Goal: Information Seeking & Learning: Learn about a topic

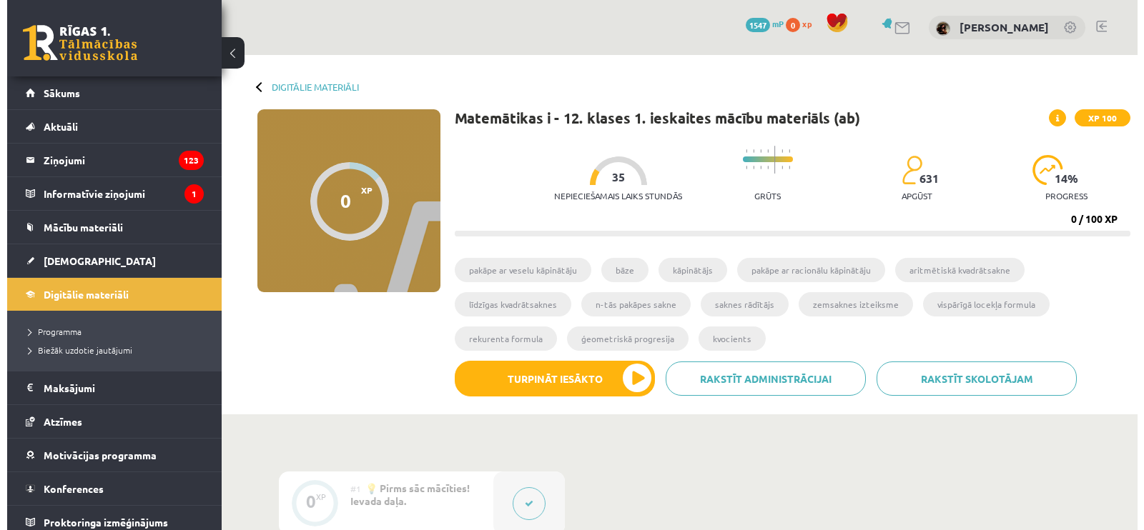
scroll to position [435, 0]
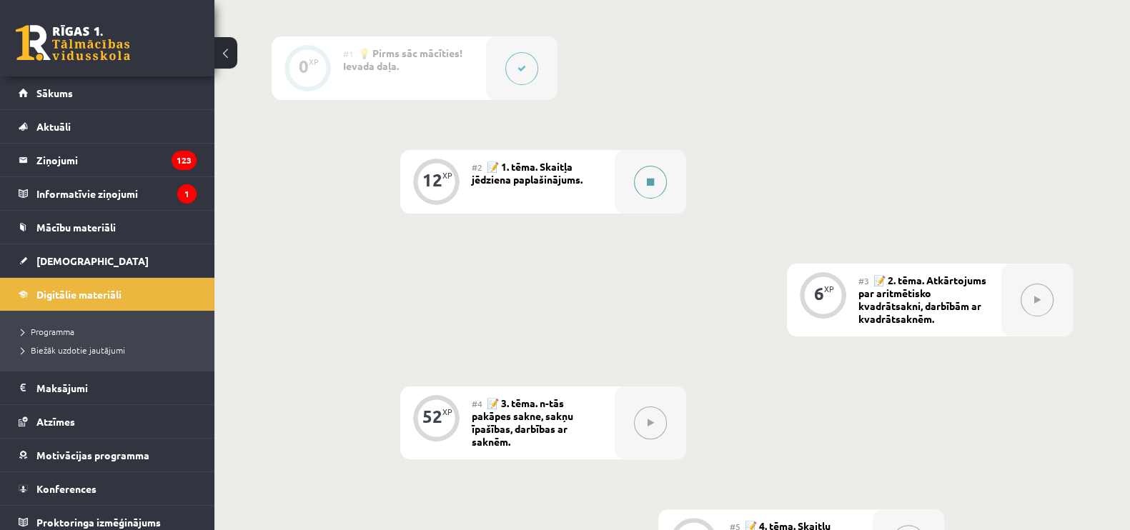
click at [651, 178] on icon at bounding box center [650, 182] width 7 height 9
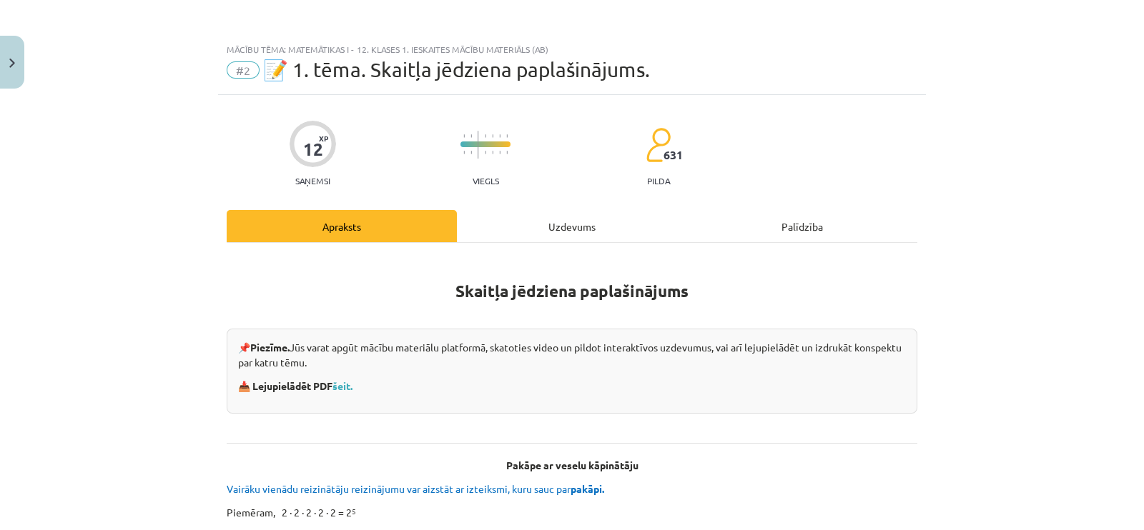
click at [498, 236] on div "Uzdevums" at bounding box center [572, 226] width 230 height 32
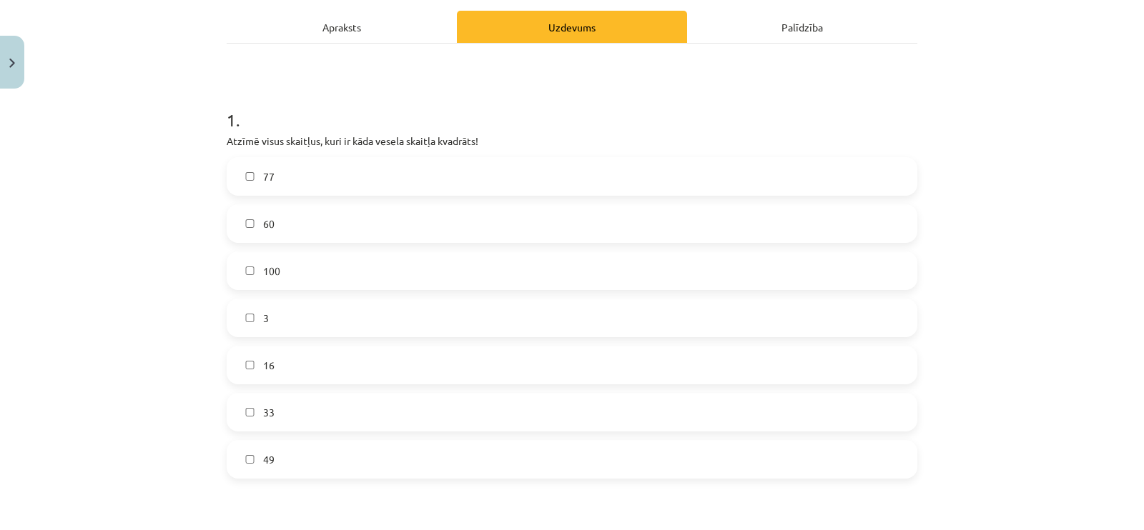
scroll to position [200, 0]
click at [265, 470] on label "49" at bounding box center [572, 459] width 688 height 36
click at [312, 375] on label "16" at bounding box center [572, 365] width 688 height 36
click at [285, 280] on label "100" at bounding box center [572, 270] width 688 height 36
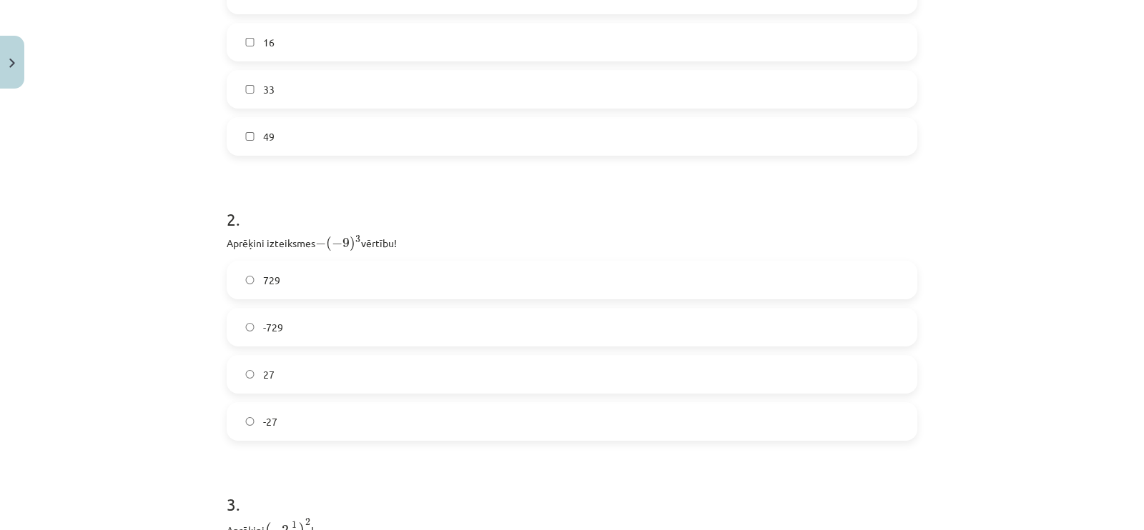
scroll to position [524, 0]
click at [317, 284] on label "729" at bounding box center [572, 279] width 688 height 36
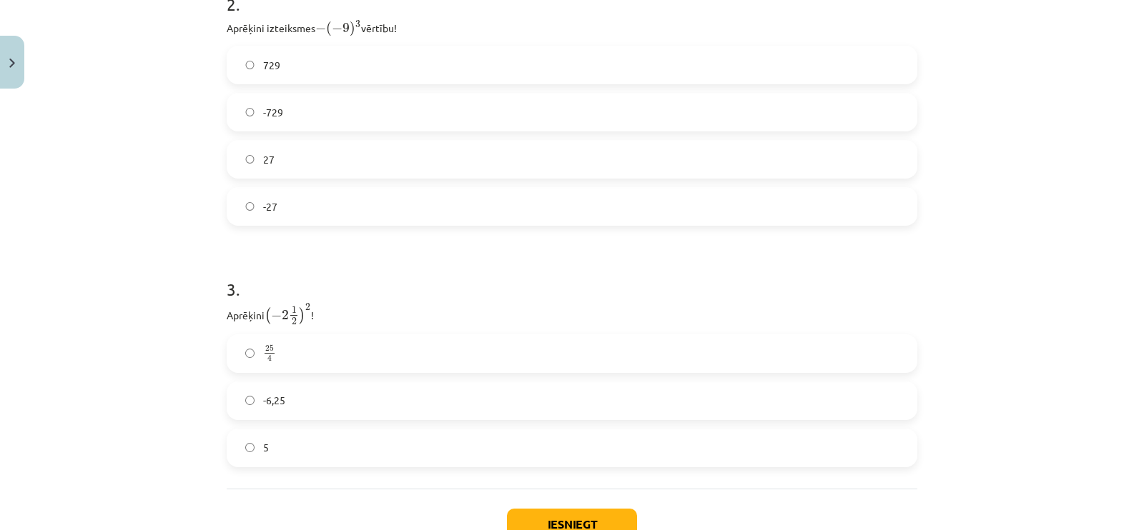
scroll to position [776, 0]
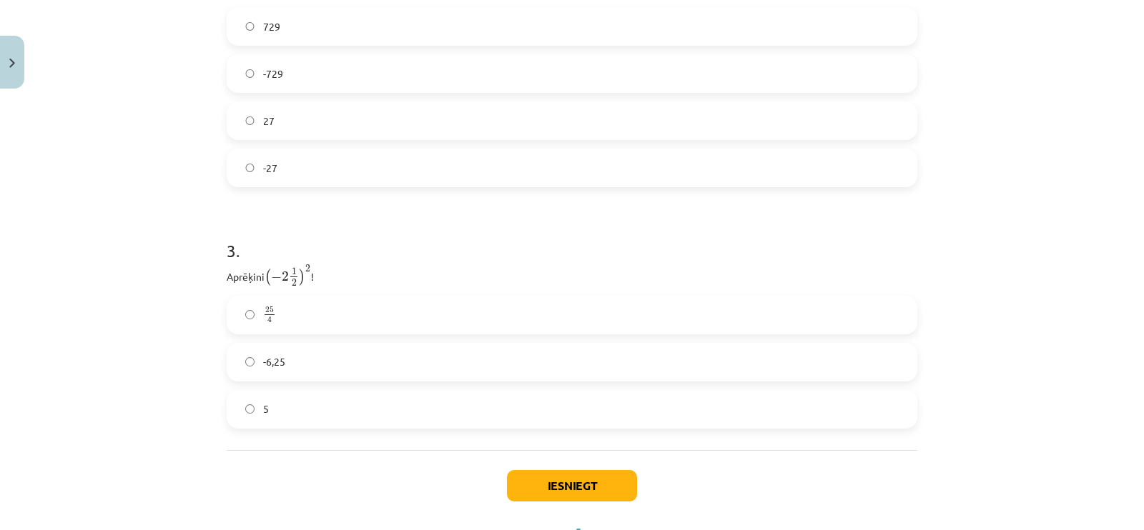
click at [345, 316] on label "25 4 25 4" at bounding box center [572, 315] width 688 height 36
drag, startPoint x: 567, startPoint y: 466, endPoint x: 566, endPoint y: 476, distance: 10.1
click at [566, 476] on div "Iesniegt Aizvērt" at bounding box center [572, 500] width 691 height 100
click at [566, 476] on button "Iesniegt" at bounding box center [572, 485] width 130 height 31
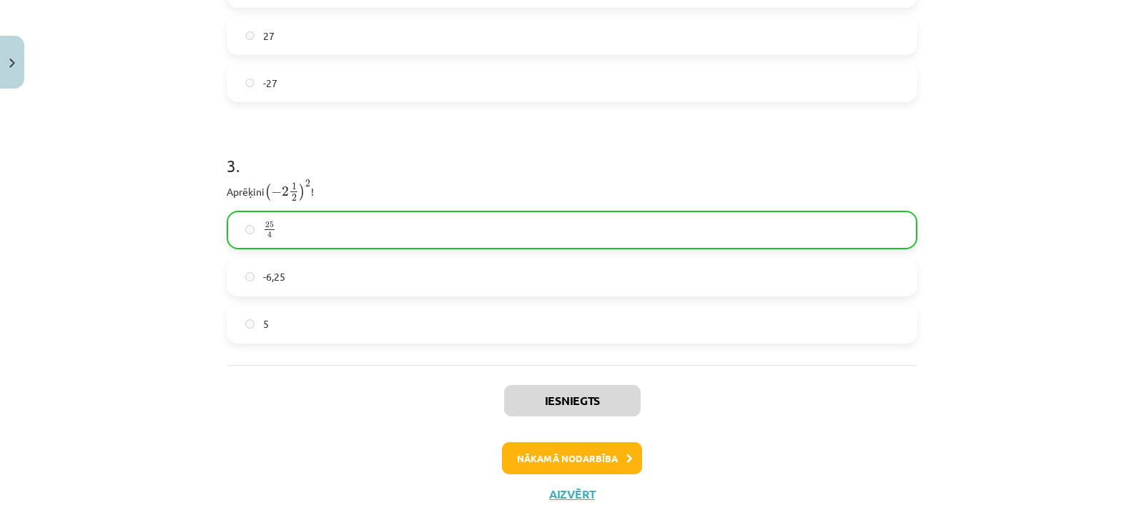
scroll to position [884, 0]
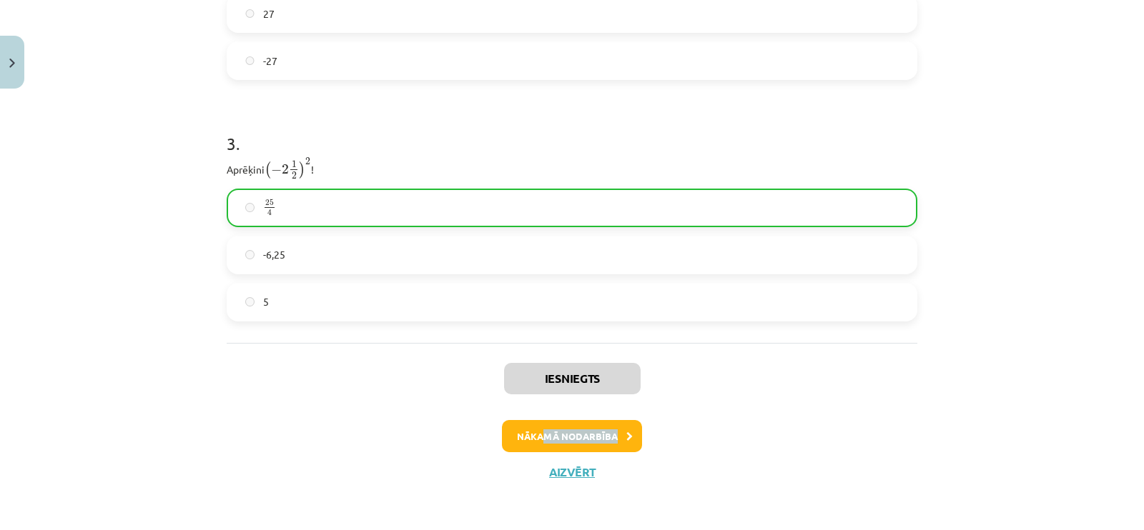
drag, startPoint x: 543, startPoint y: 453, endPoint x: 534, endPoint y: 444, distance: 12.6
click at [534, 444] on div "Iesniegts Nākamā nodarbība Aizvērt" at bounding box center [572, 416] width 691 height 146
click at [534, 444] on button "Nākamā nodarbība" at bounding box center [572, 436] width 140 height 33
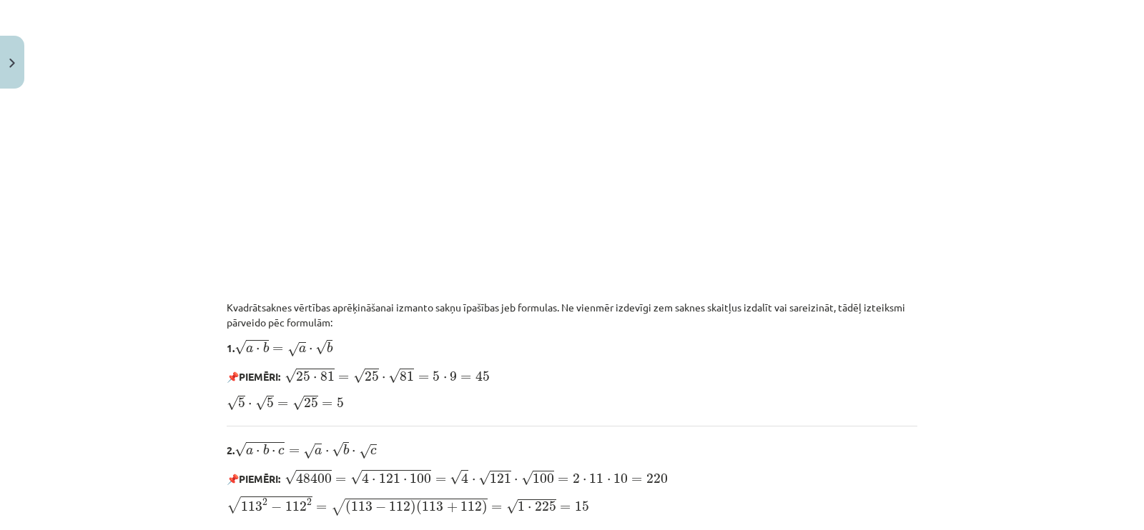
scroll to position [1709, 0]
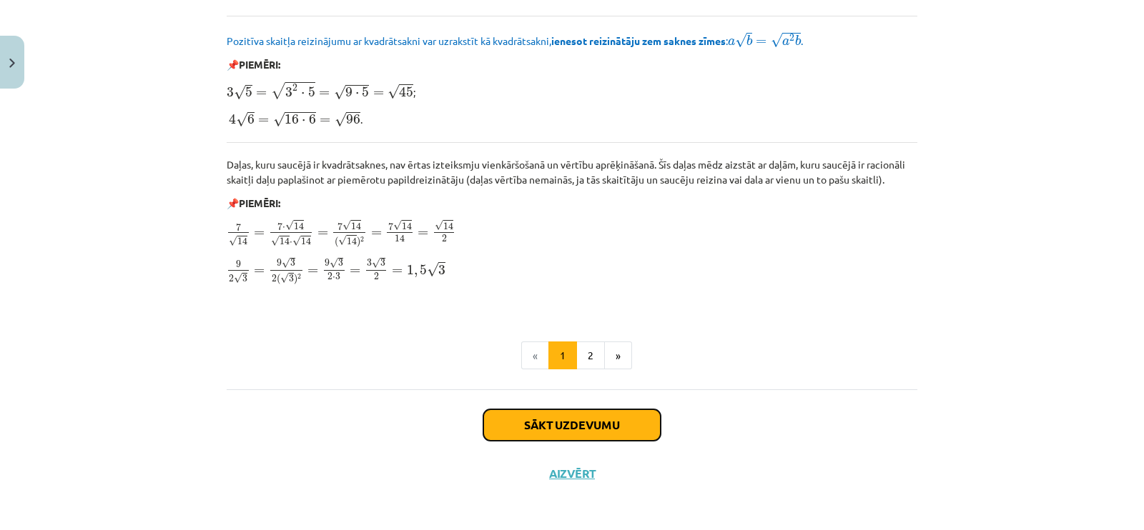
click at [531, 430] on button "Sākt uzdevumu" at bounding box center [571, 425] width 177 height 31
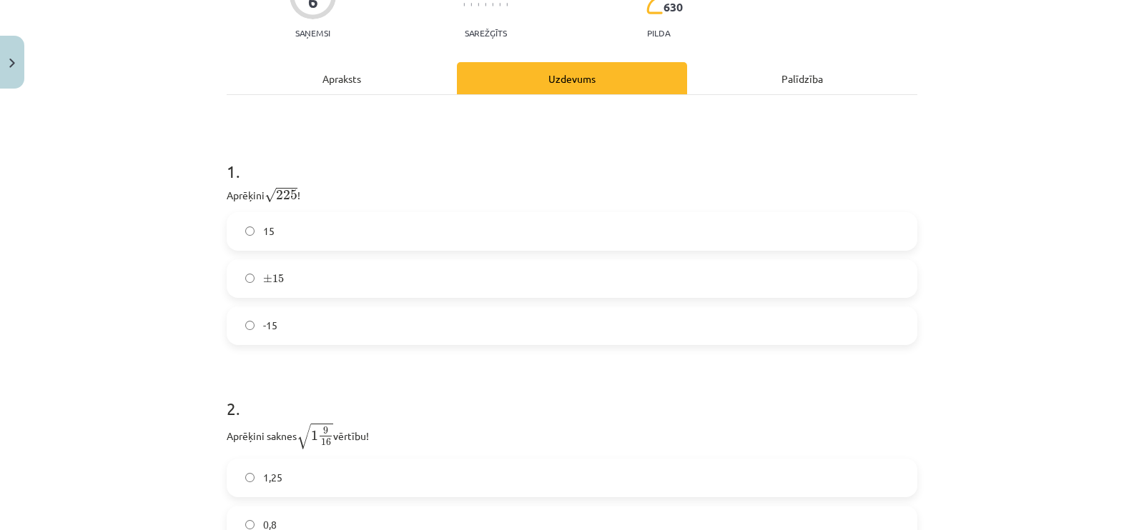
scroll to position [202, 0]
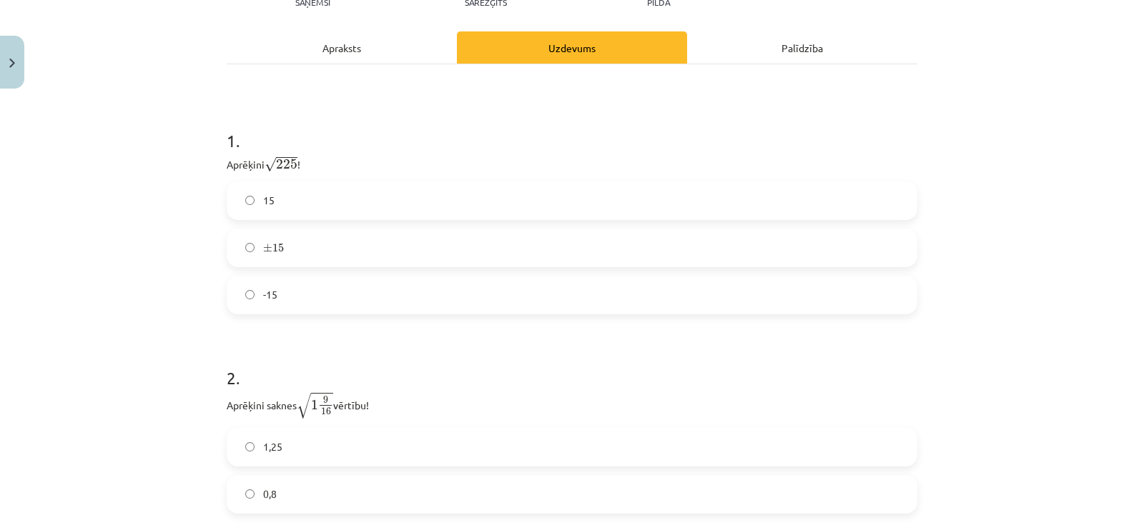
click at [306, 209] on label "15" at bounding box center [572, 201] width 688 height 36
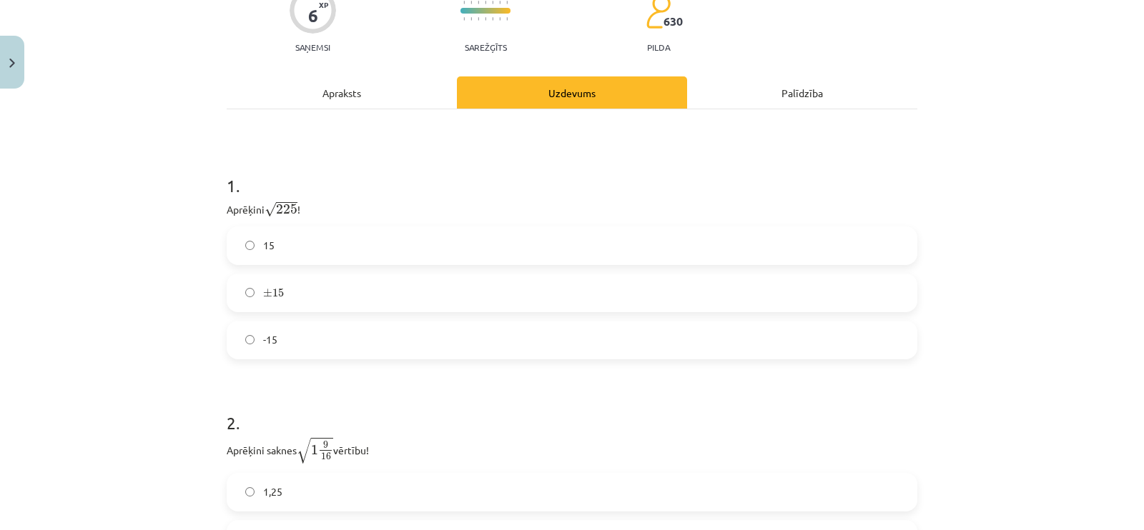
scroll to position [156, 0]
click at [319, 99] on div "Apraksts" at bounding box center [342, 93] width 230 height 32
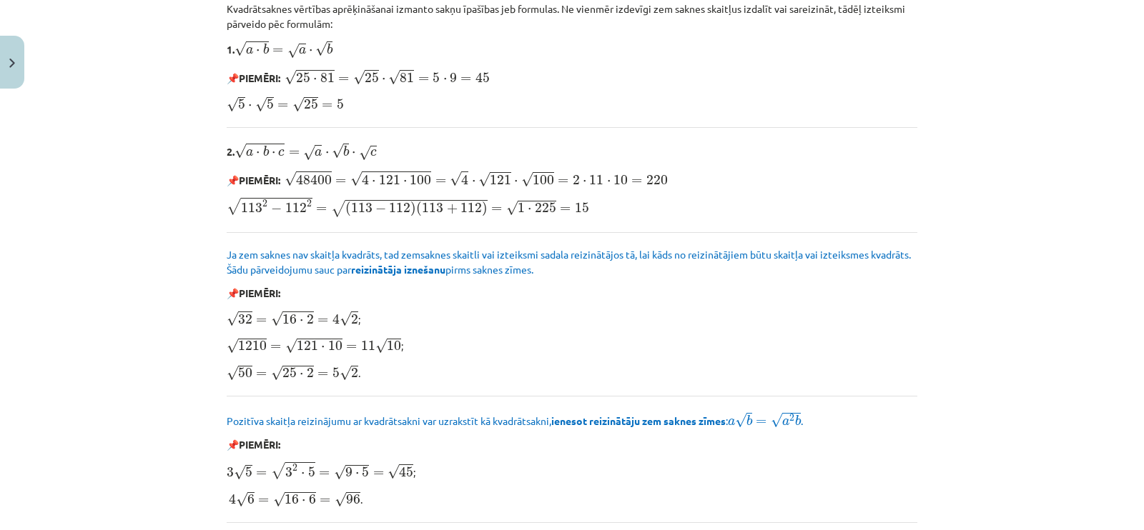
scroll to position [1339, 0]
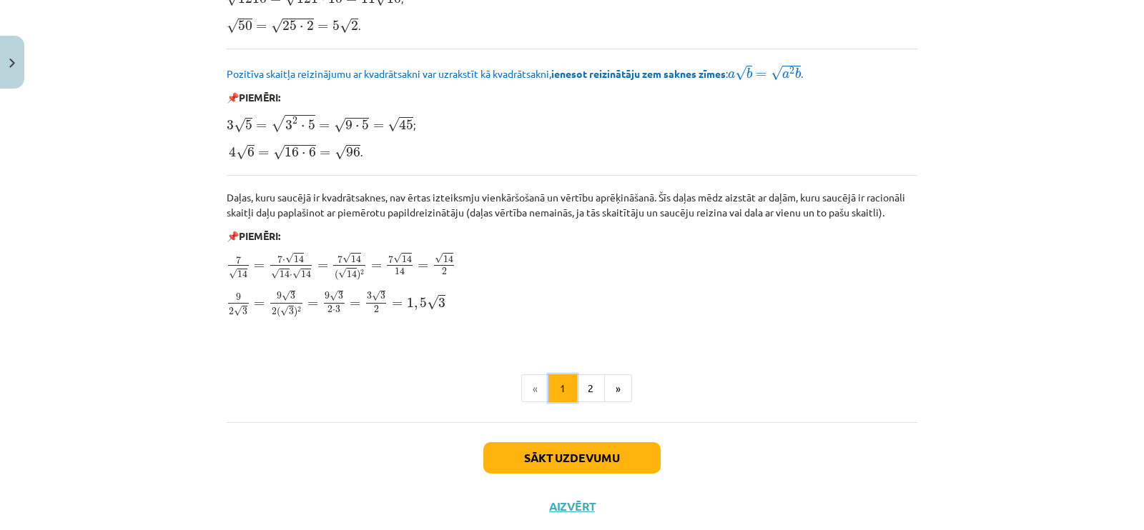
click at [569, 387] on button "1" at bounding box center [562, 389] width 29 height 29
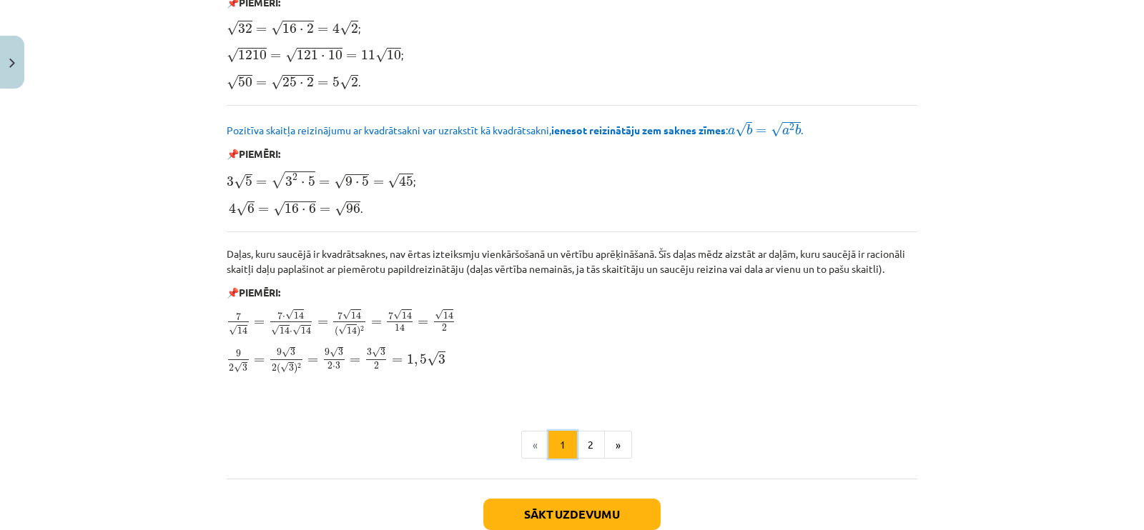
scroll to position [1709, 0]
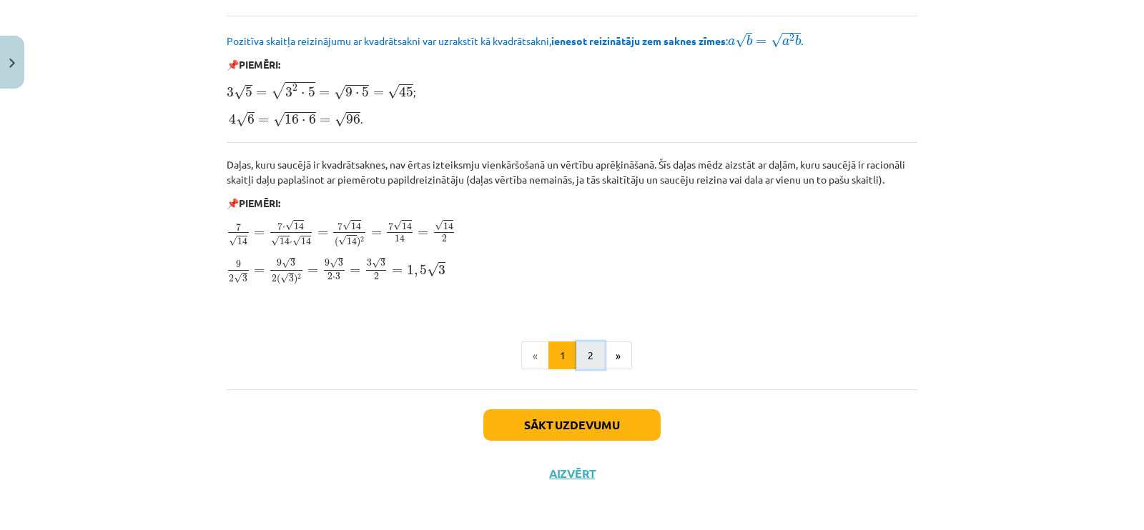
click at [587, 352] on button "2" at bounding box center [590, 356] width 29 height 29
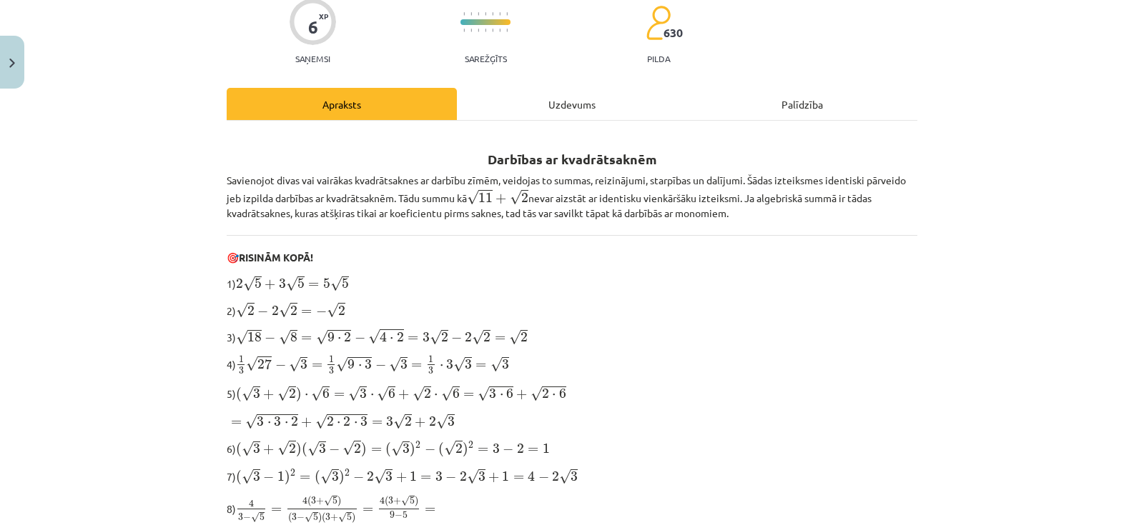
scroll to position [0, 0]
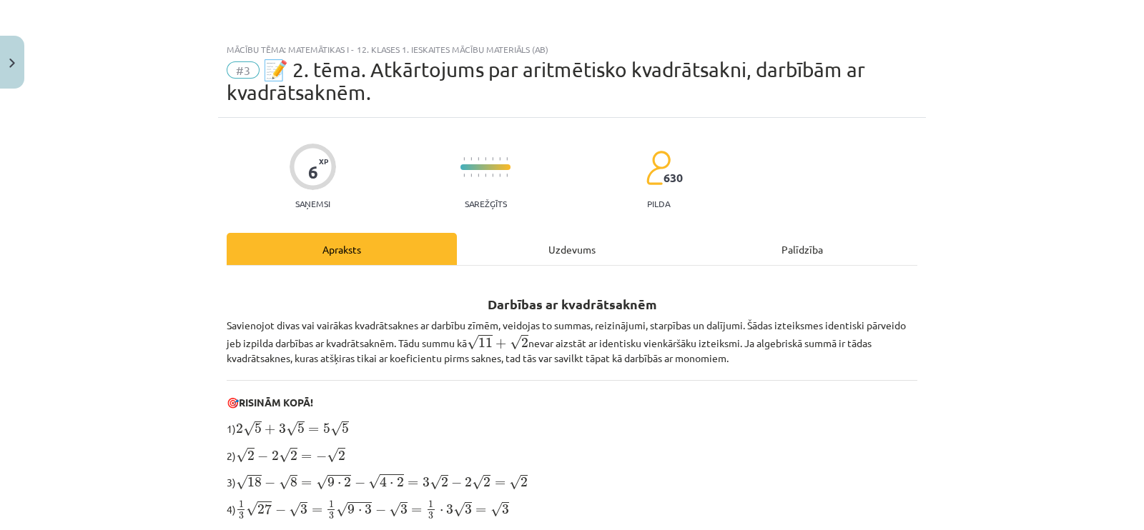
click at [532, 233] on div "Uzdevums" at bounding box center [572, 249] width 230 height 32
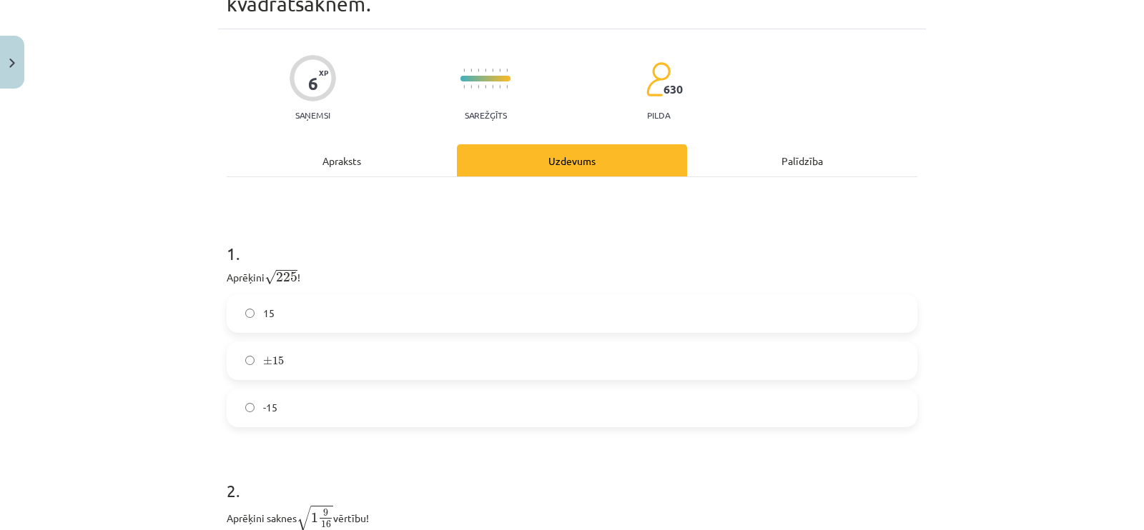
scroll to position [69, 0]
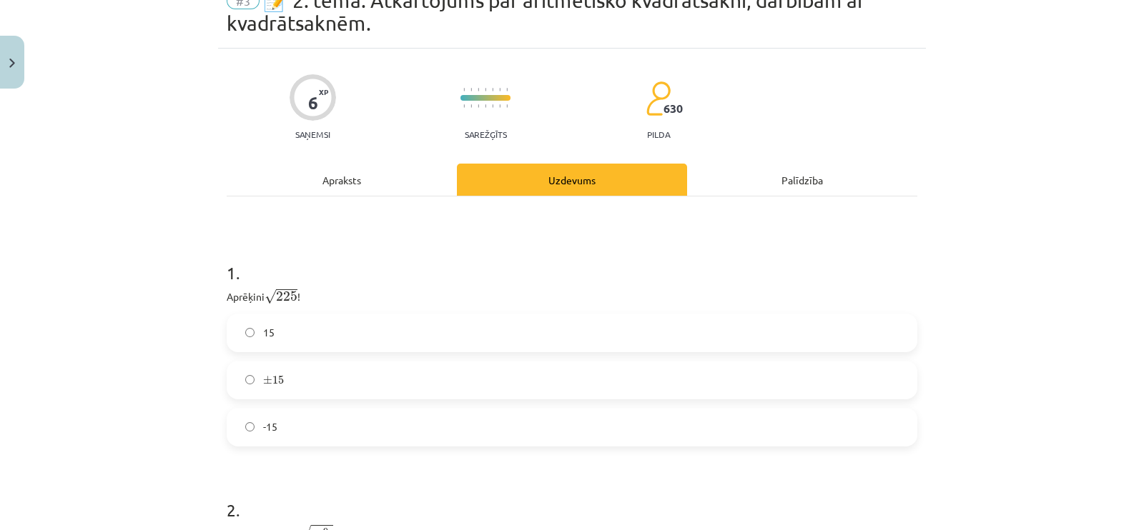
click at [364, 180] on div "Apraksts" at bounding box center [342, 180] width 230 height 32
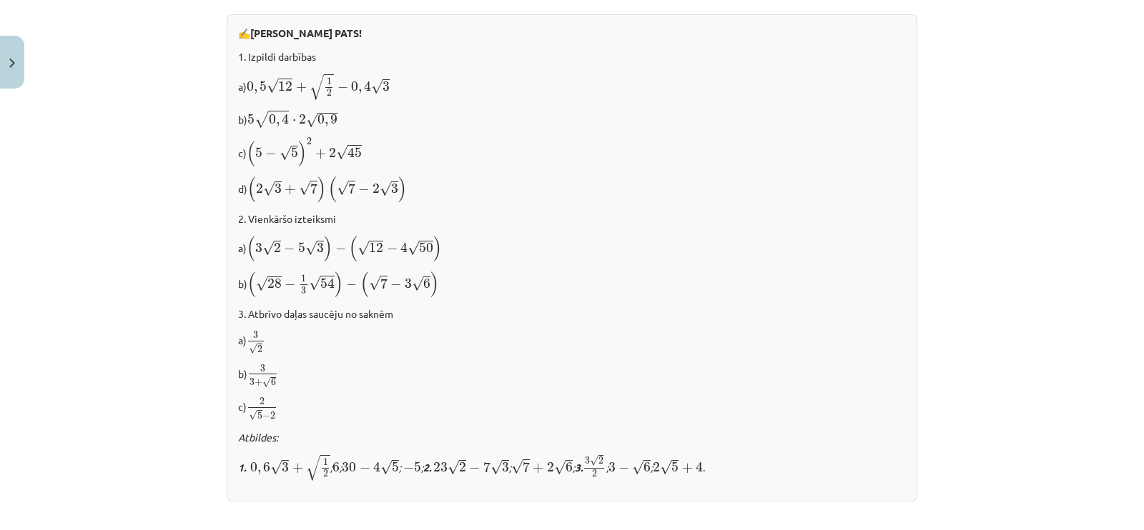
scroll to position [929, 0]
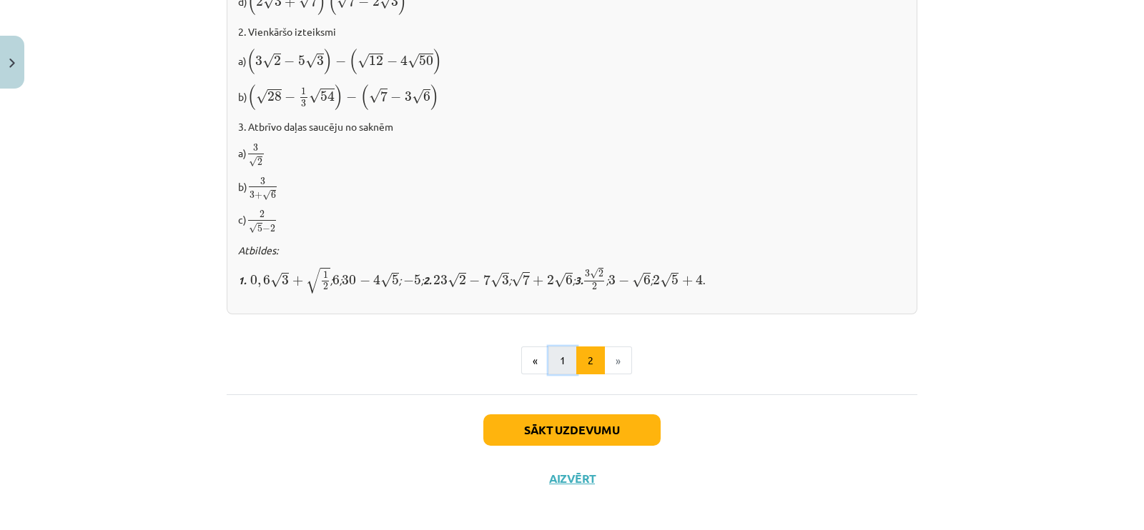
click at [556, 347] on button "1" at bounding box center [562, 361] width 29 height 29
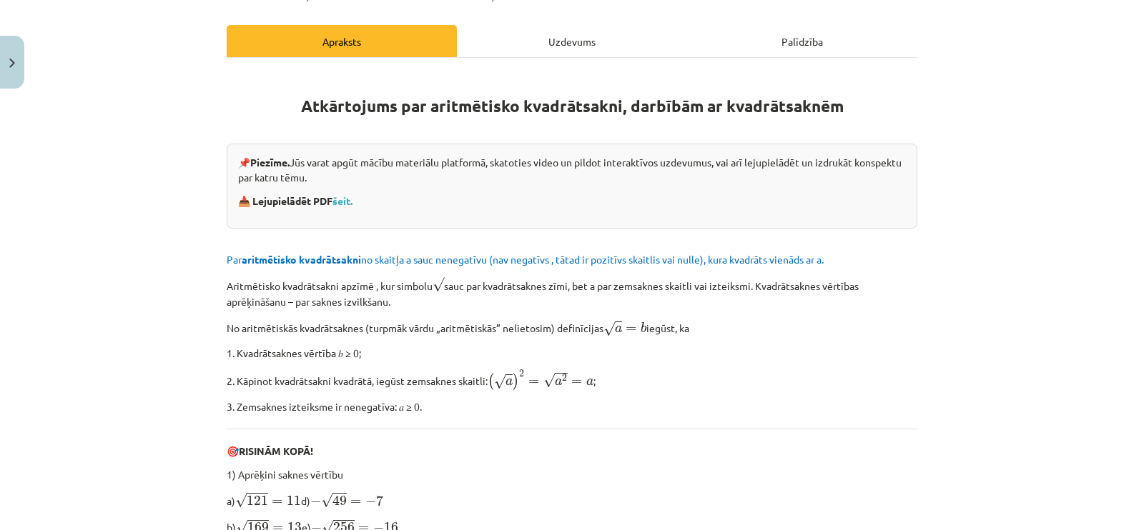
scroll to position [0, 0]
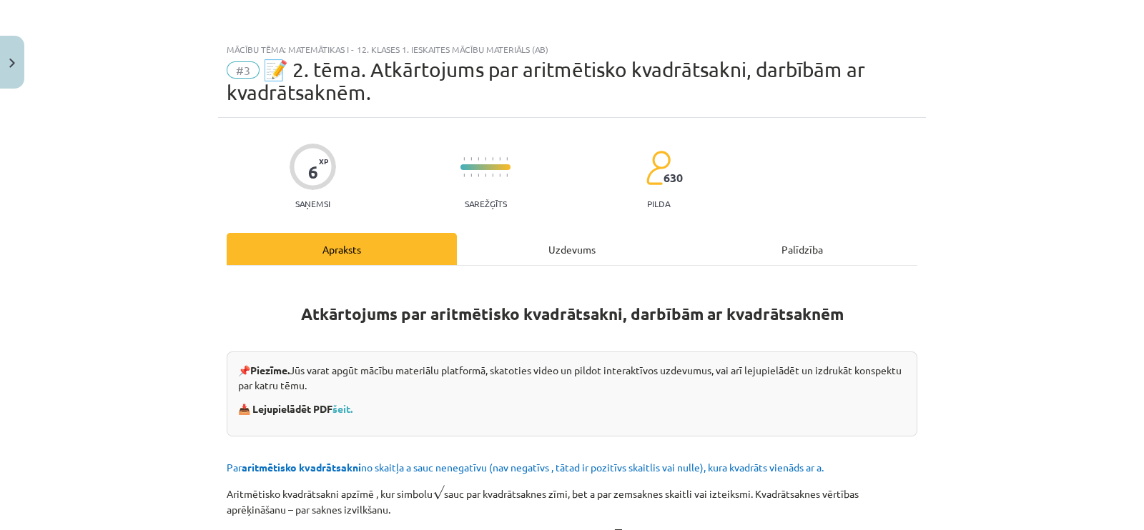
click at [547, 249] on div "Uzdevums" at bounding box center [572, 249] width 230 height 32
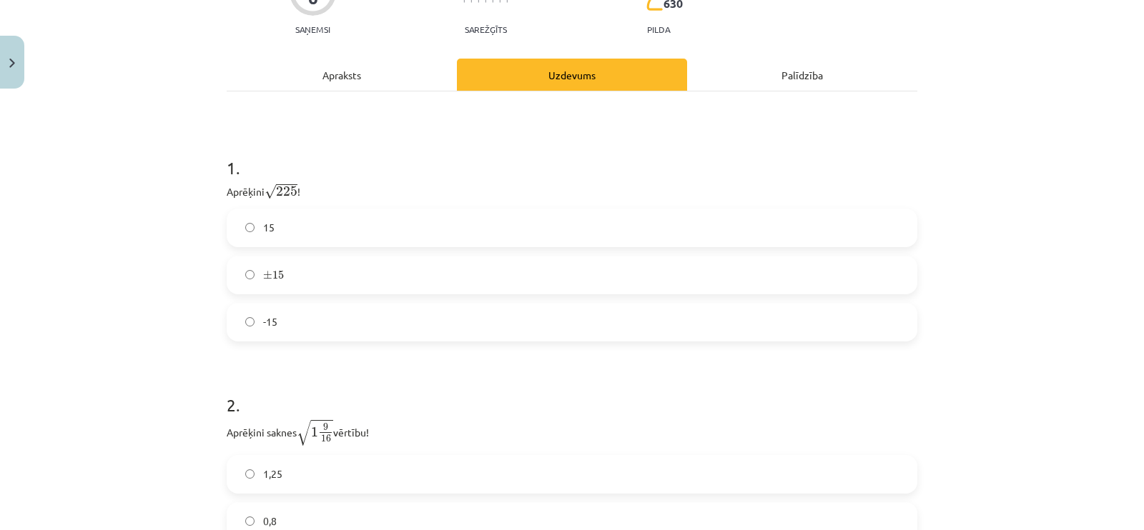
scroll to position [289, 0]
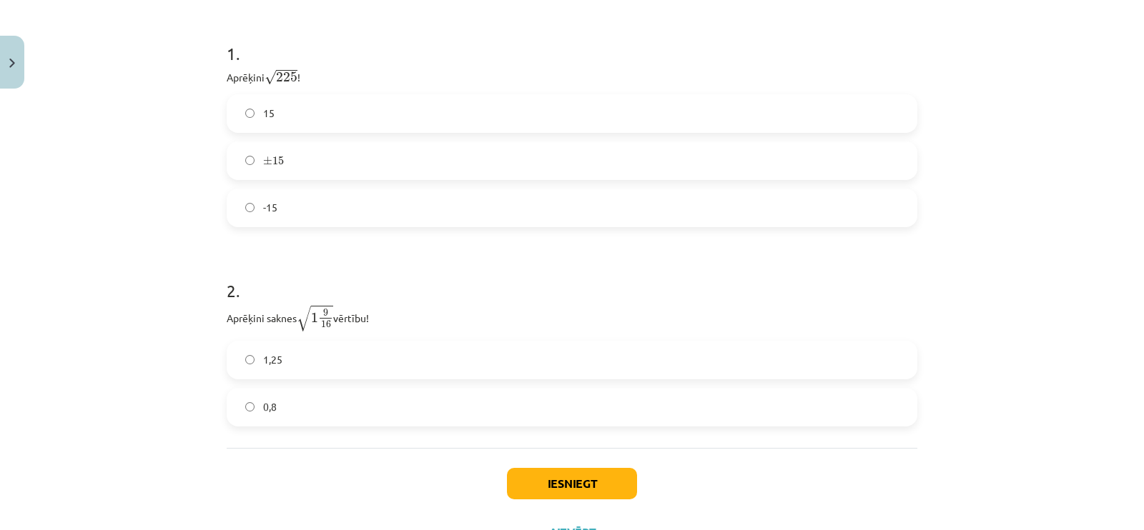
click at [353, 367] on label "1,25" at bounding box center [572, 360] width 688 height 36
click at [508, 477] on button "Iesniegt" at bounding box center [572, 483] width 130 height 31
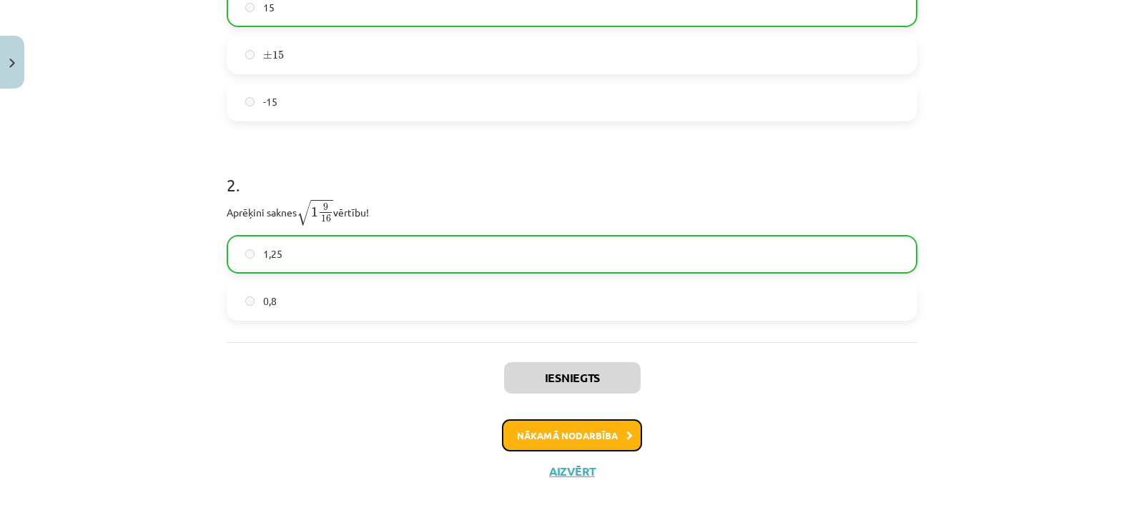
click at [531, 430] on button "Nākamā nodarbība" at bounding box center [572, 436] width 140 height 33
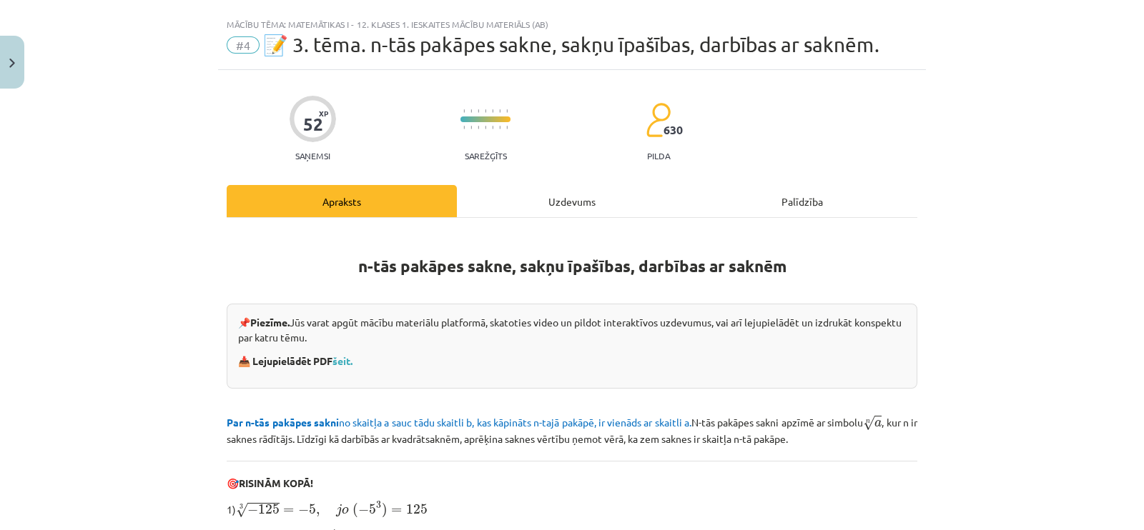
scroll to position [0, 0]
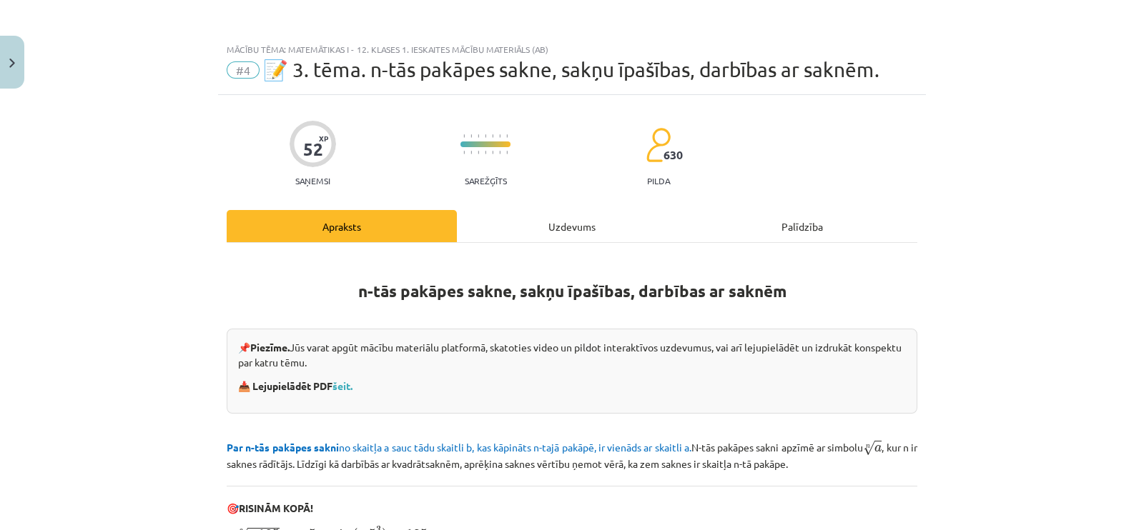
click at [549, 224] on div "Uzdevums" at bounding box center [572, 226] width 230 height 32
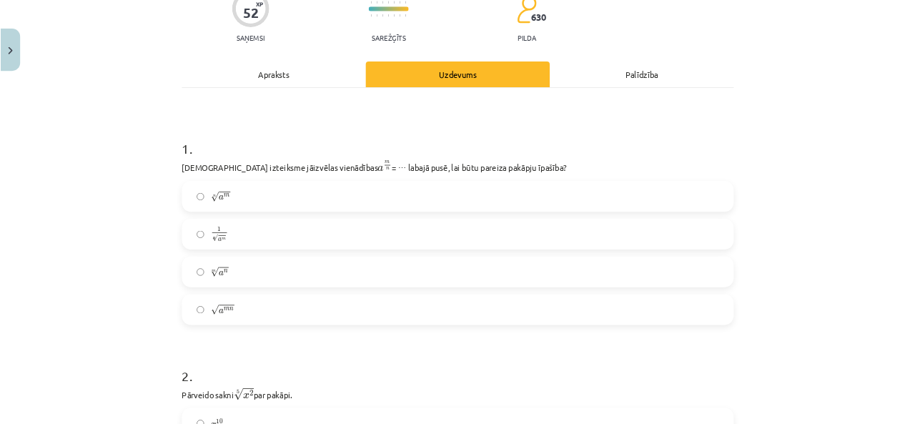
scroll to position [133, 0]
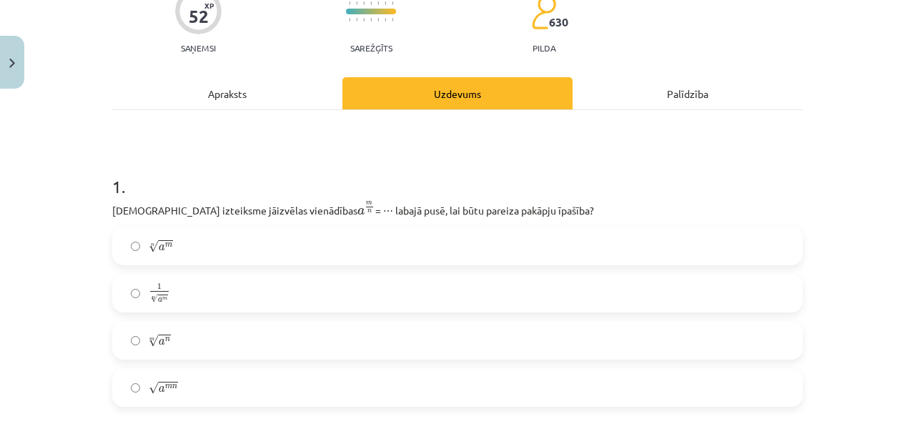
click at [172, 385] on span "n" at bounding box center [174, 387] width 5 height 4
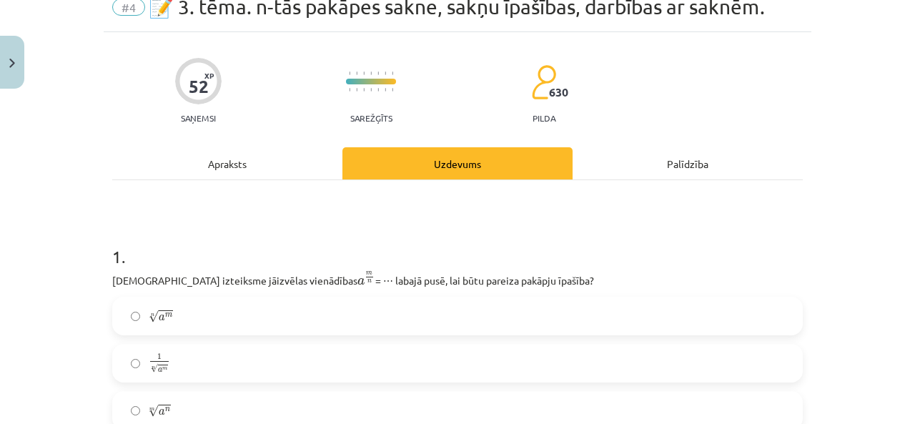
click at [249, 171] on div "Apraksts" at bounding box center [227, 163] width 230 height 32
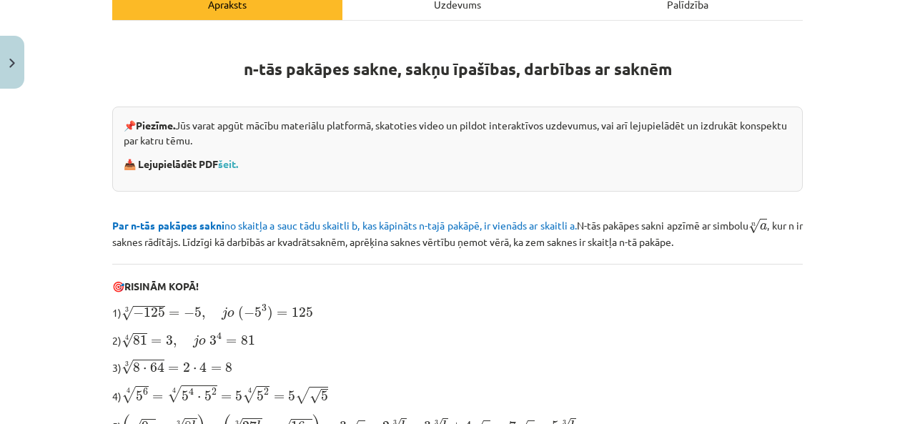
scroll to position [245, 0]
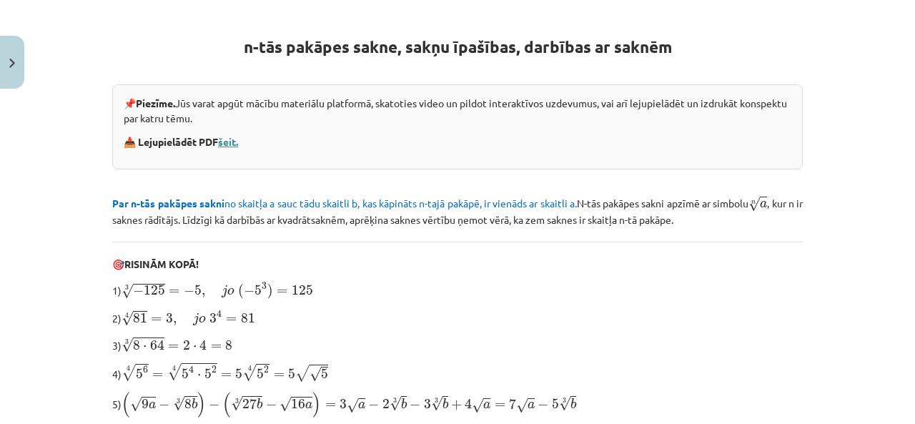
click at [222, 141] on link "šeit." at bounding box center [228, 141] width 20 height 13
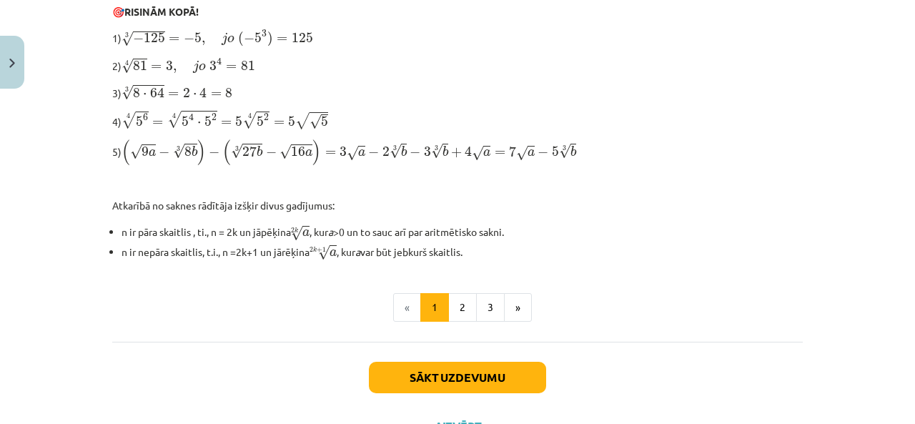
scroll to position [499, 0]
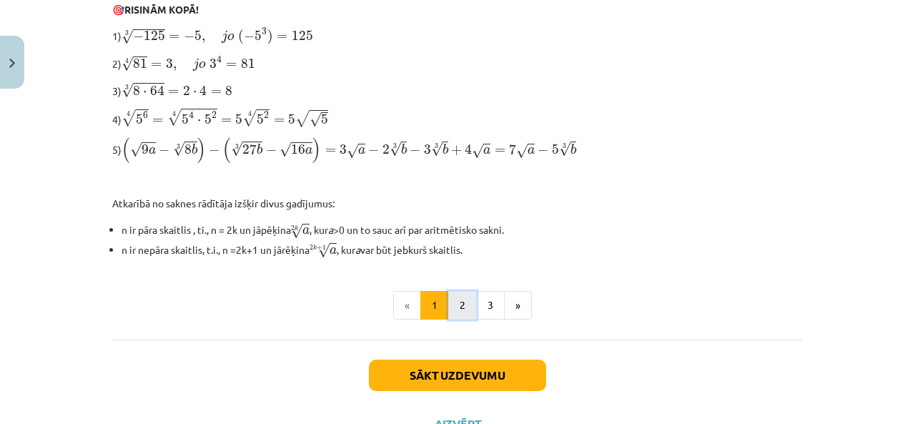
click at [457, 302] on button "2" at bounding box center [462, 305] width 29 height 29
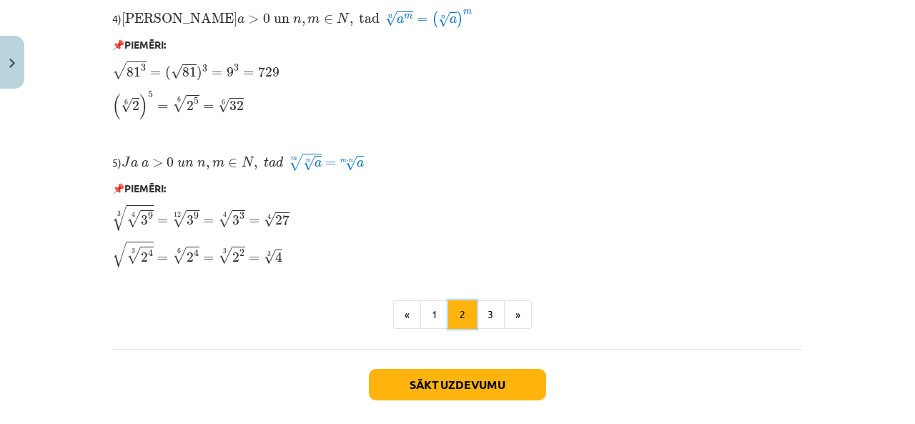
scroll to position [1317, 0]
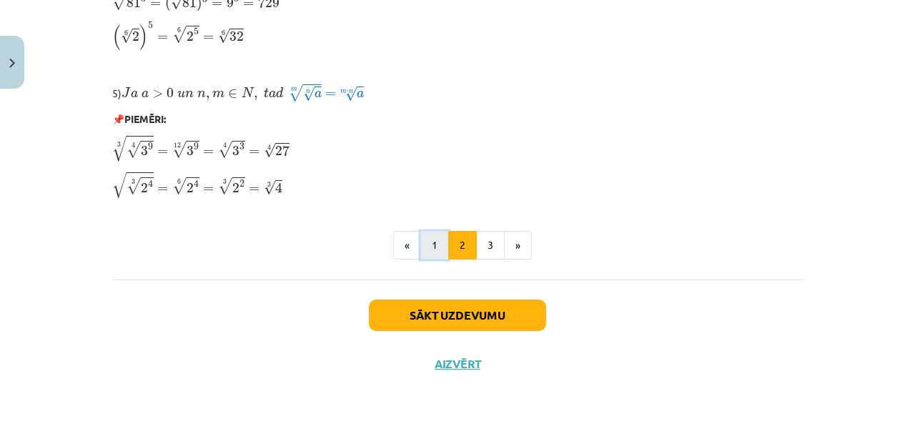
click at [422, 255] on button "1" at bounding box center [434, 245] width 29 height 29
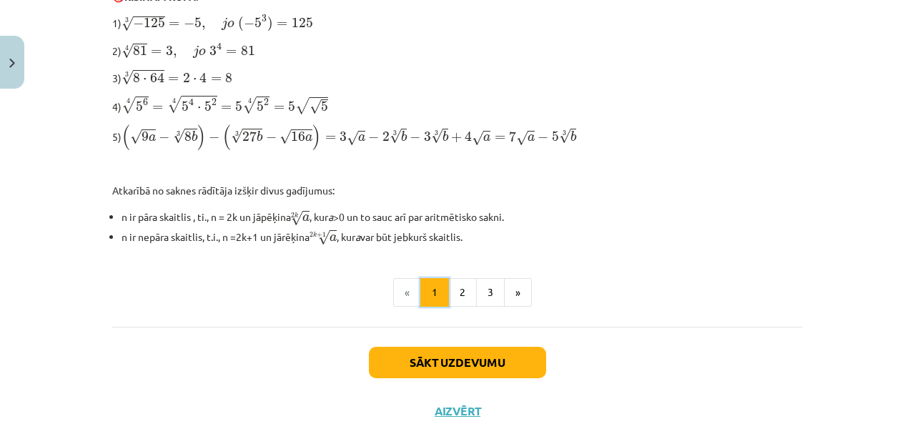
scroll to position [513, 0]
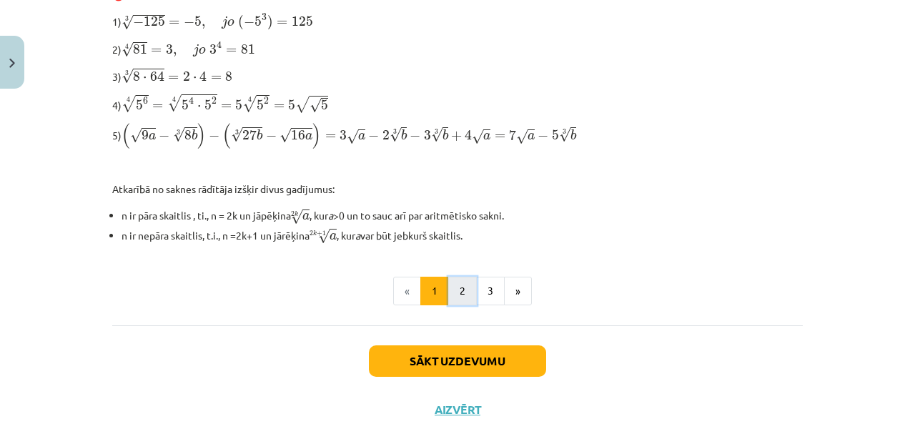
click at [452, 288] on button "2" at bounding box center [462, 291] width 29 height 29
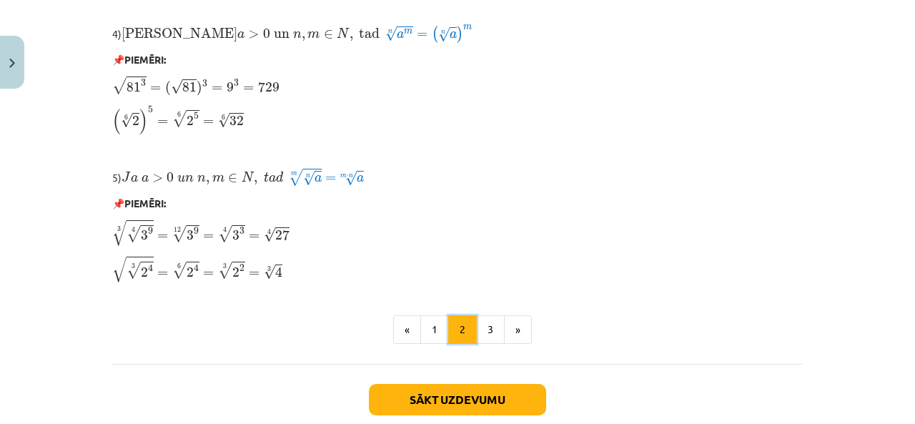
scroll to position [1236, 0]
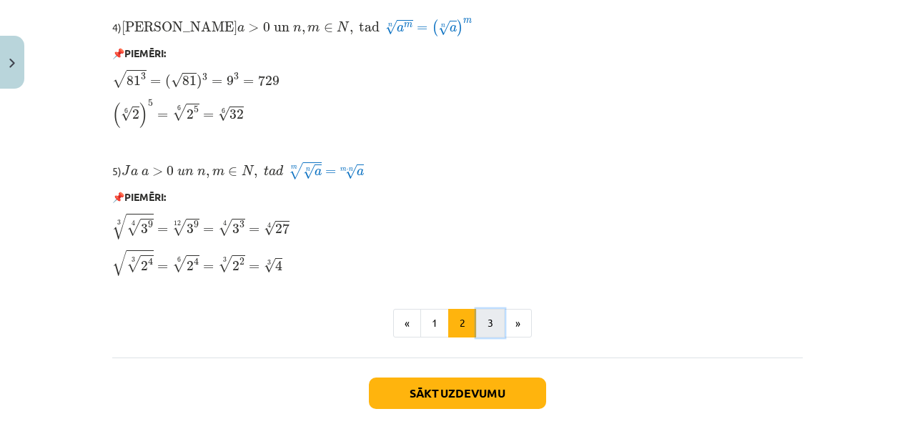
click at [486, 320] on button "3" at bounding box center [490, 323] width 29 height 29
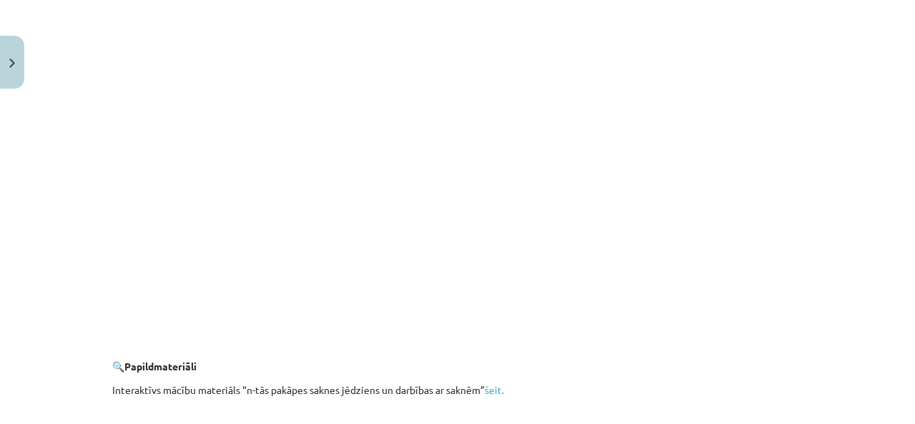
scroll to position [2699, 0]
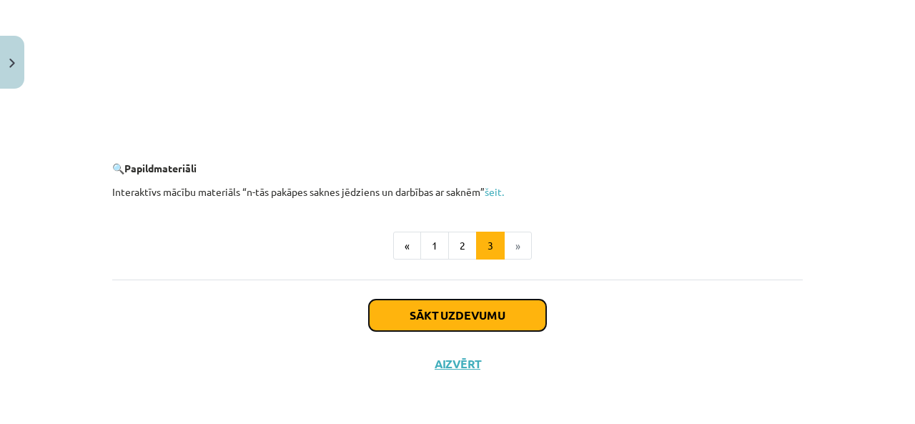
click at [485, 324] on button "Sākt uzdevumu" at bounding box center [457, 315] width 177 height 31
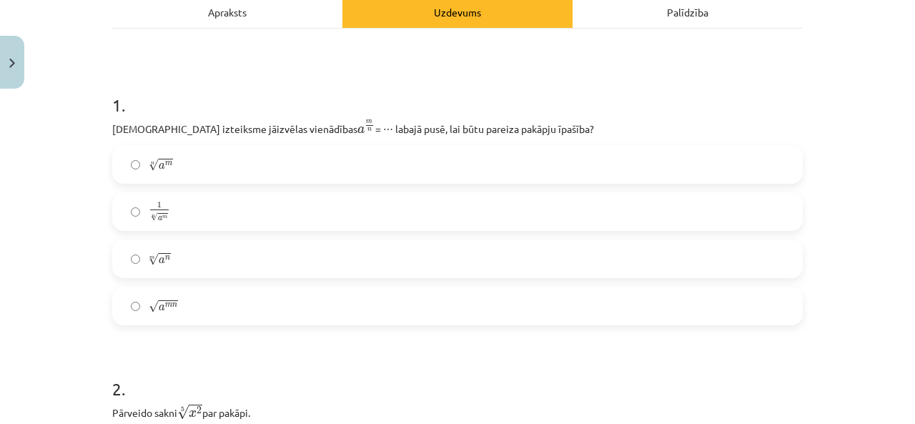
scroll to position [234, 0]
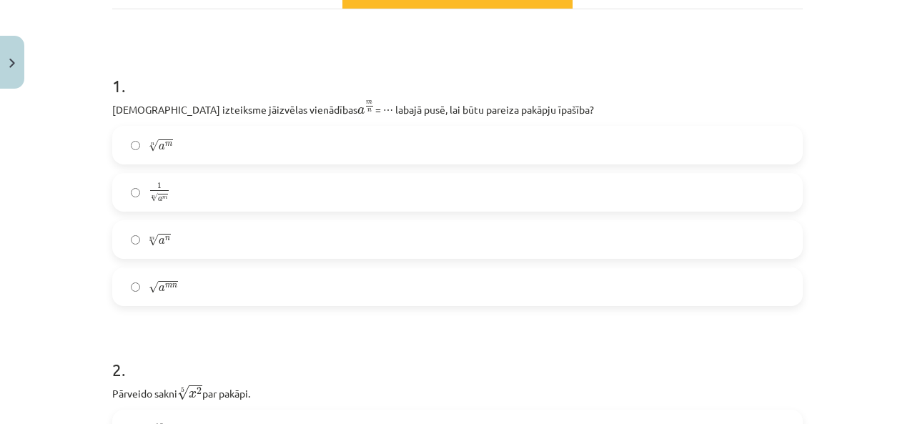
click at [258, 142] on label "n √ a m a m n" at bounding box center [458, 145] width 688 height 36
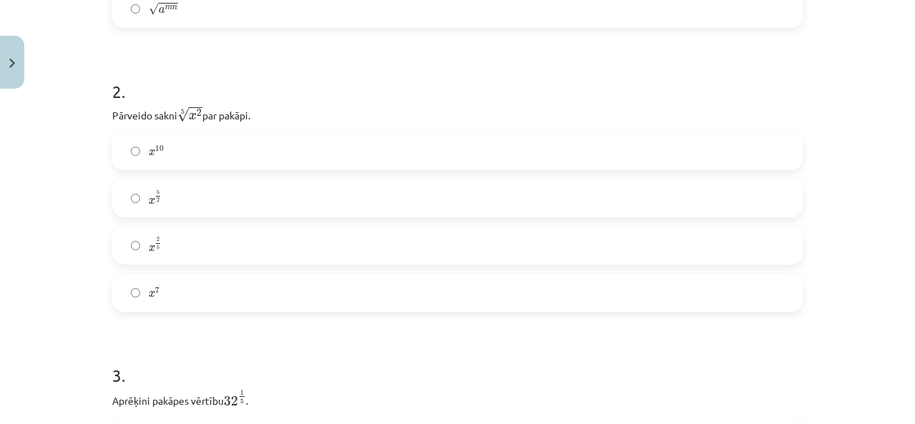
scroll to position [550, 0]
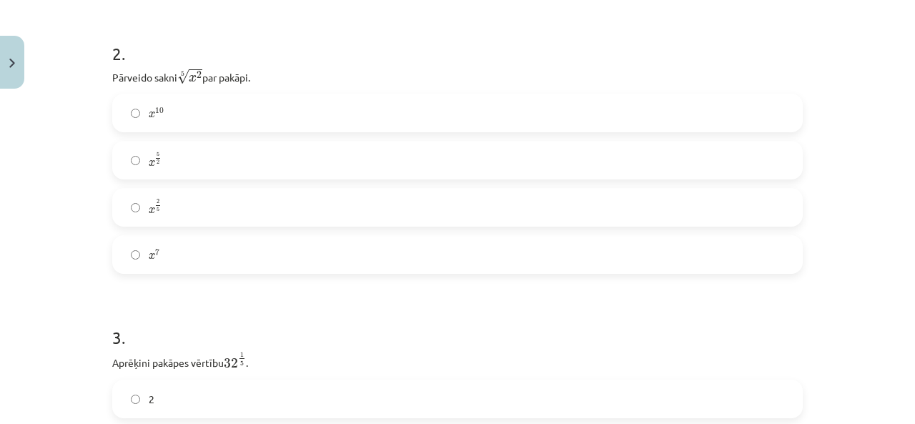
click at [218, 203] on label "x 2 5 x 2 5" at bounding box center [458, 207] width 688 height 36
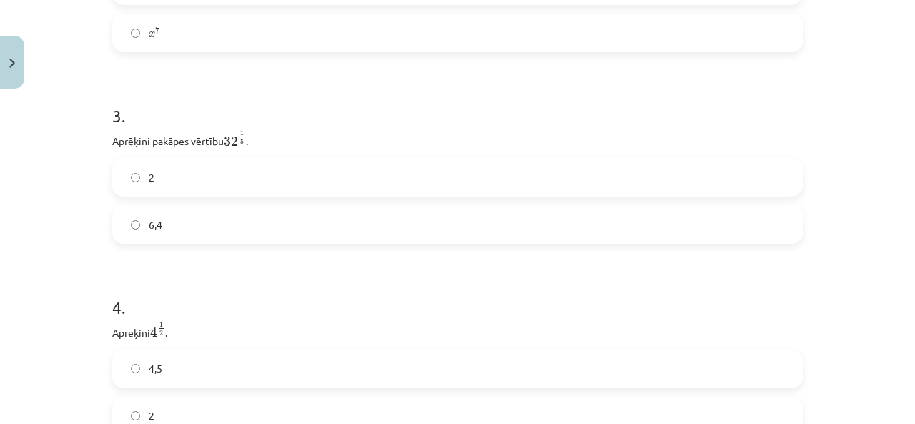
scroll to position [783, 0]
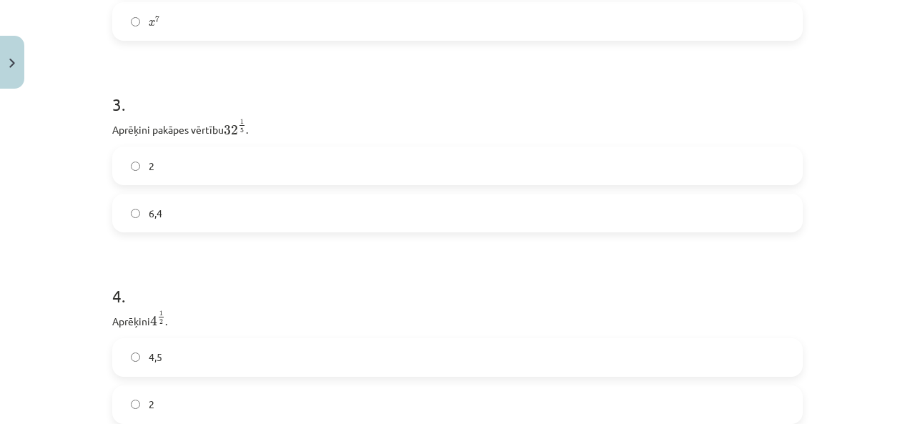
click at [218, 203] on label "6,4" at bounding box center [458, 213] width 688 height 36
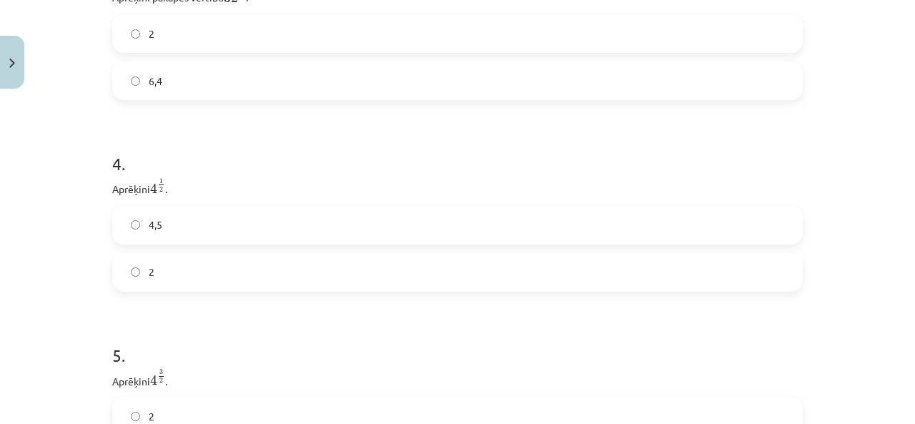
scroll to position [940, 0]
click at [186, 196] on label "4,5" at bounding box center [458, 200] width 688 height 36
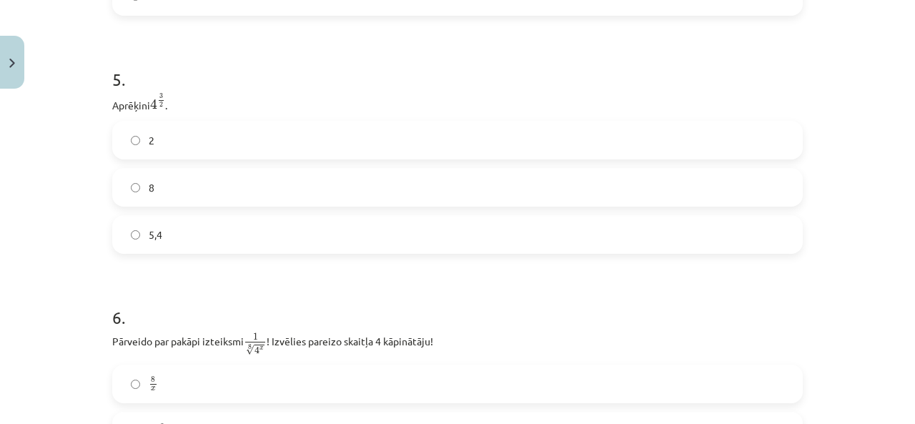
scroll to position [1191, 0]
click at [189, 227] on label "5,4" at bounding box center [458, 235] width 688 height 36
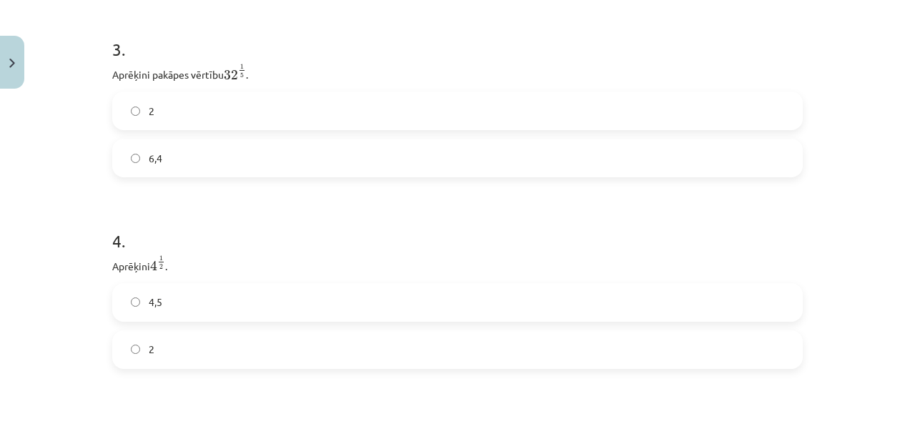
scroll to position [809, 0]
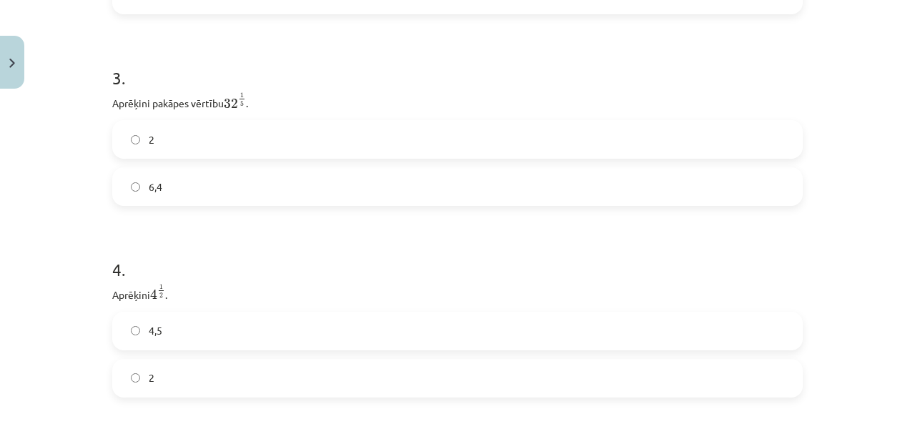
click at [162, 149] on label "2" at bounding box center [458, 140] width 688 height 36
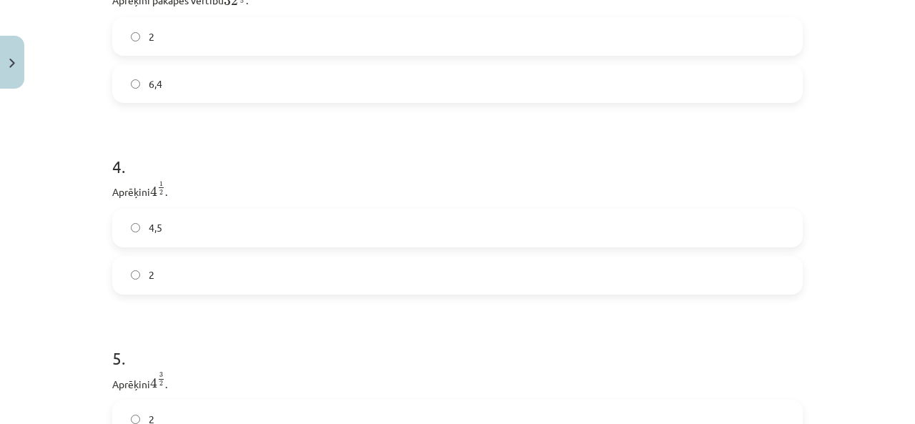
scroll to position [931, 0]
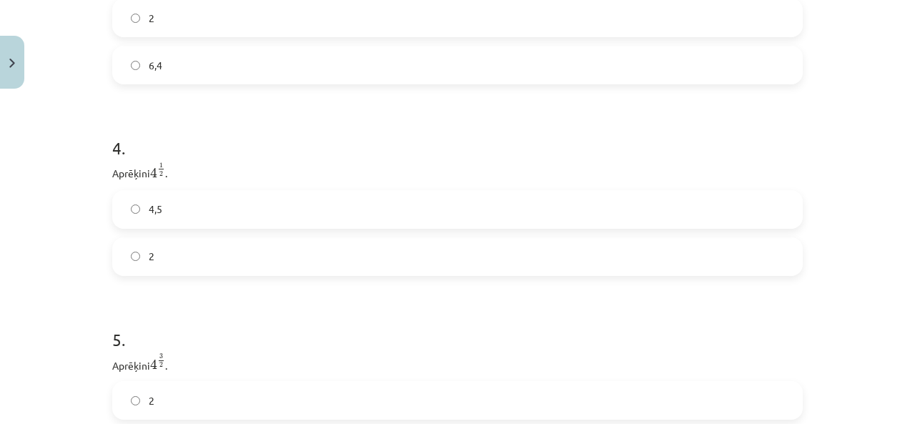
click at [167, 241] on div "4,5 2" at bounding box center [457, 233] width 691 height 86
click at [174, 272] on label "2" at bounding box center [458, 257] width 688 height 36
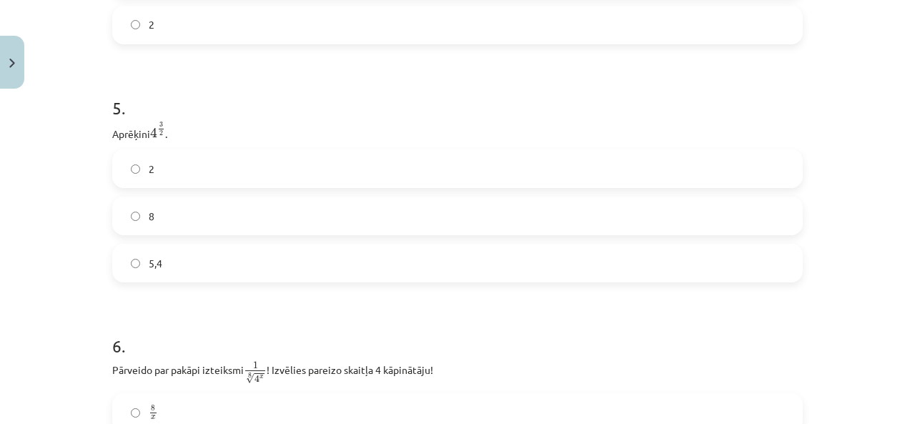
scroll to position [1165, 0]
click at [180, 210] on label "8" at bounding box center [458, 214] width 688 height 36
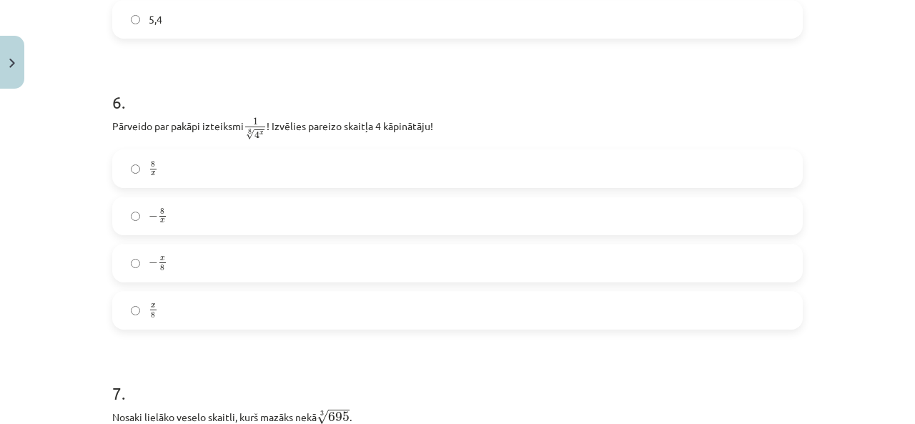
scroll to position [1415, 0]
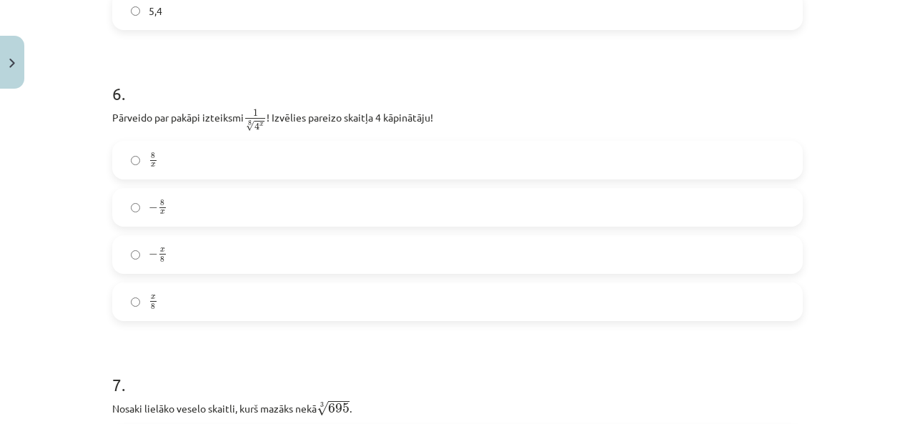
click at [177, 247] on label "− x 8 − x 8" at bounding box center [458, 255] width 688 height 36
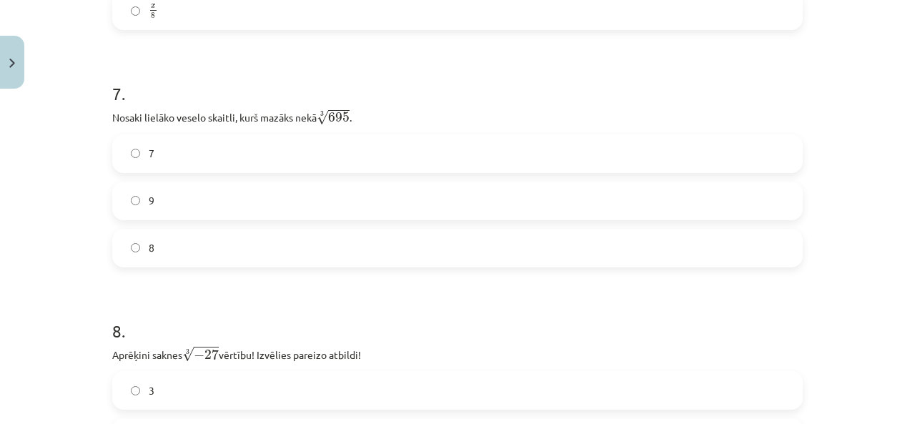
scroll to position [1727, 0]
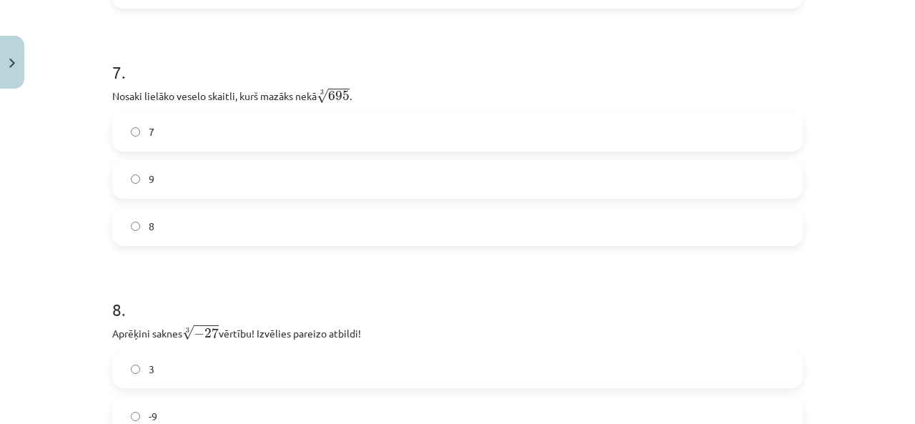
click at [296, 221] on label "8" at bounding box center [458, 227] width 688 height 36
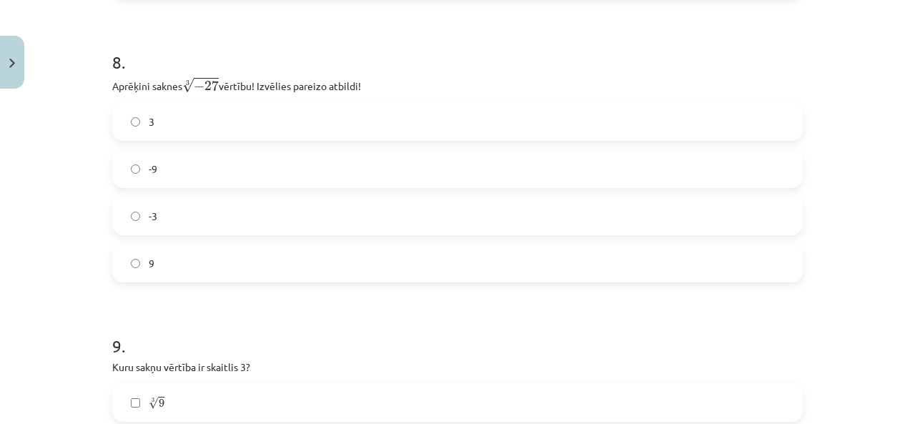
scroll to position [1990, 0]
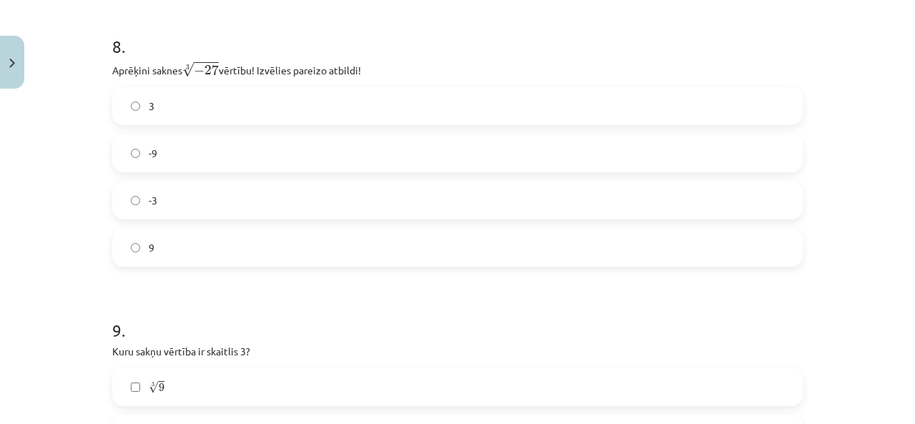
click at [283, 217] on label "-3" at bounding box center [458, 200] width 688 height 36
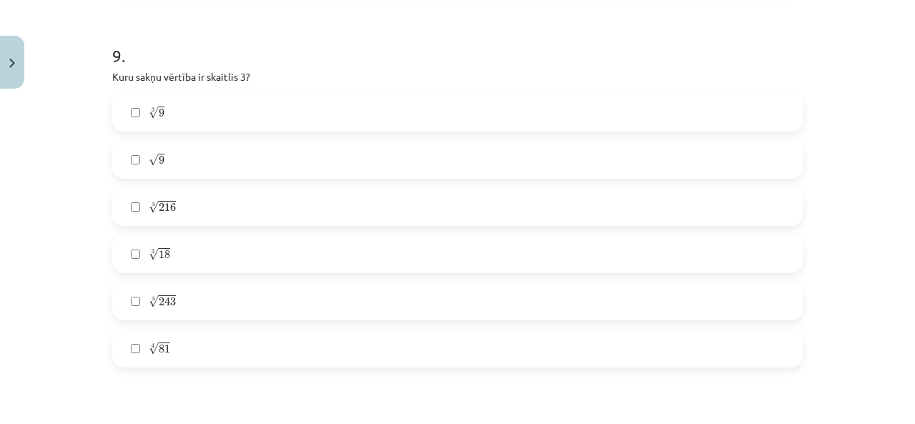
scroll to position [2271, 0]
click at [192, 113] on label "3 √ 9 9 3" at bounding box center [458, 107] width 688 height 36
click at [149, 111] on span "√" at bounding box center [154, 107] width 10 height 12
click at [159, 158] on span "9" at bounding box center [162, 154] width 6 height 9
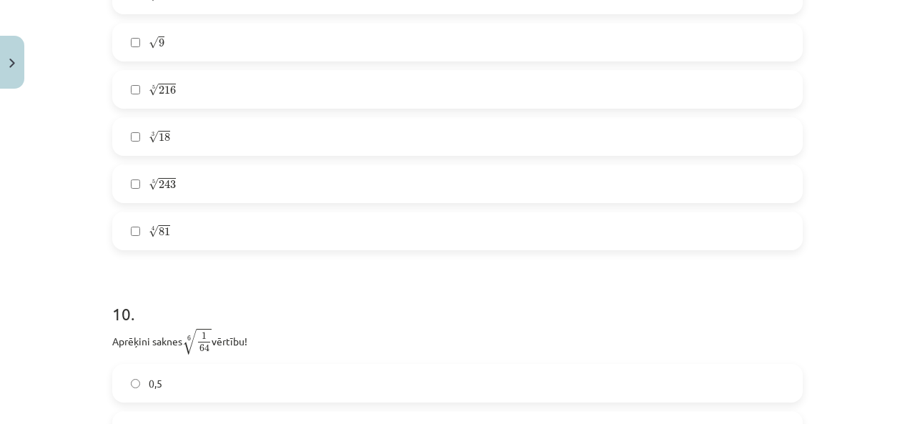
scroll to position [2383, 0]
click at [167, 97] on span "5 √ 216 216 5" at bounding box center [162, 89] width 27 height 15
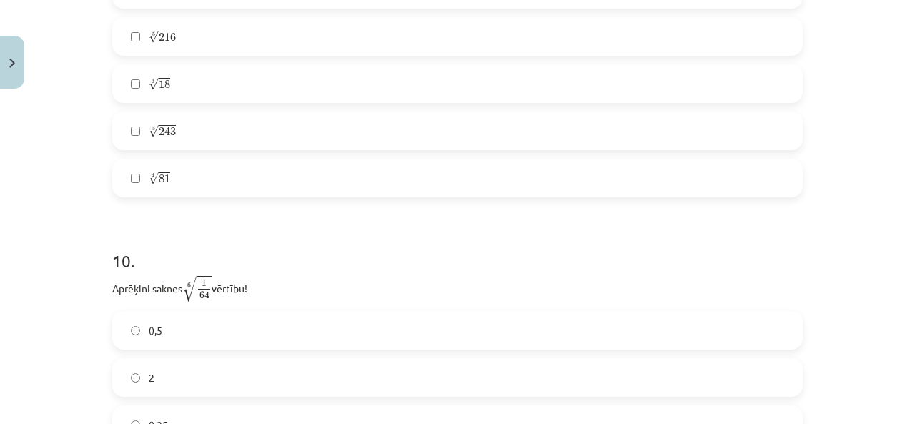
scroll to position [2448, 0]
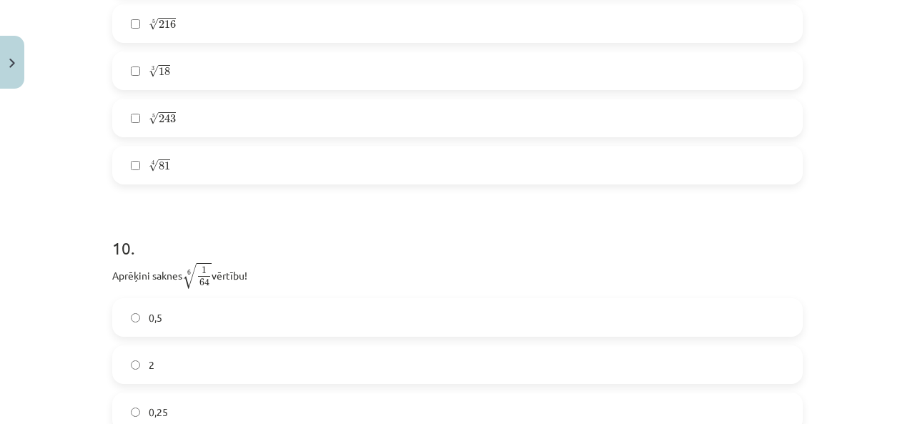
click at [184, 121] on label "5 √ 243 243 5" at bounding box center [458, 118] width 688 height 36
click at [213, 168] on label "4 √ 81 81 4" at bounding box center [458, 165] width 688 height 36
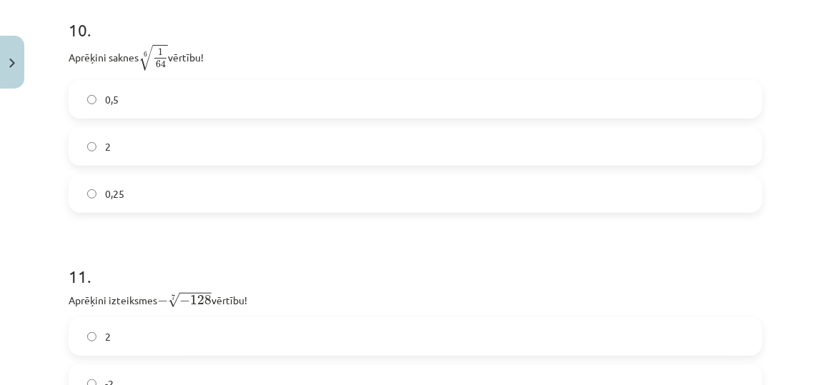
scroll to position [2664, 0]
click at [132, 105] on label "0,5" at bounding box center [415, 102] width 691 height 36
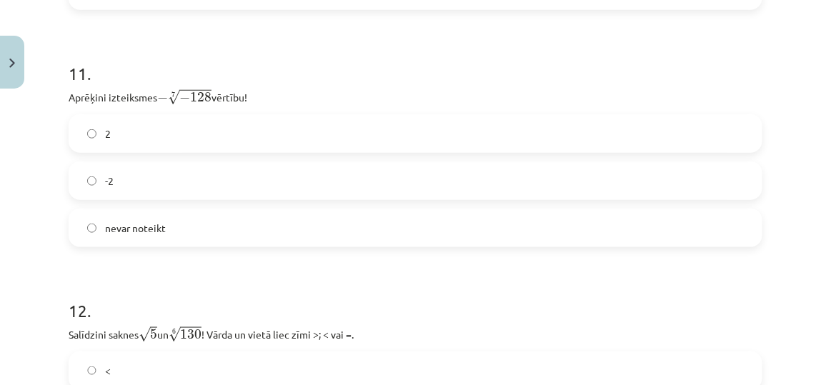
scroll to position [2883, 0]
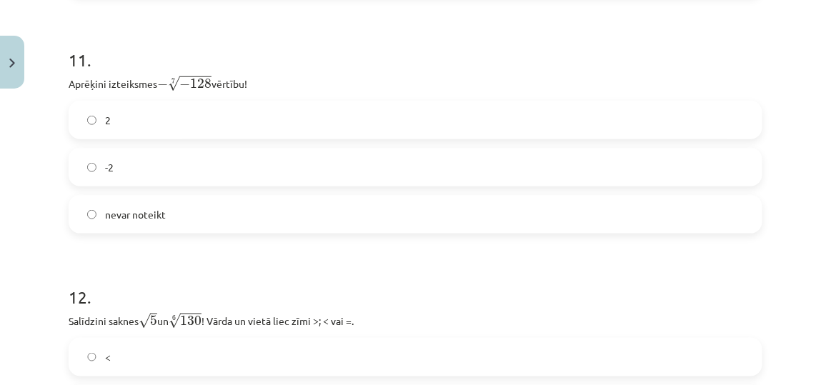
click at [150, 174] on label "-2" at bounding box center [415, 167] width 691 height 36
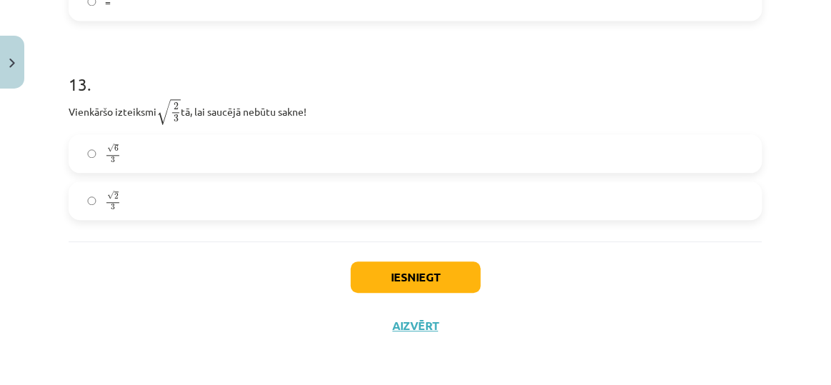
scroll to position [3171, 0]
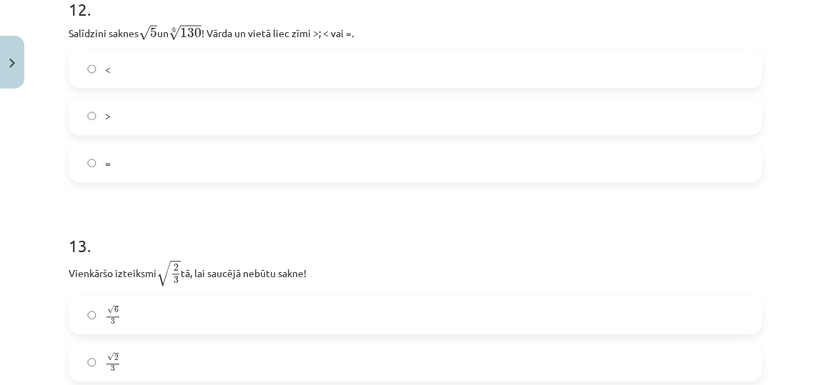
click at [152, 82] on label "<" at bounding box center [415, 69] width 691 height 36
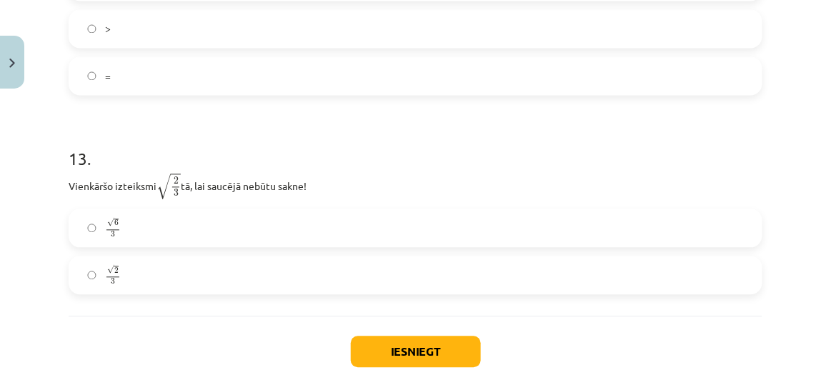
scroll to position [3285, 0]
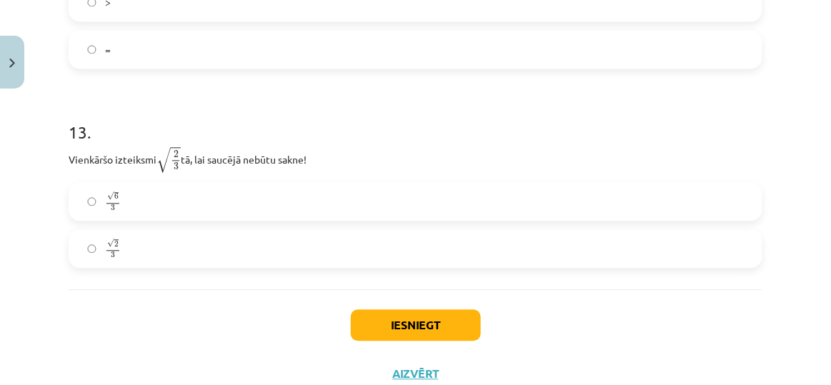
click at [146, 207] on label "√ 6 3 6 3" at bounding box center [415, 202] width 691 height 36
click at [403, 315] on button "Iesniegt" at bounding box center [416, 325] width 130 height 31
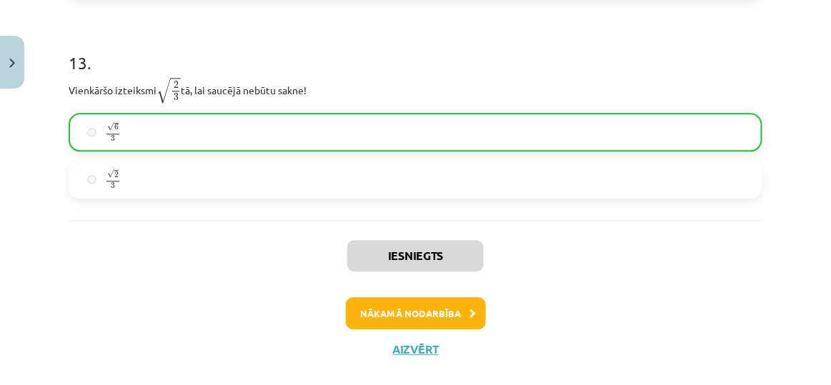
scroll to position [3378, 0]
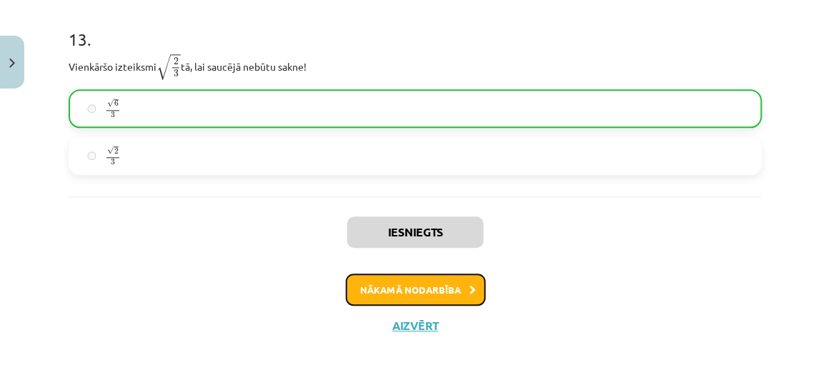
click at [434, 274] on button "Nākamā nodarbība" at bounding box center [416, 290] width 140 height 33
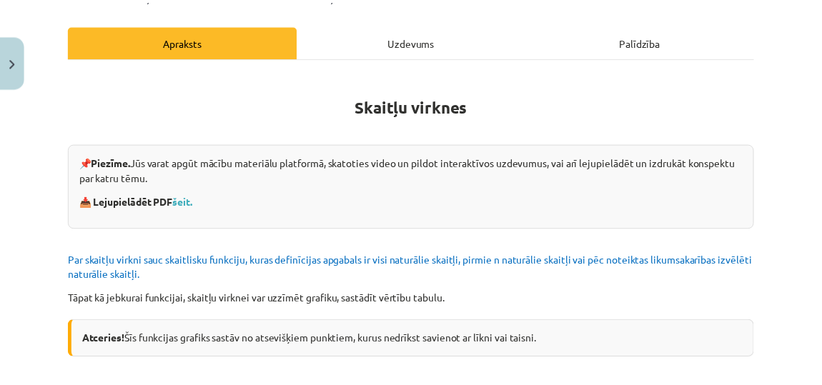
scroll to position [36, 0]
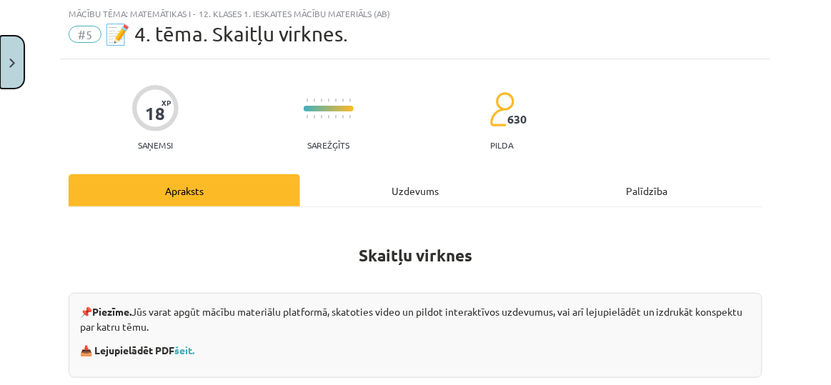
click at [11, 74] on button "Close" at bounding box center [12, 62] width 24 height 53
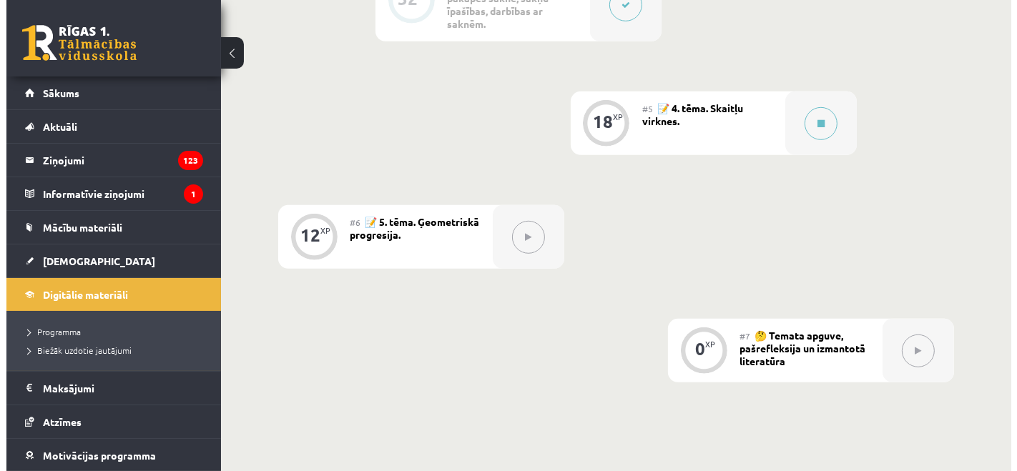
scroll to position [887, 0]
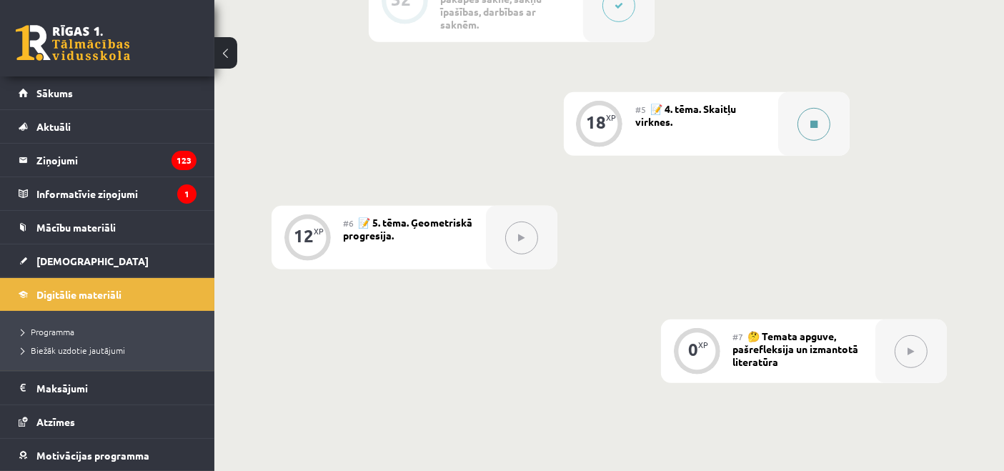
click at [831, 94] on div at bounding box center [814, 124] width 71 height 64
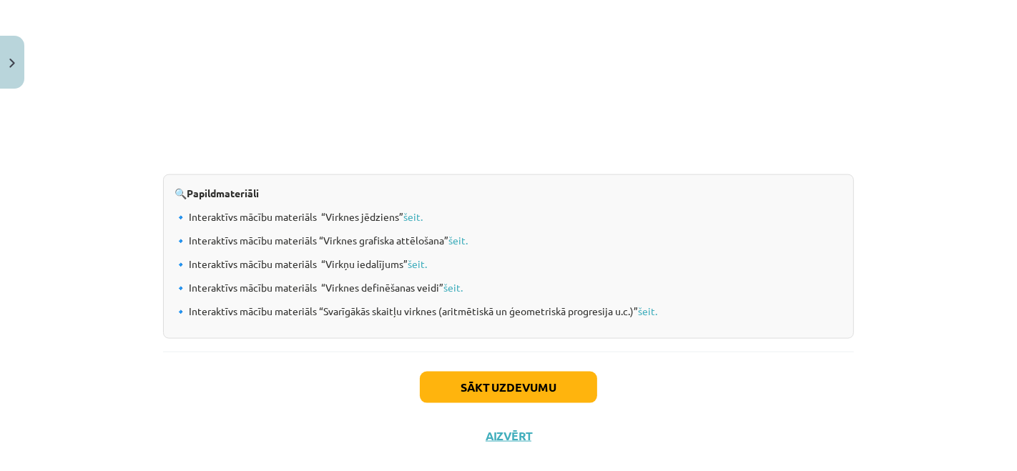
scroll to position [1531, 0]
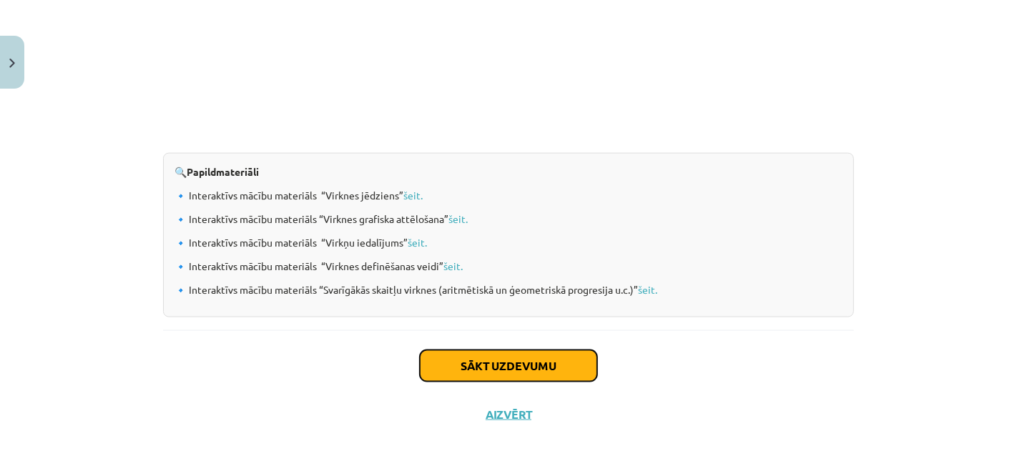
click at [480, 358] on button "Sākt uzdevumu" at bounding box center [508, 365] width 177 height 31
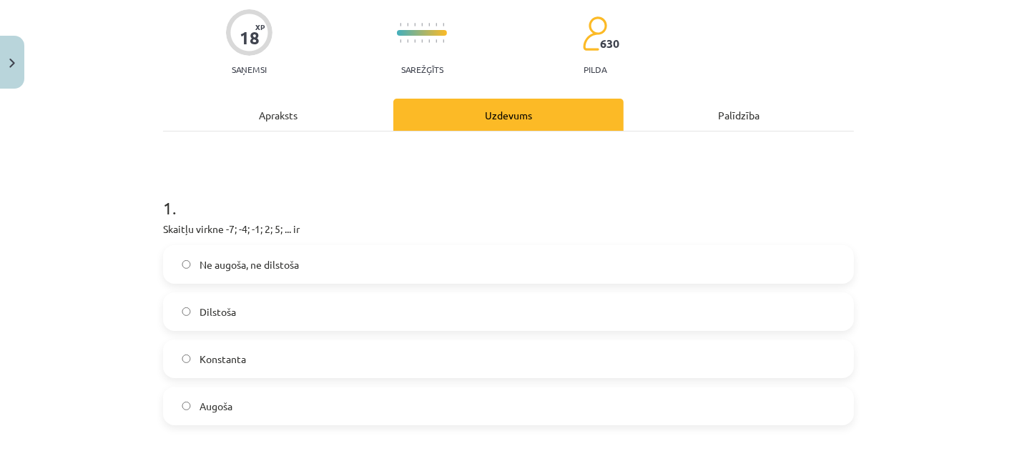
scroll to position [124, 0]
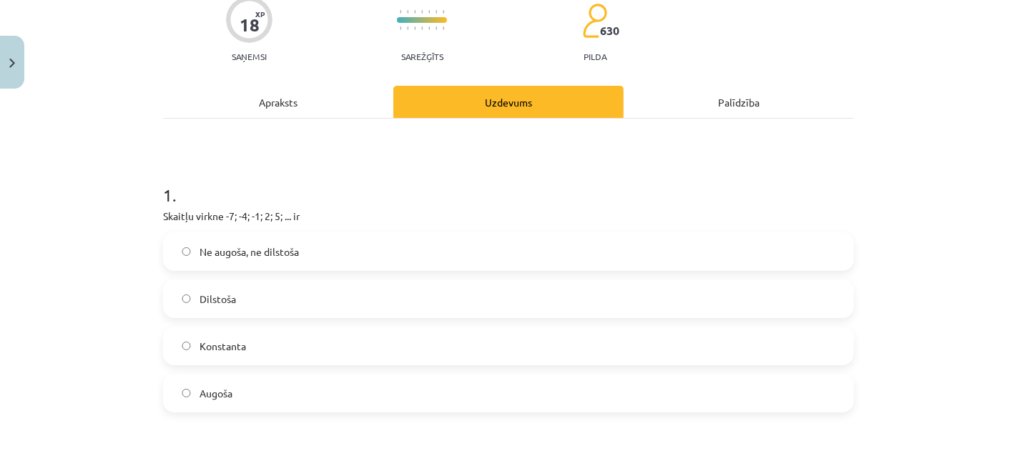
click at [232, 399] on label "Augoša" at bounding box center [508, 393] width 688 height 36
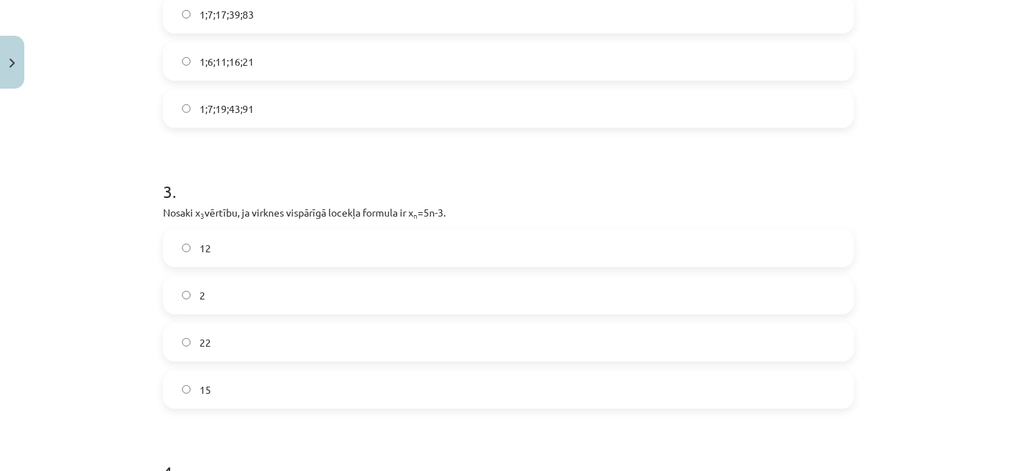
scroll to position [701, 0]
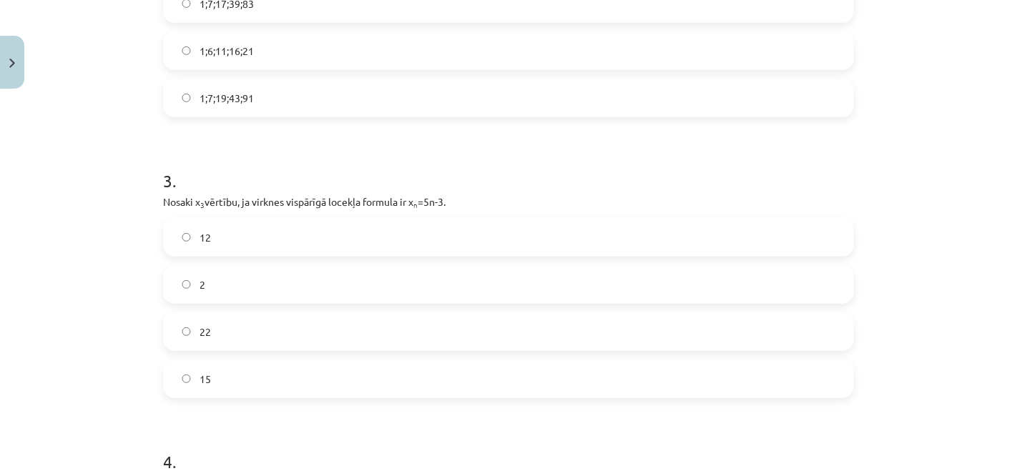
click at [282, 233] on label "12" at bounding box center [508, 237] width 688 height 36
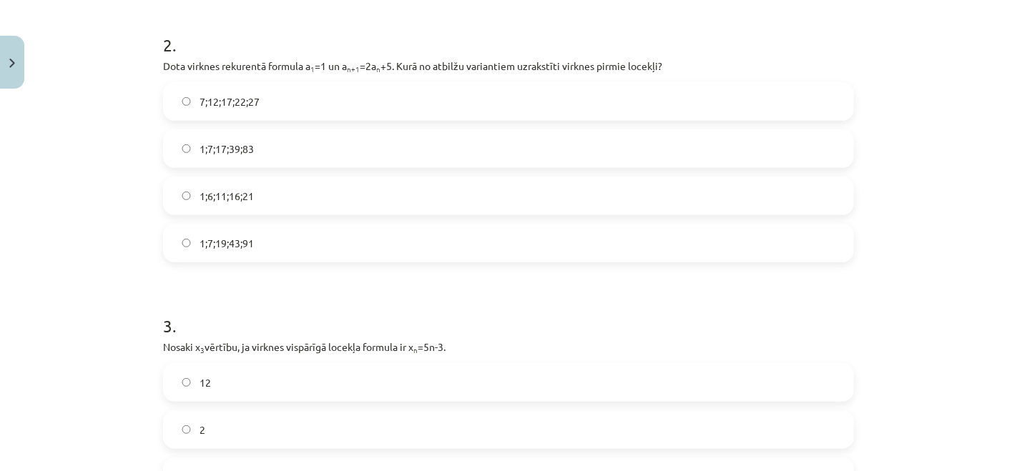
scroll to position [555, 0]
click at [245, 255] on label "1;7;19;43;91" at bounding box center [508, 244] width 688 height 36
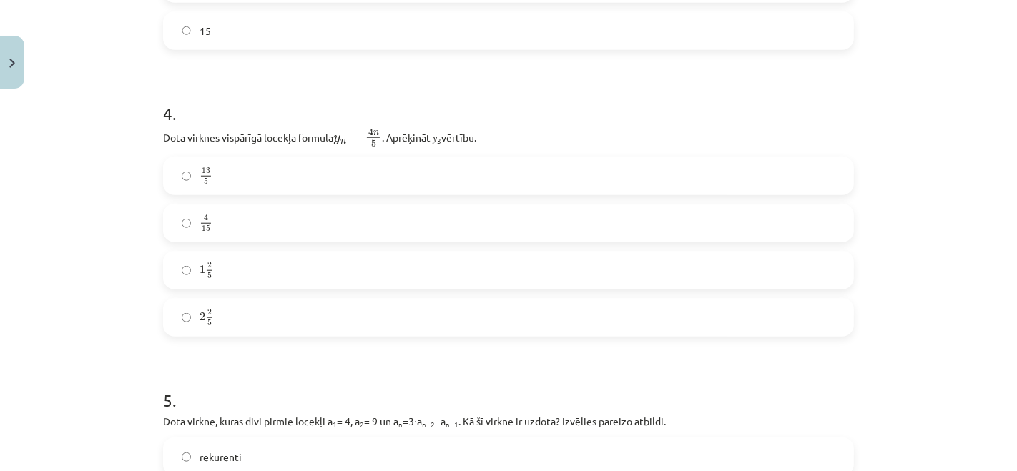
scroll to position [1057, 0]
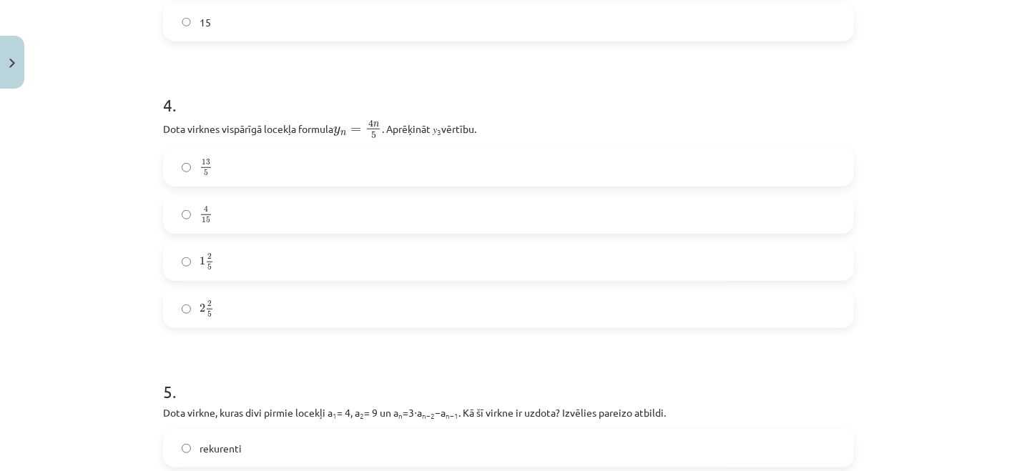
drag, startPoint x: 263, startPoint y: 300, endPoint x: 231, endPoint y: 297, distance: 32.3
click at [231, 297] on label "2 2 5 2 2 5" at bounding box center [508, 309] width 688 height 36
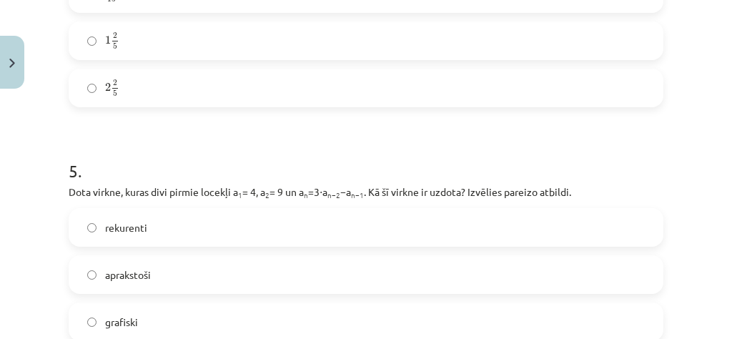
scroll to position [1428, 0]
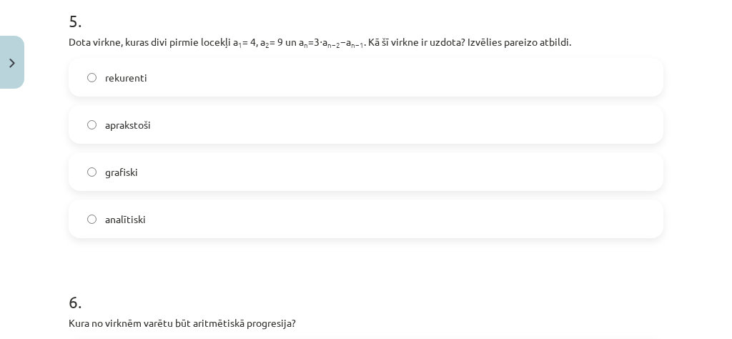
click at [134, 132] on label "aprakstoši" at bounding box center [366, 125] width 592 height 36
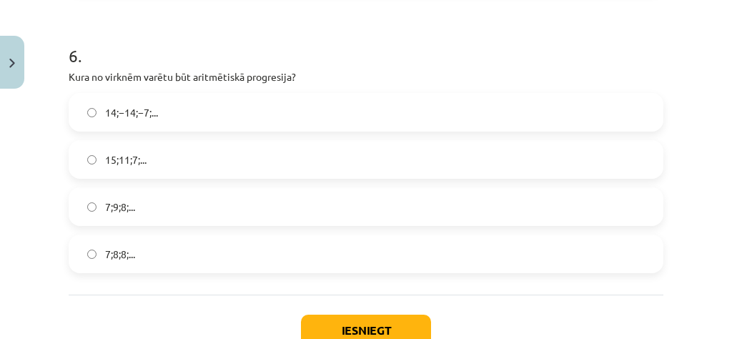
scroll to position [1695, 0]
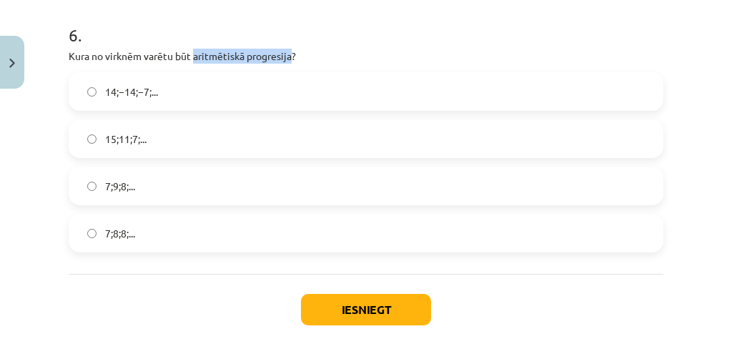
drag, startPoint x: 195, startPoint y: 56, endPoint x: 292, endPoint y: 59, distance: 97.3
click at [292, 59] on p "Kura no virknēm varētu būt aritmētiskā progresija?" at bounding box center [366, 56] width 595 height 15
copy p "aritmētiskā progresija"
click at [361, 49] on p "Kura no virknēm varētu būt aritmētiskā progresija?" at bounding box center [366, 56] width 595 height 15
click at [281, 109] on div "14;−14;−7;..." at bounding box center [366, 91] width 595 height 39
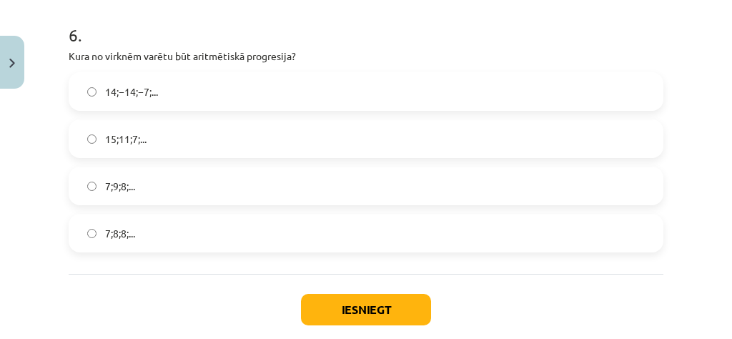
click at [265, 92] on label "14;−14;−7;..." at bounding box center [366, 92] width 592 height 36
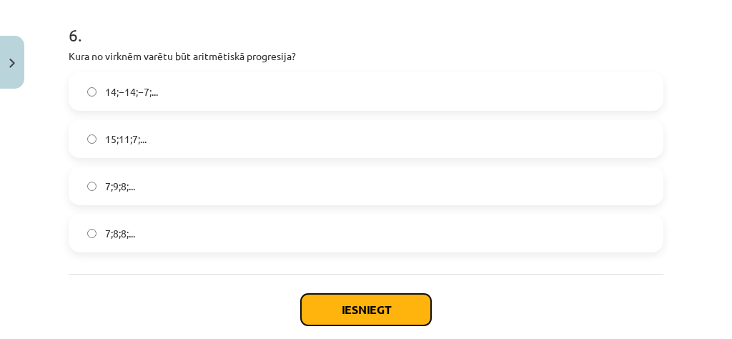
click at [372, 319] on button "Iesniegt" at bounding box center [366, 309] width 130 height 31
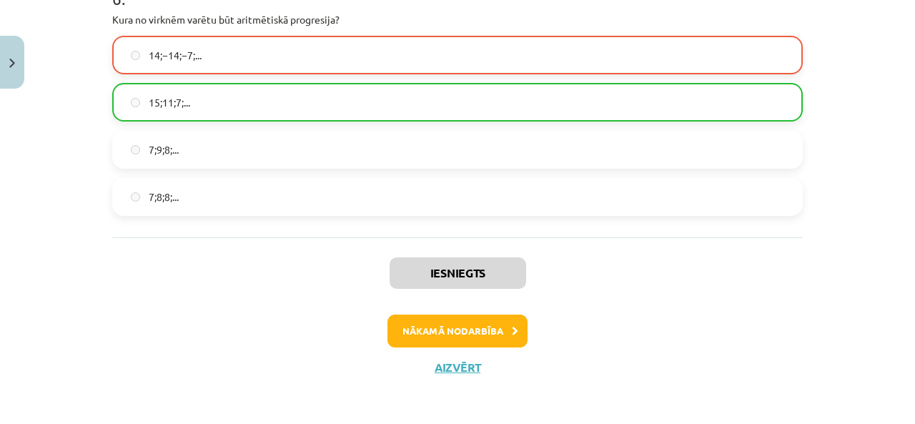
scroll to position [1733, 0]
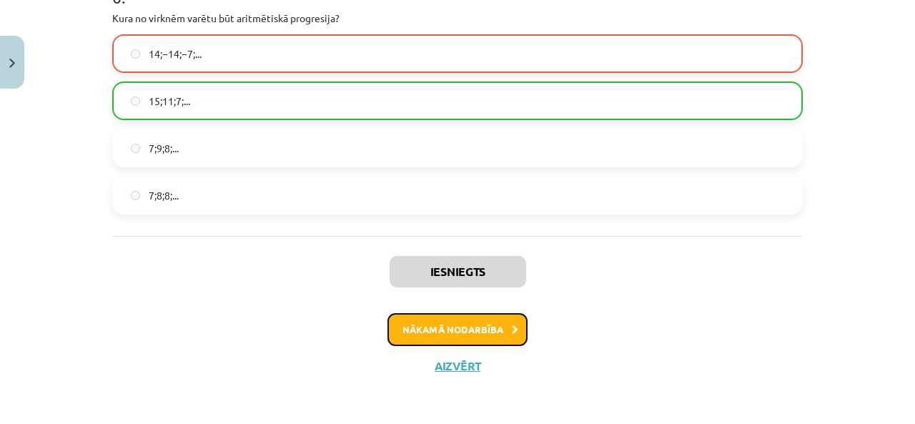
click at [438, 328] on button "Nākamā nodarbība" at bounding box center [457, 329] width 140 height 33
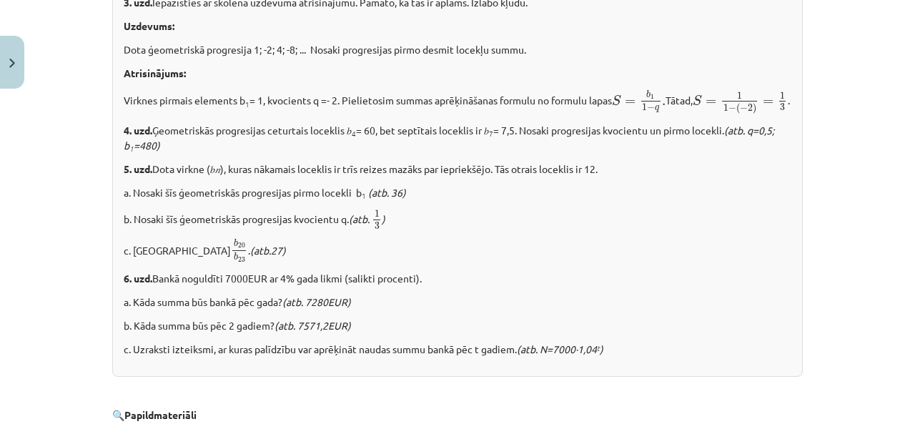
scroll to position [1892, 0]
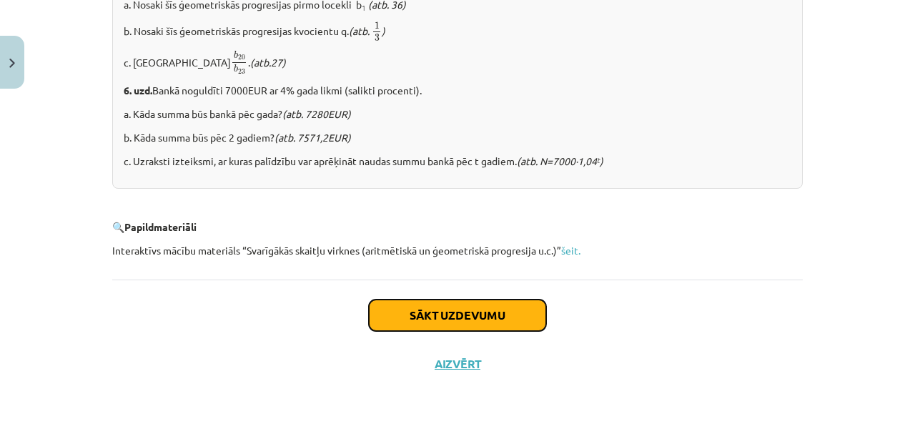
click at [420, 308] on button "Sākt uzdevumu" at bounding box center [457, 315] width 177 height 31
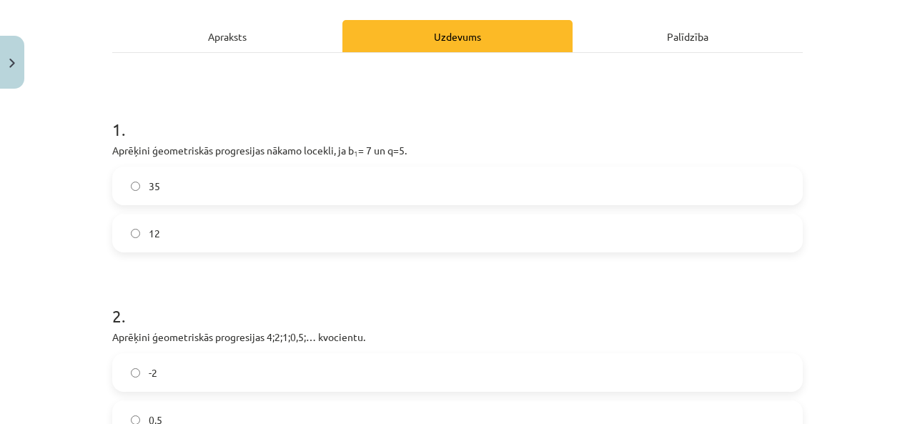
scroll to position [217, 0]
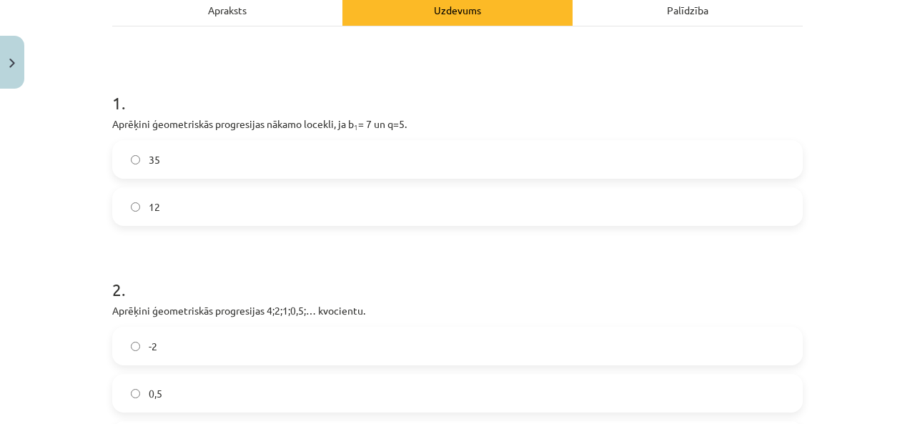
click at [199, 13] on div "Apraksts" at bounding box center [227, 10] width 230 height 32
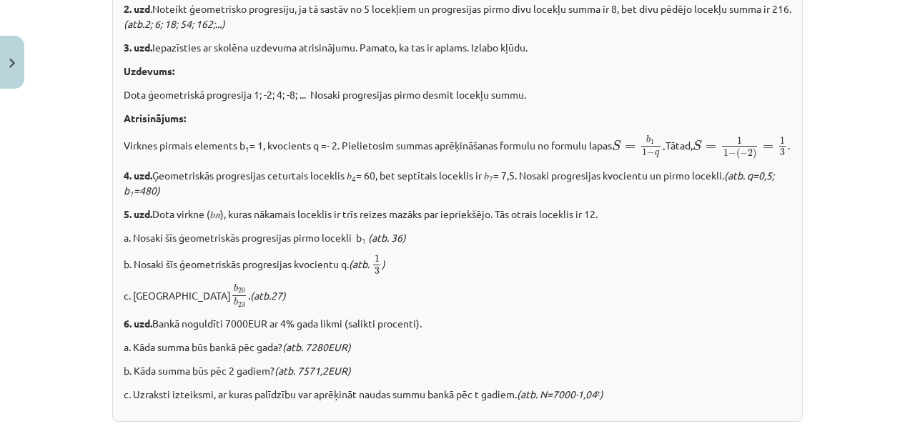
scroll to position [1892, 0]
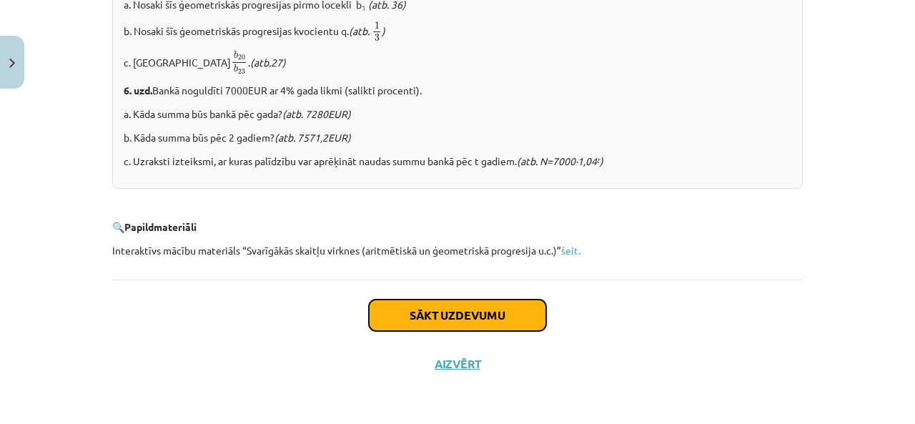
click at [521, 315] on button "Sākt uzdevumu" at bounding box center [457, 315] width 177 height 31
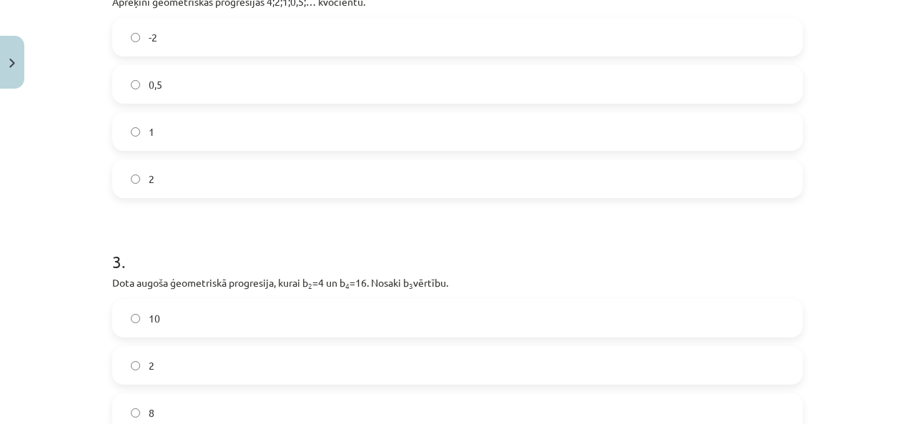
scroll to position [745, 0]
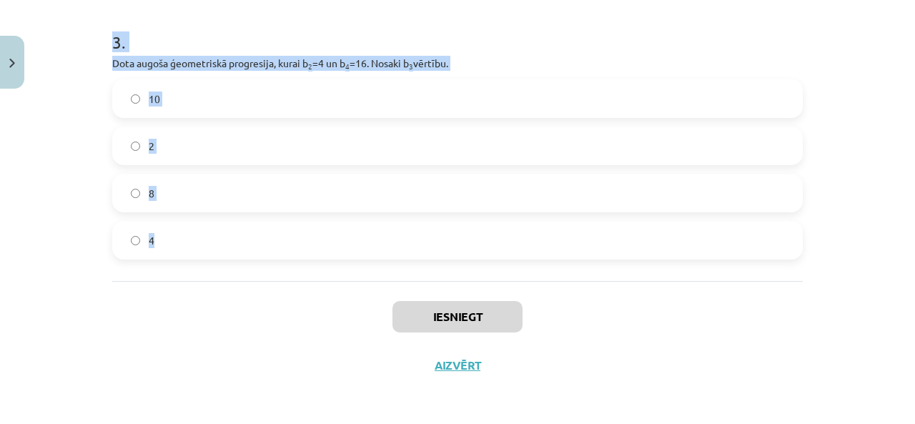
drag, startPoint x: 107, startPoint y: 242, endPoint x: 314, endPoint y: 228, distance: 207.1
copy form "1 . Aprēķini ģeometriskās progresijas nākamo locekli, ja b 1 = 7 un q=5. 35 12 …"
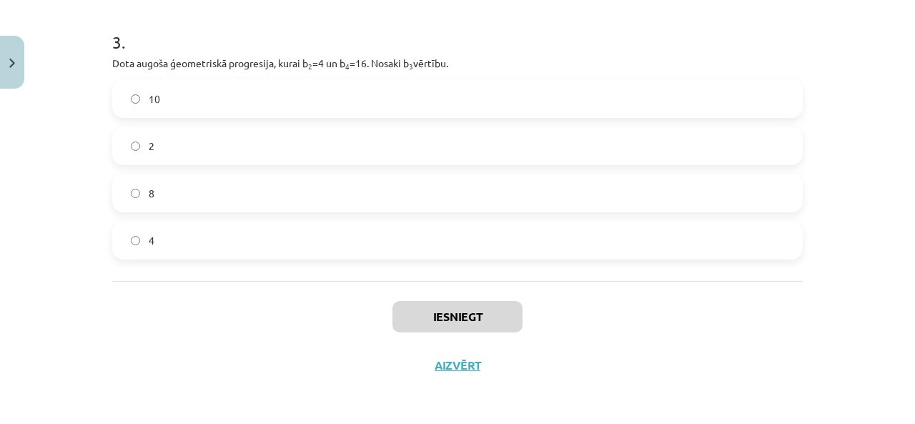
click at [280, 352] on div "Iesniegt Aizvērt" at bounding box center [457, 331] width 691 height 100
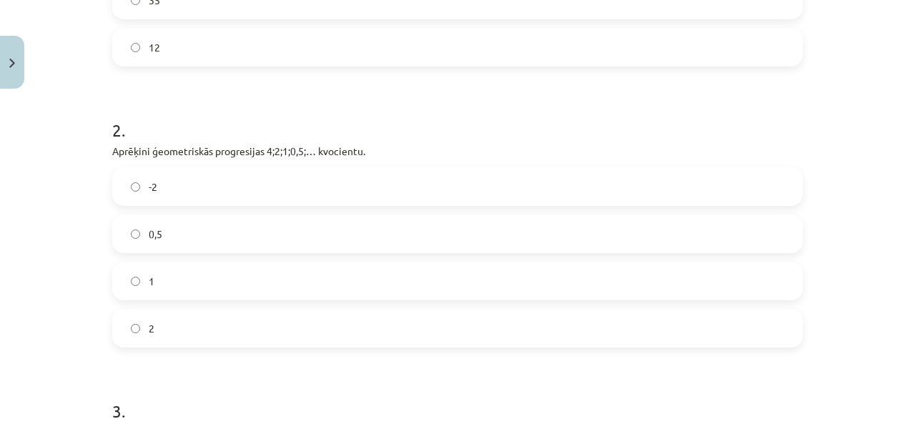
scroll to position [262, 0]
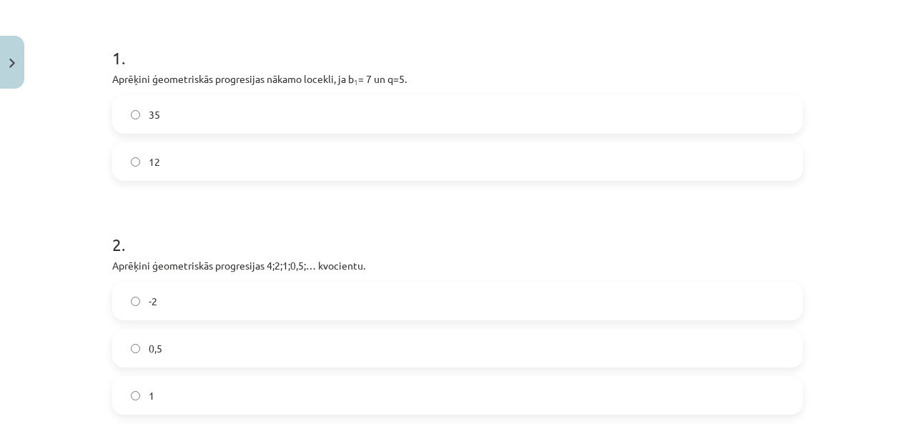
click at [191, 114] on label "35" at bounding box center [458, 115] width 688 height 36
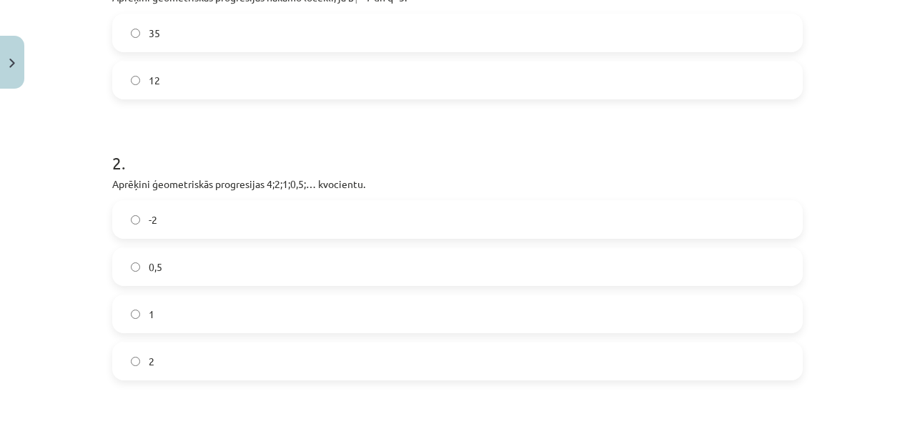
scroll to position [357, 0]
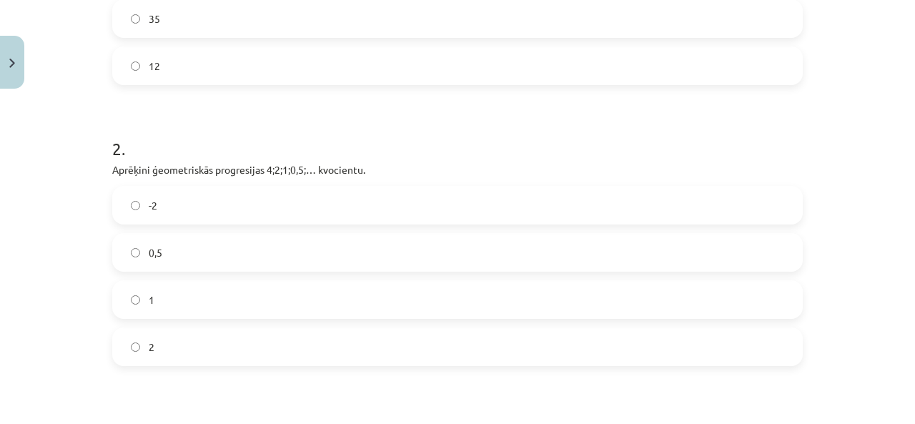
click at [152, 267] on label "0,5" at bounding box center [458, 252] width 688 height 36
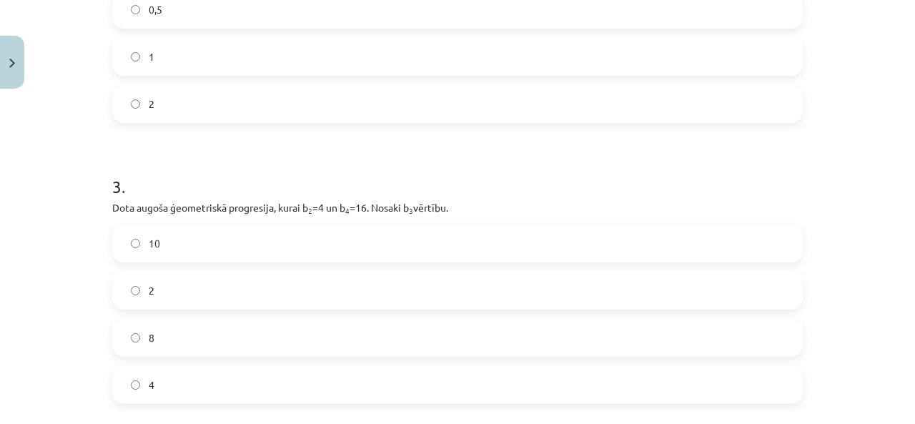
scroll to position [608, 0]
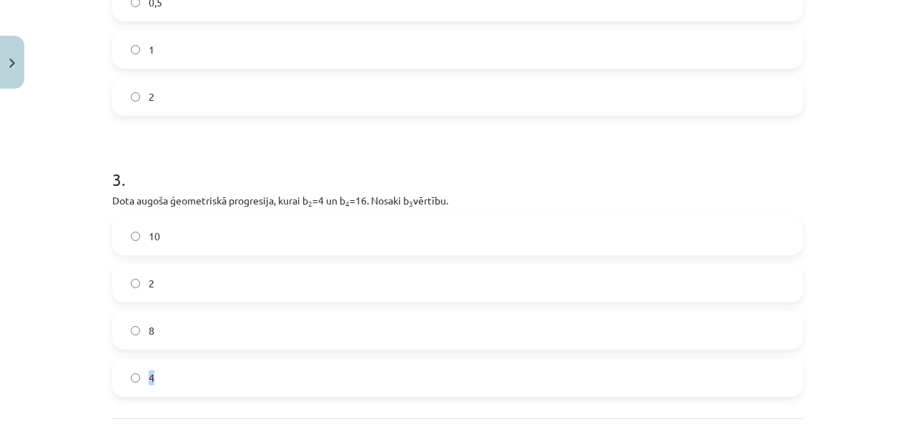
drag, startPoint x: 164, startPoint y: 349, endPoint x: 155, endPoint y: 335, distance: 16.5
click at [155, 335] on div "10 2 8 4" at bounding box center [457, 307] width 691 height 180
click at [155, 335] on label "8" at bounding box center [458, 330] width 688 height 36
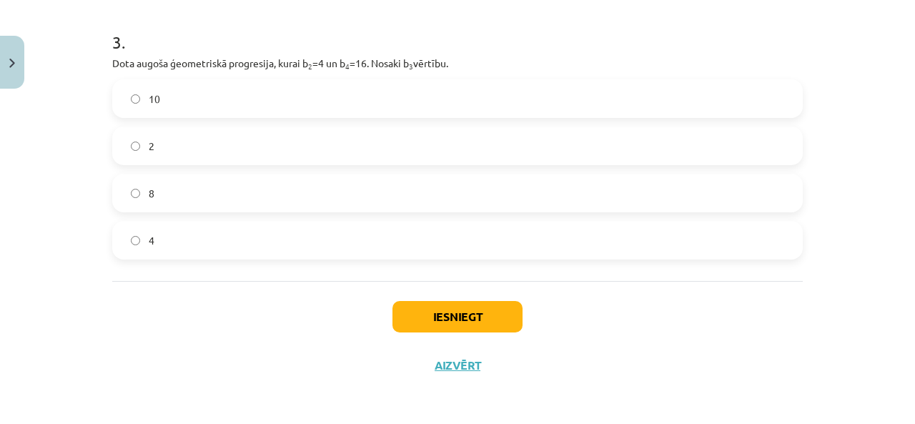
scroll to position [745, 0]
click at [429, 301] on button "Iesniegt" at bounding box center [458, 316] width 130 height 31
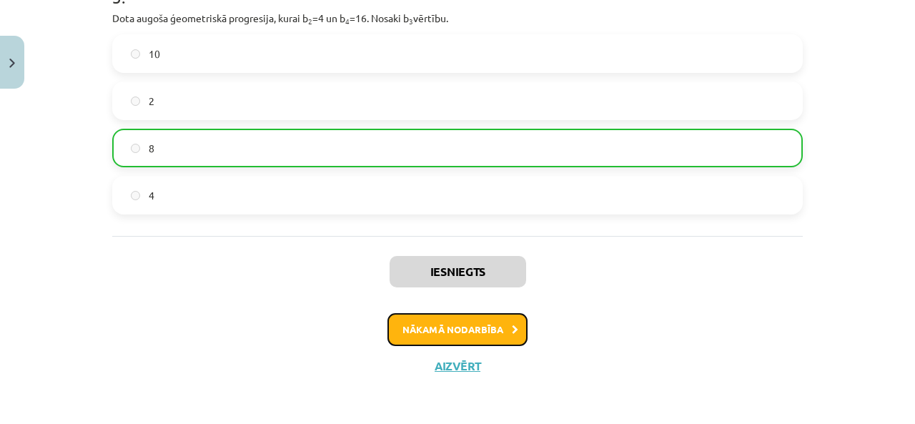
click at [433, 325] on button "Nākamā nodarbība" at bounding box center [457, 329] width 140 height 33
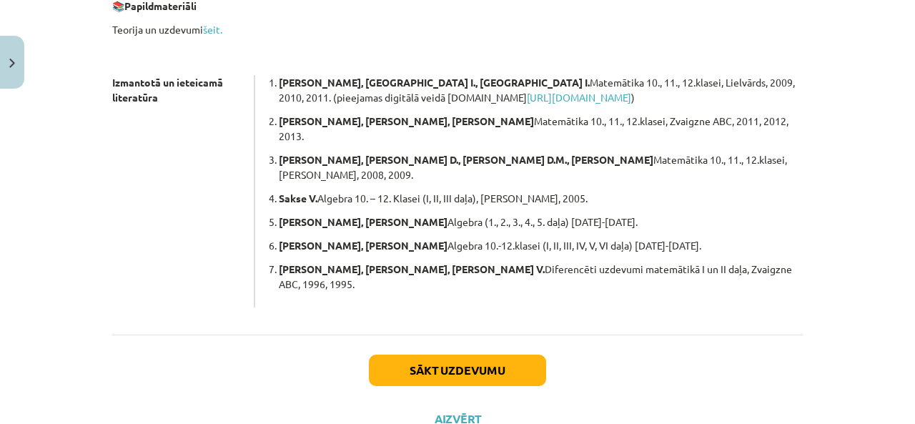
scroll to position [479, 0]
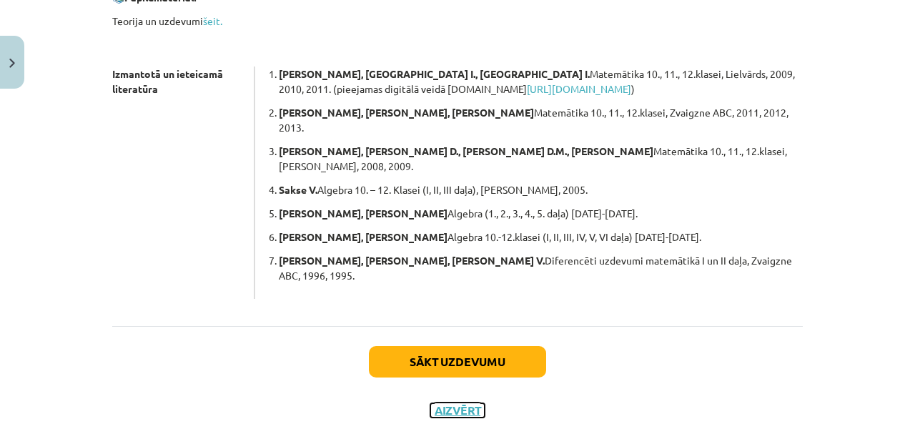
click at [440, 403] on button "Aizvērt" at bounding box center [457, 410] width 54 height 14
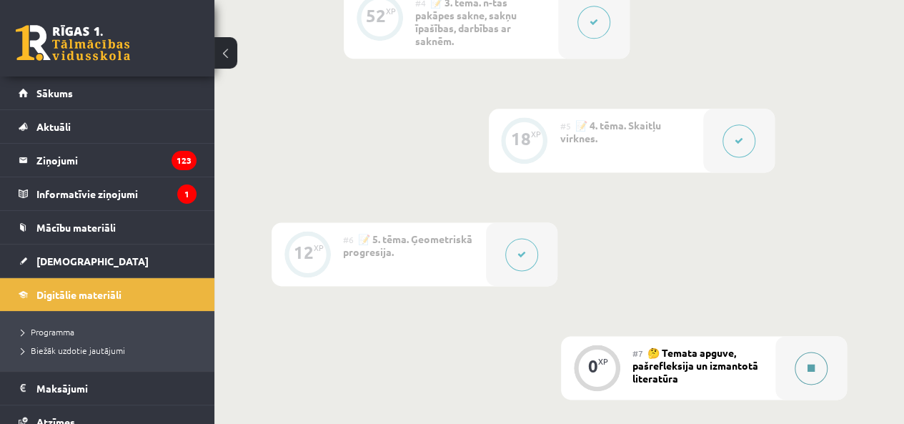
click at [826, 363] on button at bounding box center [811, 368] width 33 height 33
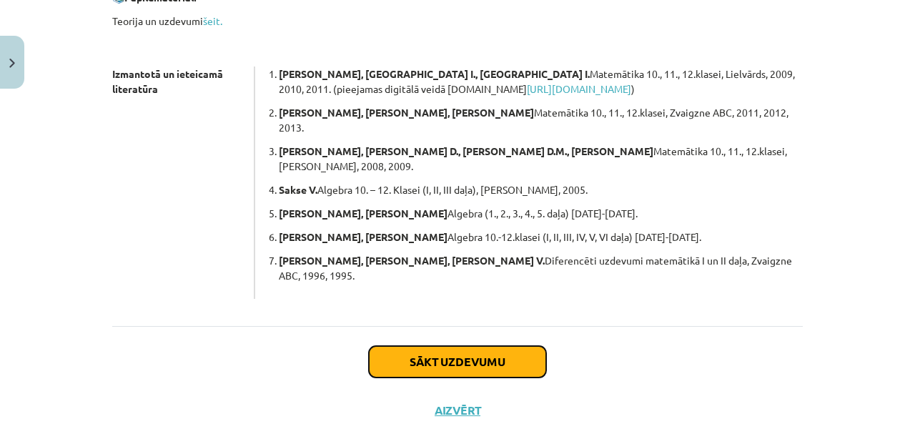
click at [422, 346] on button "Sākt uzdevumu" at bounding box center [457, 361] width 177 height 31
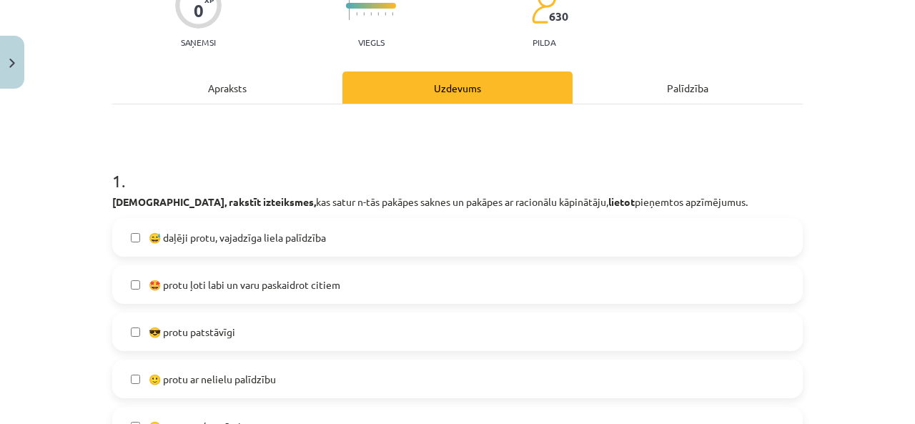
scroll to position [205, 0]
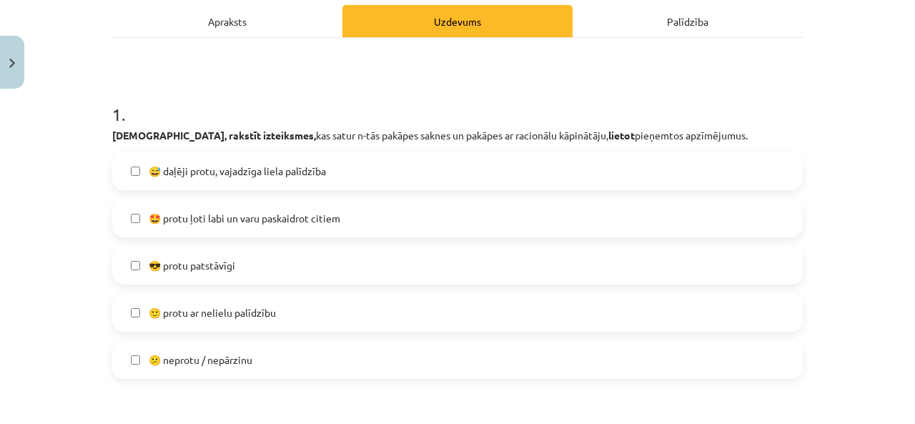
click at [312, 180] on label "😅 daļēji protu, vajadzīga liela palīdzība" at bounding box center [458, 171] width 688 height 36
click at [285, 308] on label "🙂 protu ar nelielu palīdzību" at bounding box center [458, 313] width 688 height 36
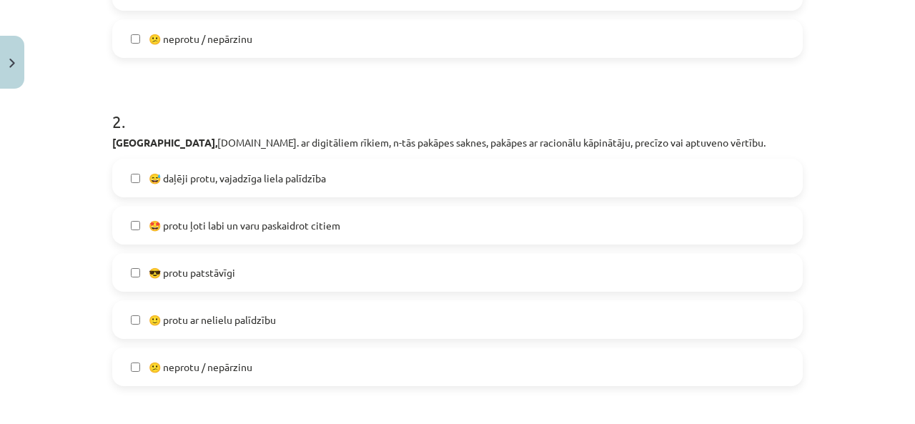
scroll to position [529, 0]
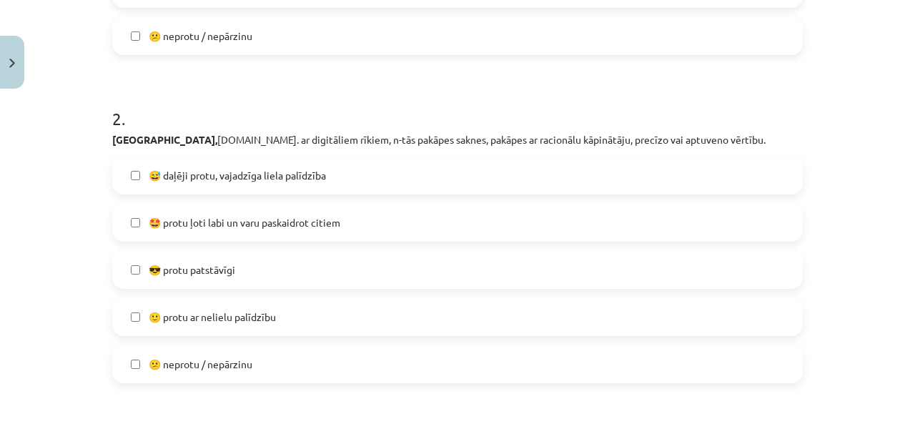
click at [240, 179] on span "😅 daļēji protu, vajadzīga liela palīdzība" at bounding box center [237, 175] width 177 height 15
click at [230, 329] on label "🙂 protu ar nelielu palīdzību" at bounding box center [458, 317] width 688 height 36
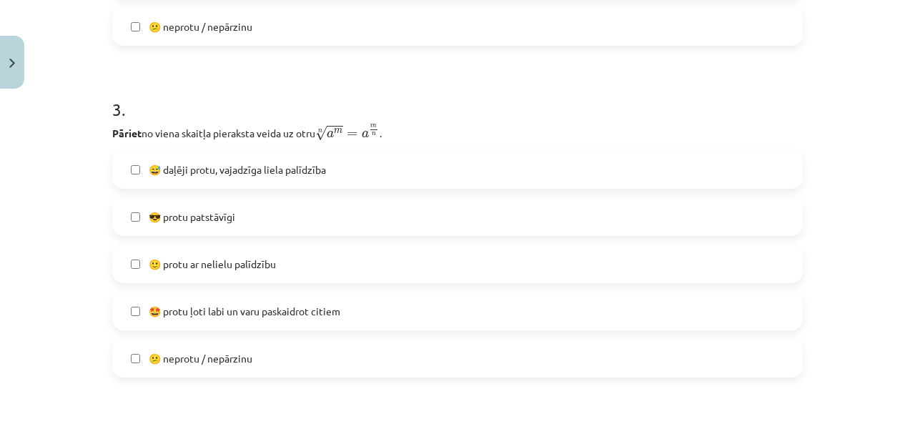
scroll to position [883, 0]
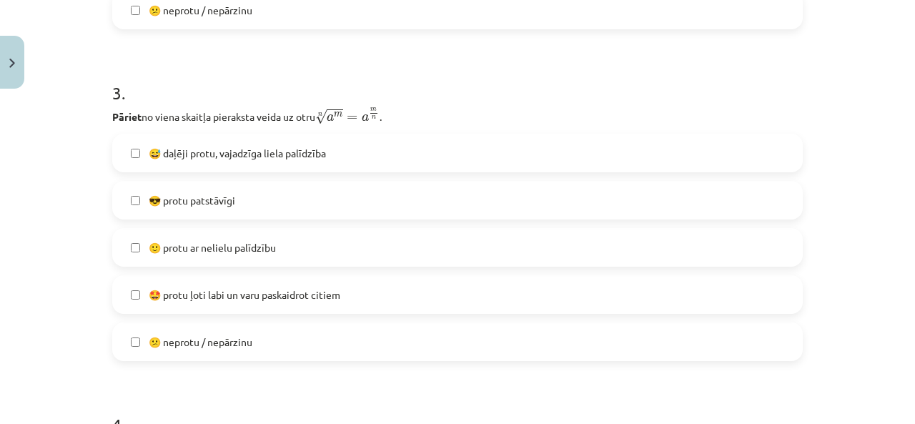
click at [206, 199] on span "😎 protu patstāvīgi" at bounding box center [192, 200] width 87 height 15
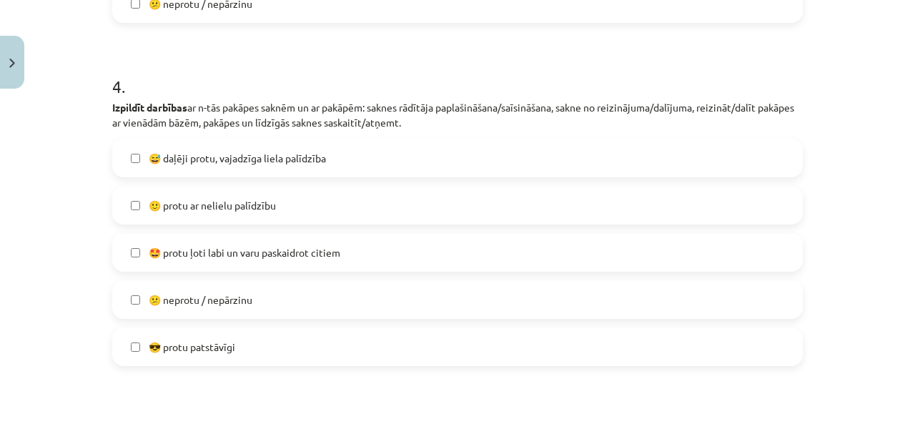
scroll to position [1224, 0]
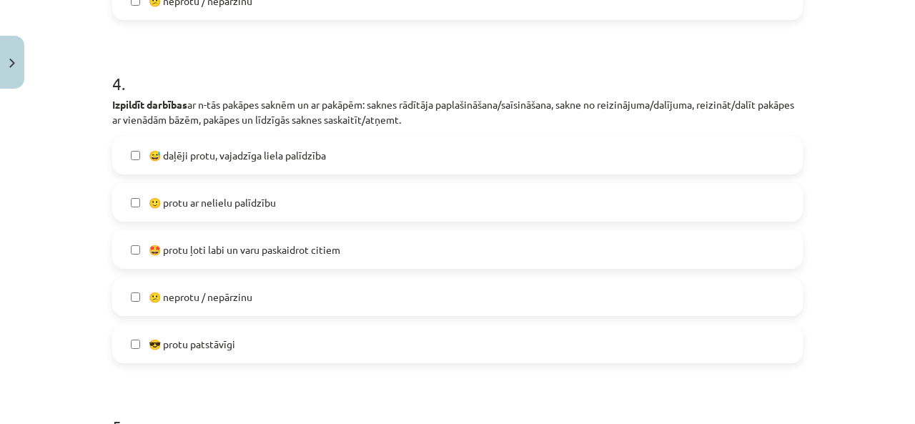
click at [218, 204] on span "🙂 protu ar nelielu palīdzību" at bounding box center [212, 202] width 127 height 15
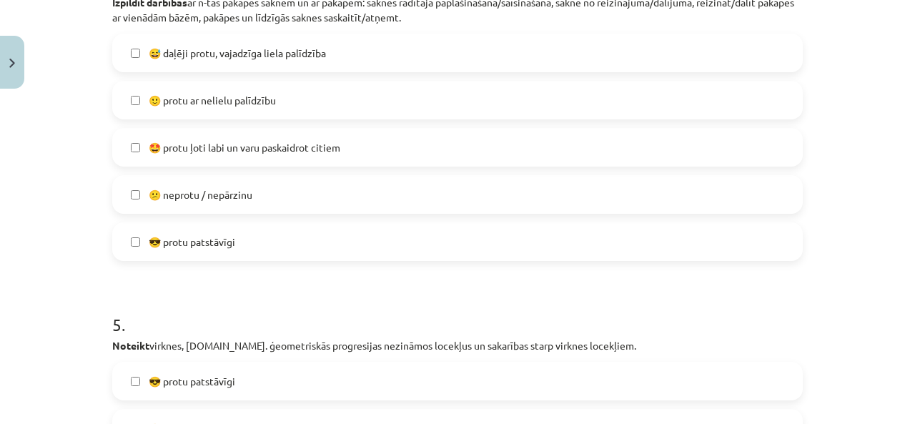
scroll to position [1300, 0]
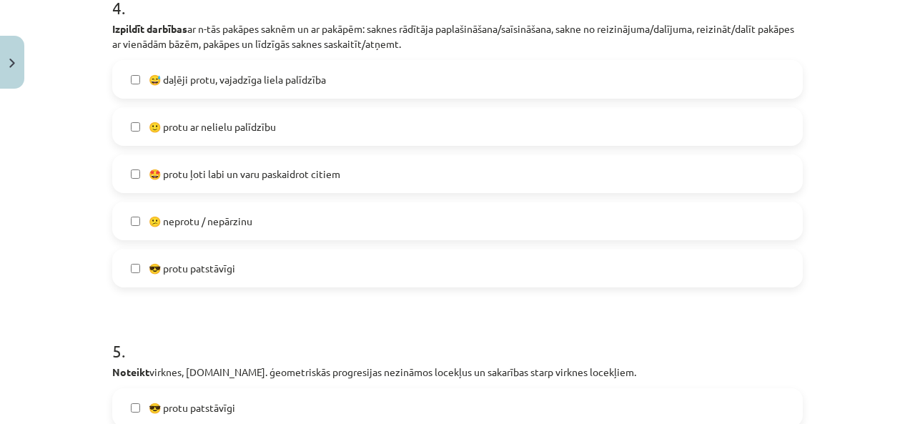
click at [227, 99] on div "😅 daļēji protu, vajadzīga liela palīdzība  🙂 protu ar nelielu palīdzību  🤩 prot…" at bounding box center [457, 173] width 691 height 227
click at [179, 89] on label "😅 daļēji protu, vajadzīga liela palīdzība" at bounding box center [458, 79] width 688 height 36
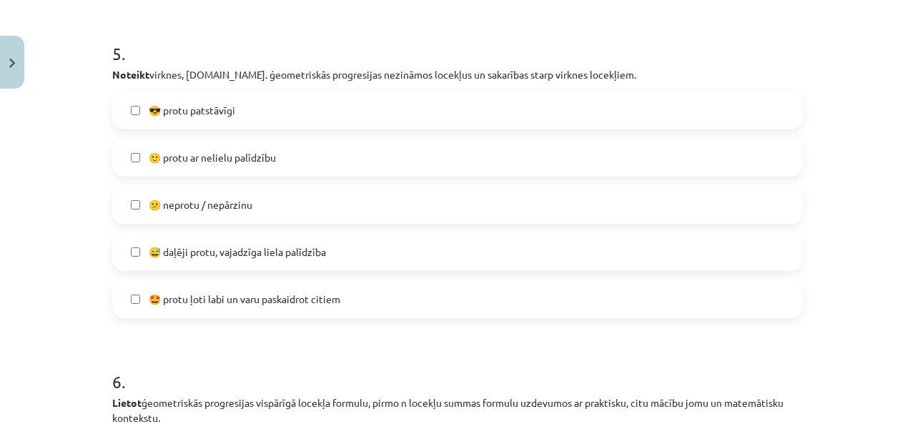
scroll to position [1606, 0]
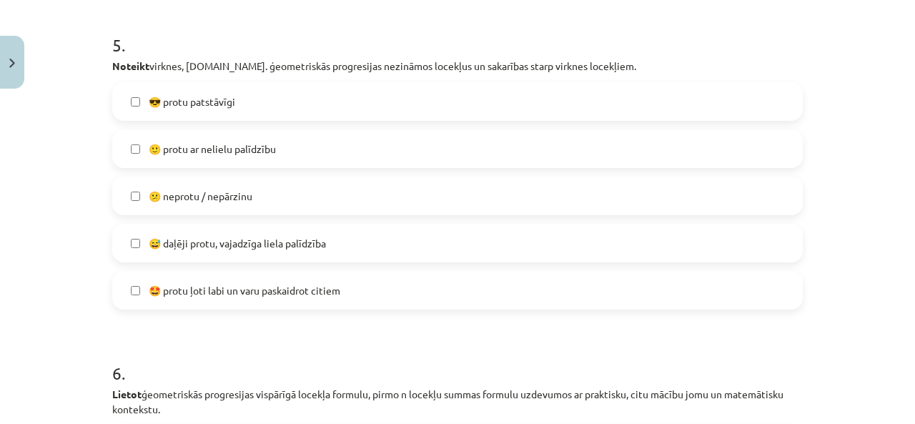
click at [199, 152] on span "🙂 protu ar nelielu palīdzību" at bounding box center [212, 149] width 127 height 15
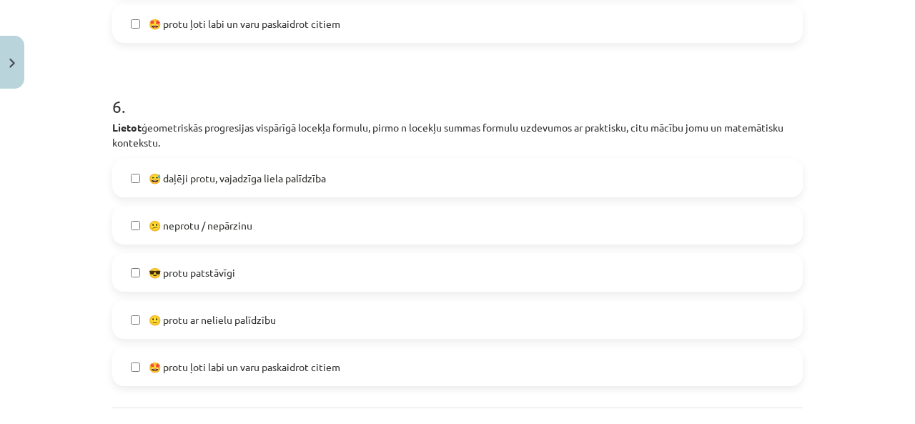
scroll to position [1873, 0]
click at [207, 307] on label "🙂 protu ar nelielu palīdzību" at bounding box center [458, 319] width 688 height 36
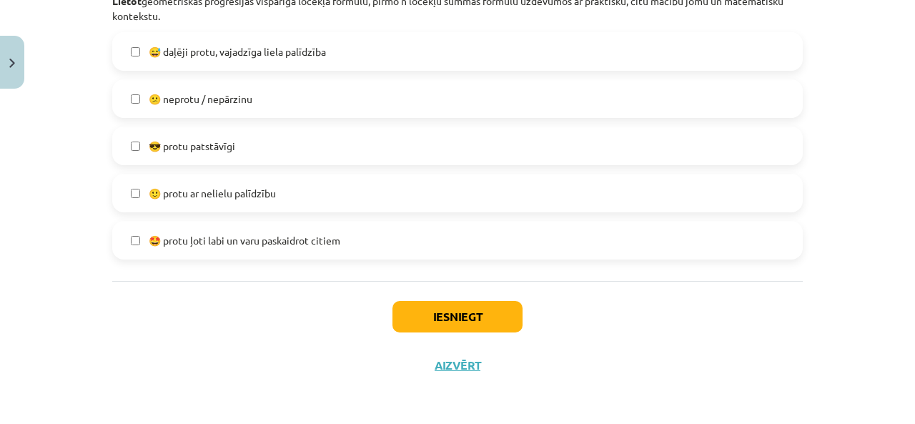
scroll to position [2000, 0]
click at [450, 311] on button "Iesniegt" at bounding box center [458, 315] width 130 height 31
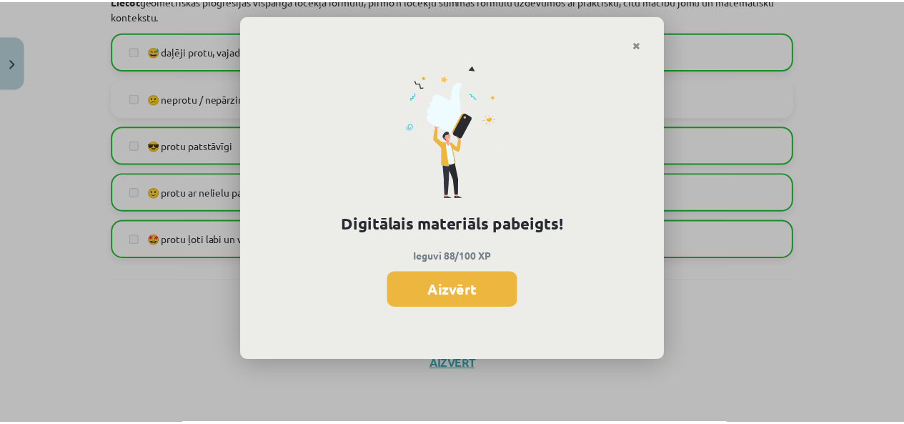
scroll to position [887, 0]
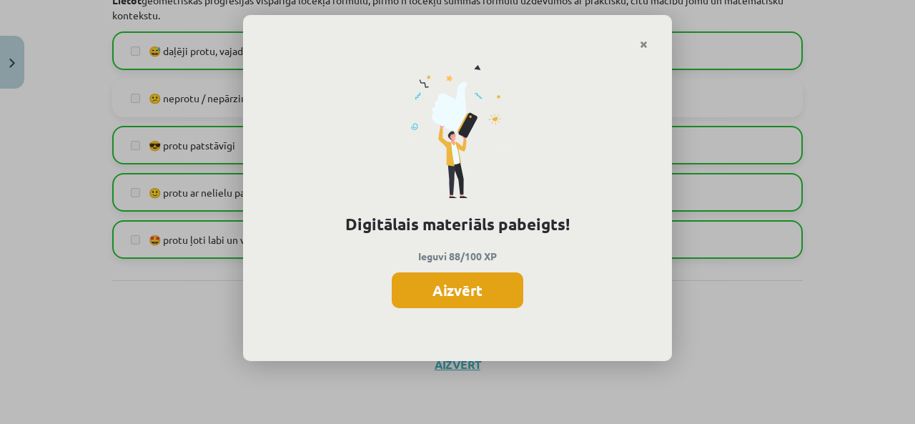
click at [455, 293] on button "Aizvērt" at bounding box center [458, 290] width 132 height 36
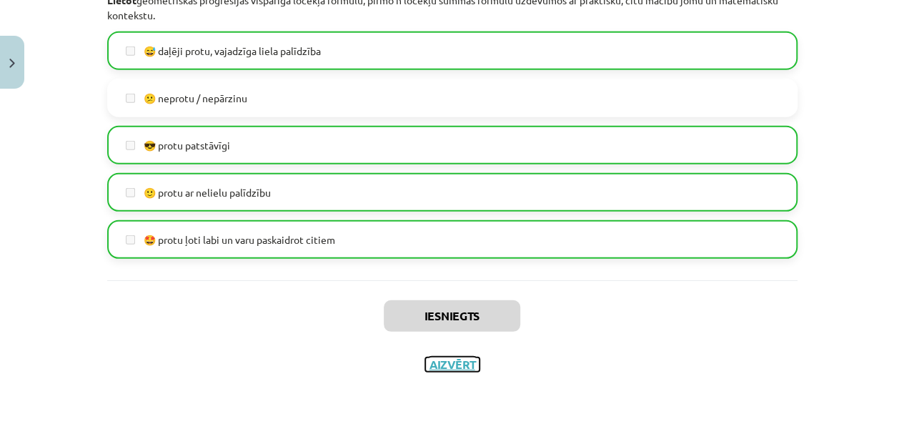
click at [456, 363] on button "Aizvērt" at bounding box center [452, 364] width 54 height 14
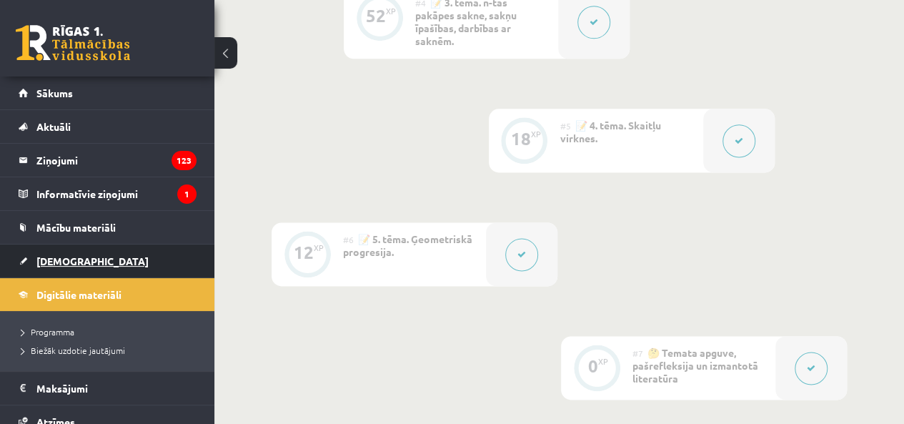
click at [57, 258] on span "[DEMOGRAPHIC_DATA]" at bounding box center [92, 261] width 112 height 13
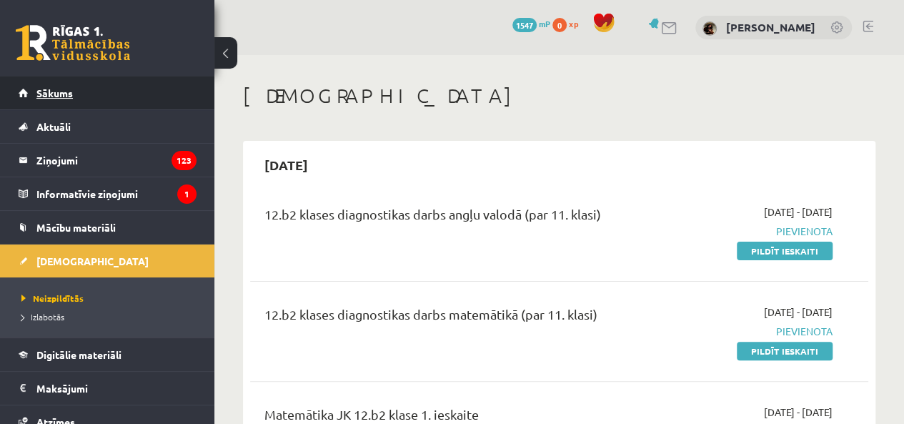
click at [84, 99] on link "Sākums" at bounding box center [108, 92] width 178 height 33
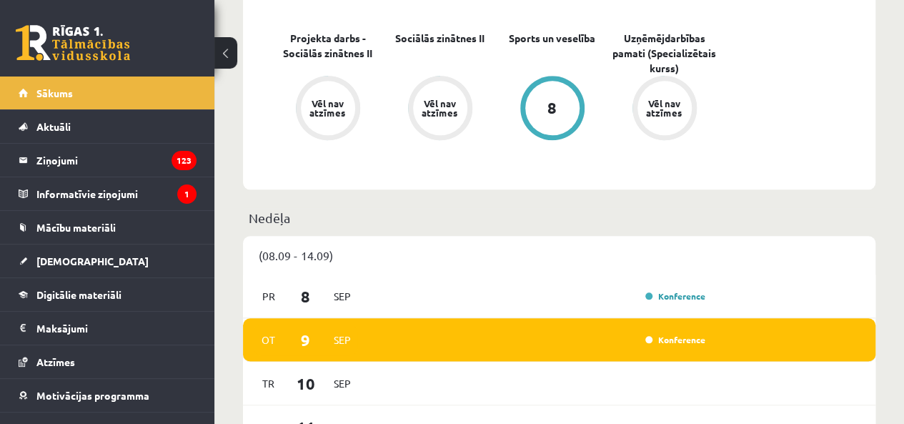
scroll to position [702, 0]
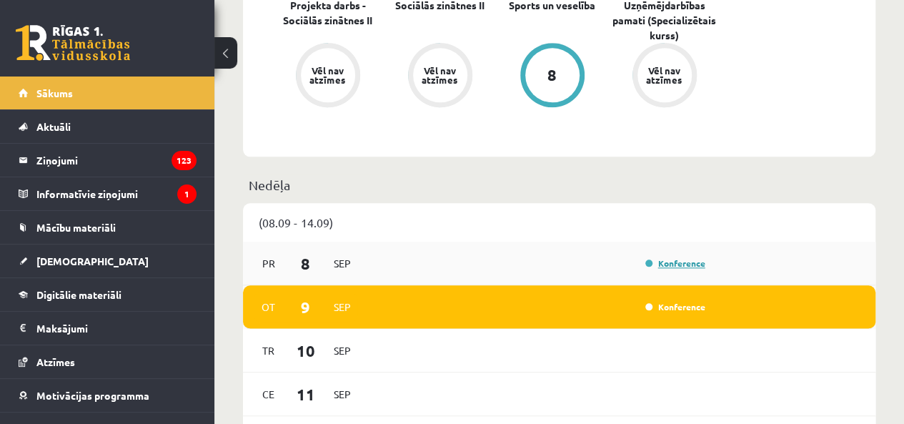
click at [685, 267] on link "Konference" at bounding box center [676, 262] width 60 height 11
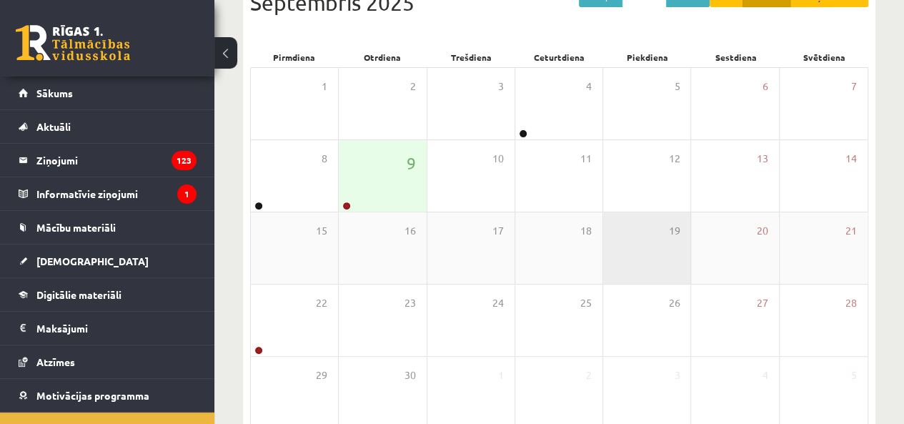
scroll to position [9, 0]
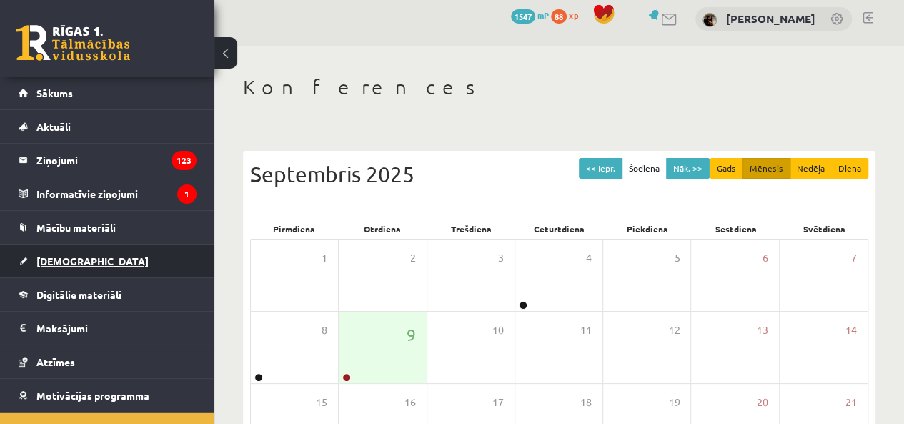
click at [80, 269] on link "[DEMOGRAPHIC_DATA]" at bounding box center [108, 261] width 178 height 33
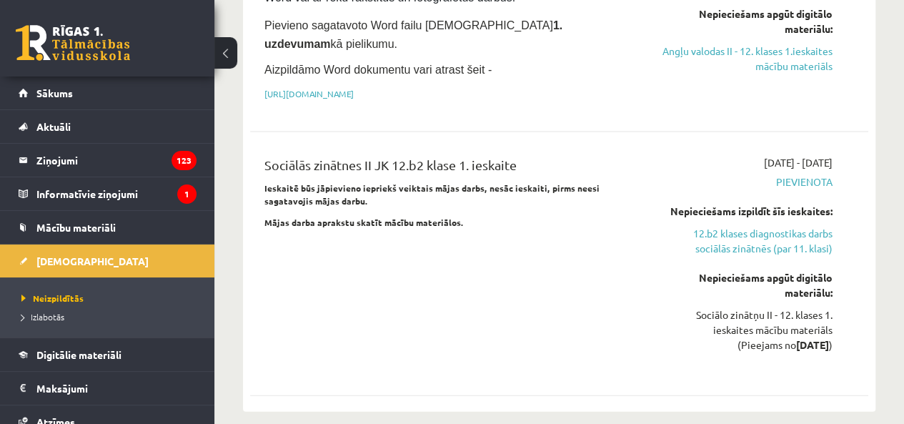
scroll to position [1373, 0]
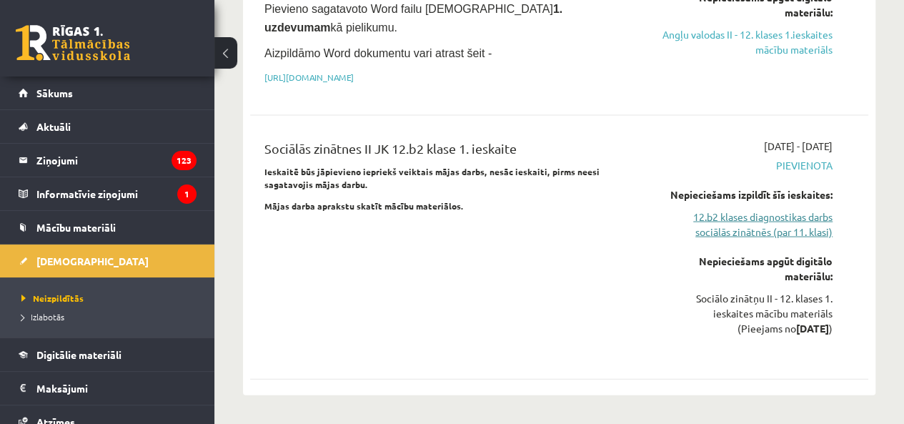
click at [811, 209] on link "12.b2 klases diagnostikas darbs sociālās zinātnēs (par 11. klasi)" at bounding box center [745, 224] width 175 height 30
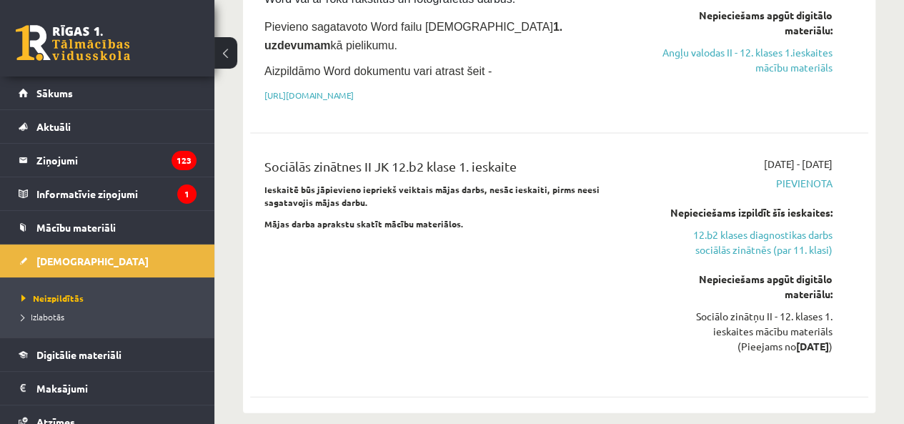
scroll to position [1361, 0]
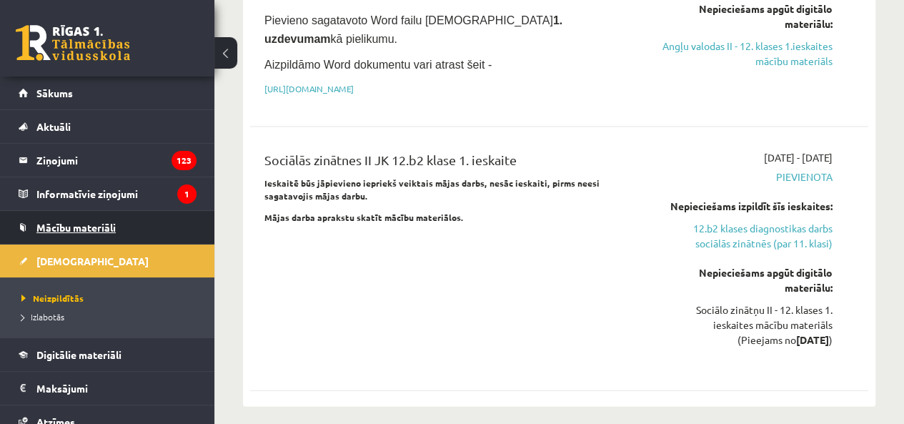
click at [102, 228] on span "Mācību materiāli" at bounding box center [75, 227] width 79 height 13
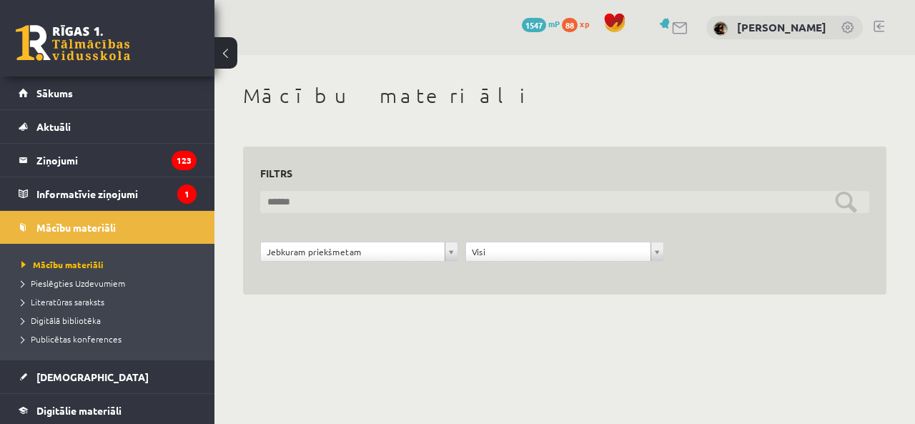
click at [362, 207] on input "text" at bounding box center [564, 202] width 609 height 22
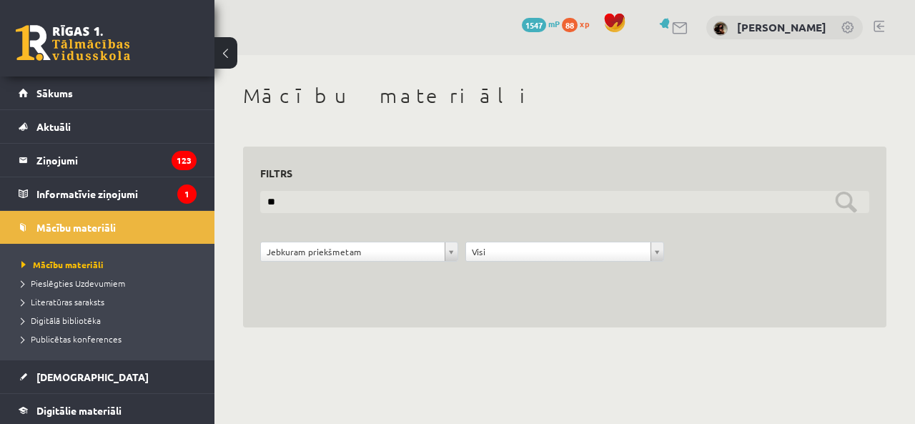
type input "*"
click at [842, 201] on input "text" at bounding box center [564, 202] width 609 height 22
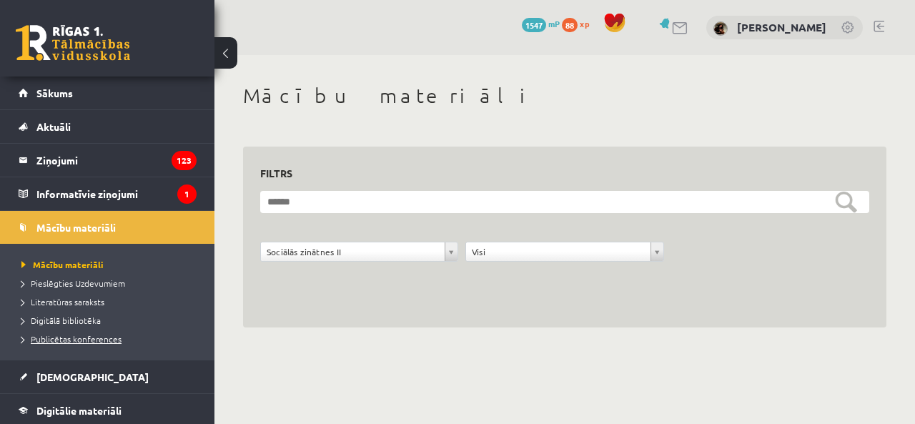
click at [97, 337] on span "Publicētas konferences" at bounding box center [71, 338] width 100 height 11
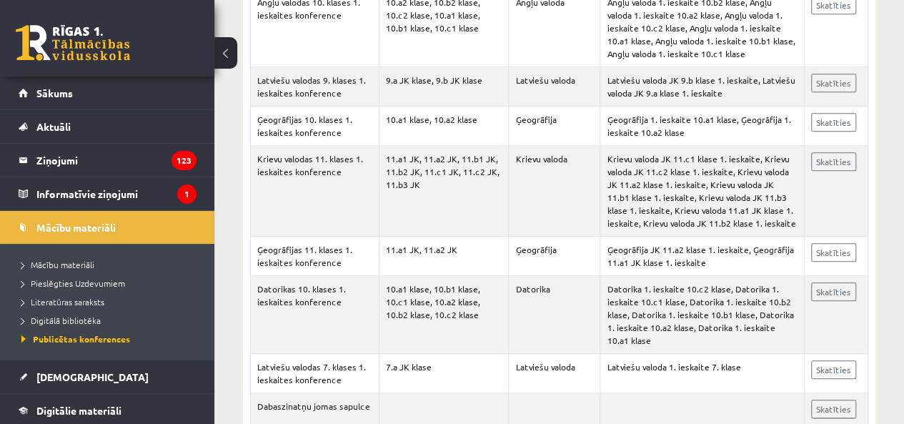
scroll to position [621, 0]
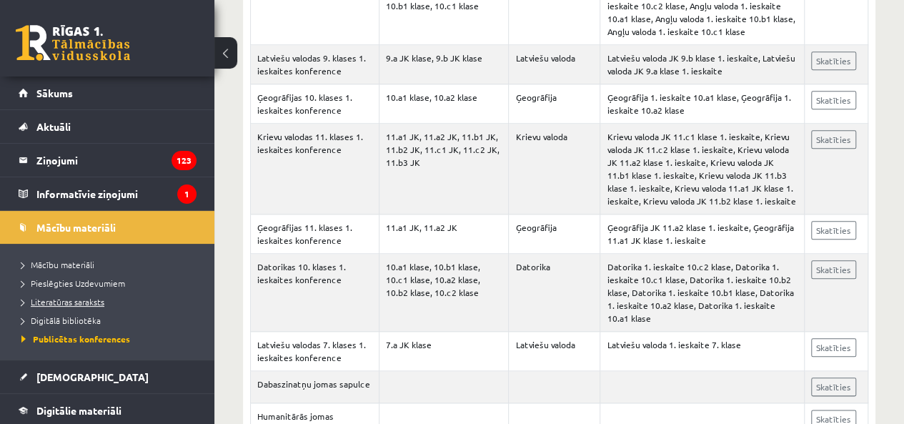
click at [69, 302] on span "Literatūras saraksts" at bounding box center [62, 301] width 83 height 11
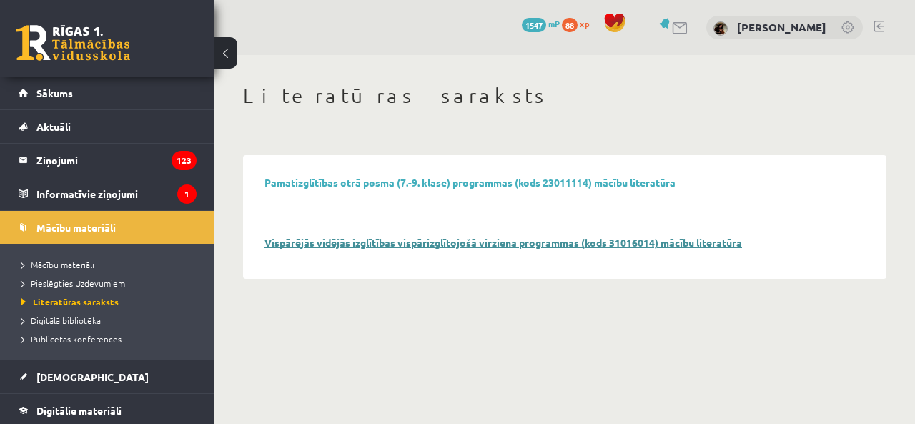
click at [392, 239] on link "Vispārējās vidējās izglītības vispārizglītojošā virziena programmas (kods 31016…" at bounding box center [504, 242] width 478 height 13
click at [112, 287] on link "Pieslēgties Uzdevumiem" at bounding box center [110, 283] width 179 height 13
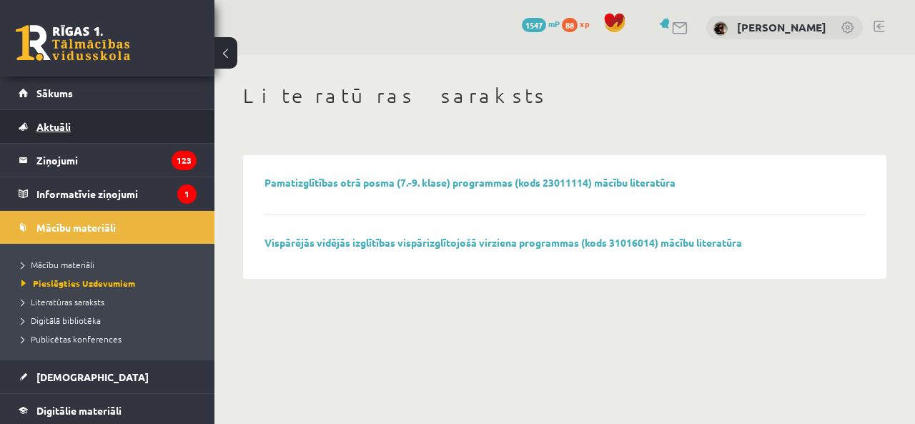
click at [93, 133] on link "Aktuāli" at bounding box center [108, 126] width 178 height 33
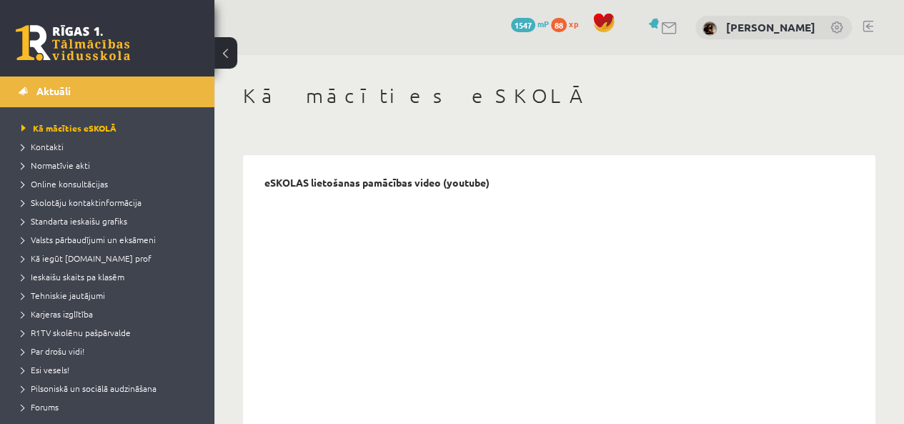
scroll to position [44, 0]
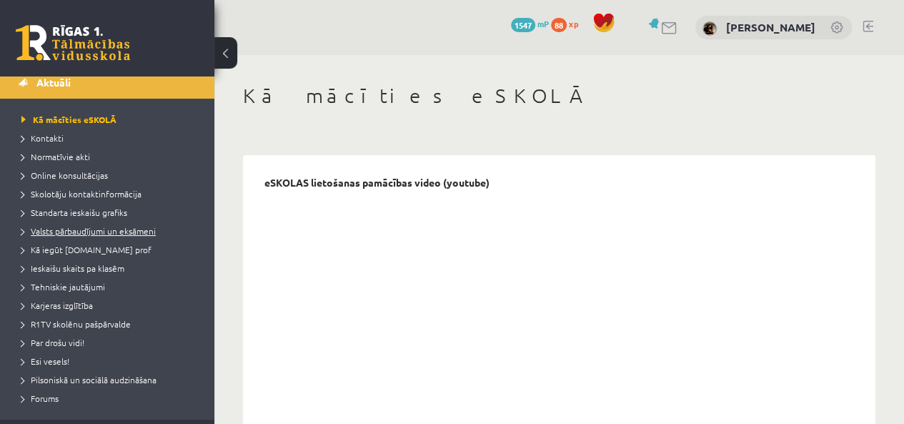
click at [116, 227] on span "Valsts pārbaudījumi un eksāmeni" at bounding box center [88, 230] width 134 height 11
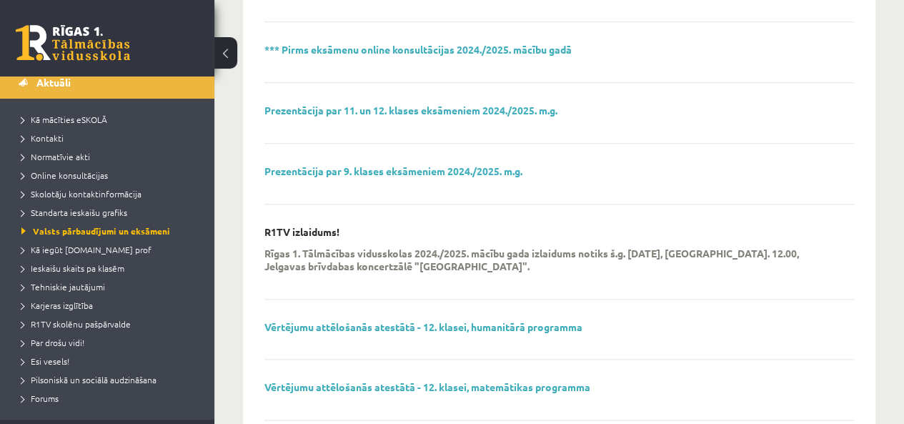
scroll to position [680, 0]
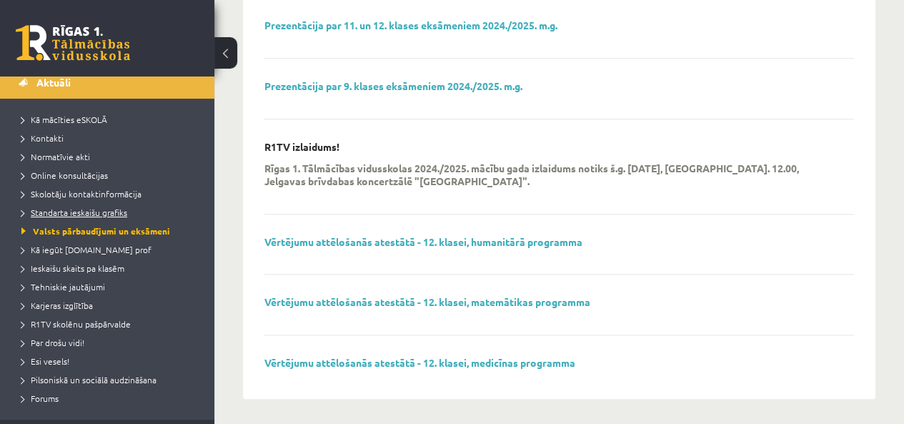
click at [119, 217] on link "Standarta ieskaišu grafiks" at bounding box center [110, 212] width 179 height 13
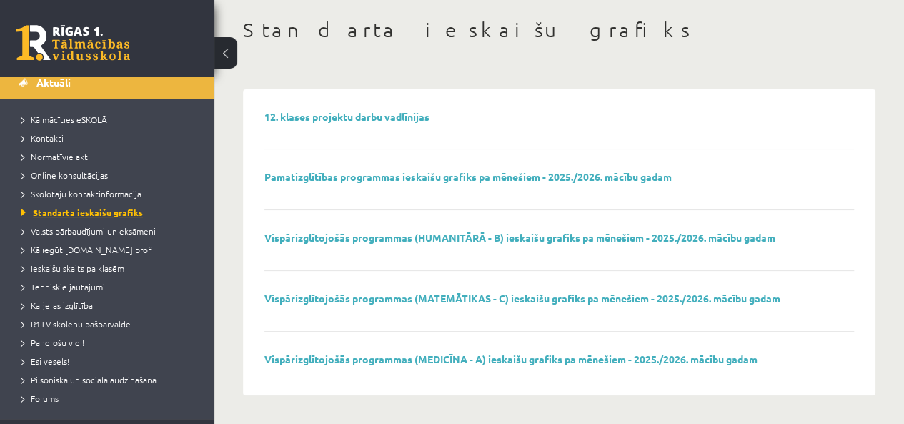
scroll to position [64, 0]
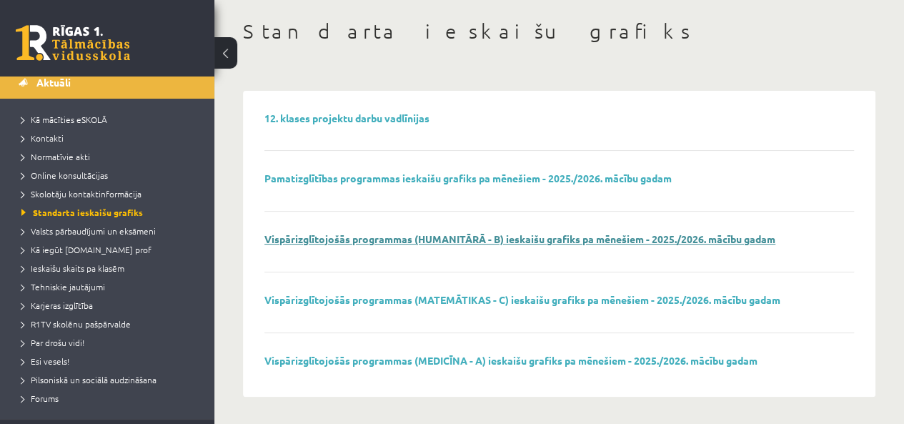
click at [591, 235] on link "Vispārizglītojošās programmas (HUMANITĀRĀ - B) ieskaišu grafiks pa mēnešiem - 2…" at bounding box center [520, 238] width 511 height 13
click at [387, 124] on div "12. klases projektu darbu vadlīnijas" at bounding box center [560, 131] width 590 height 39
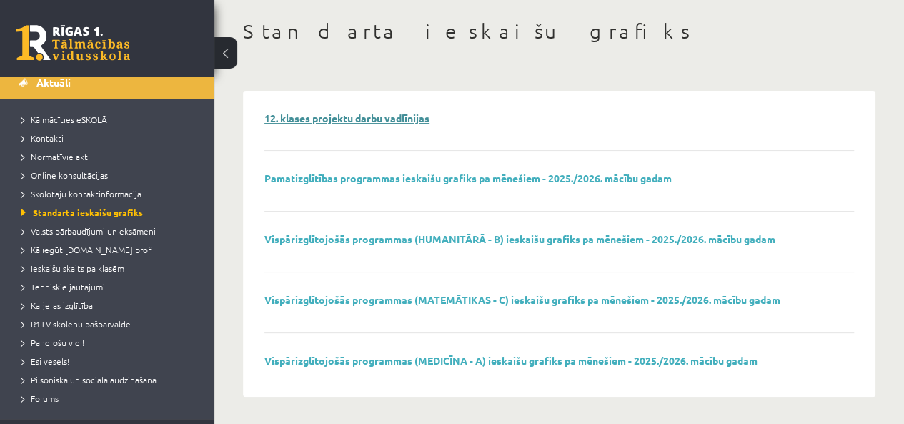
click at [378, 114] on link "12. klases projektu darbu vadlīnijas" at bounding box center [347, 118] width 165 height 13
click at [99, 231] on span "Valsts pārbaudījumi un eksāmeni" at bounding box center [88, 230] width 134 height 11
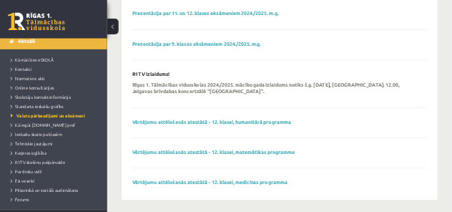
scroll to position [680, 0]
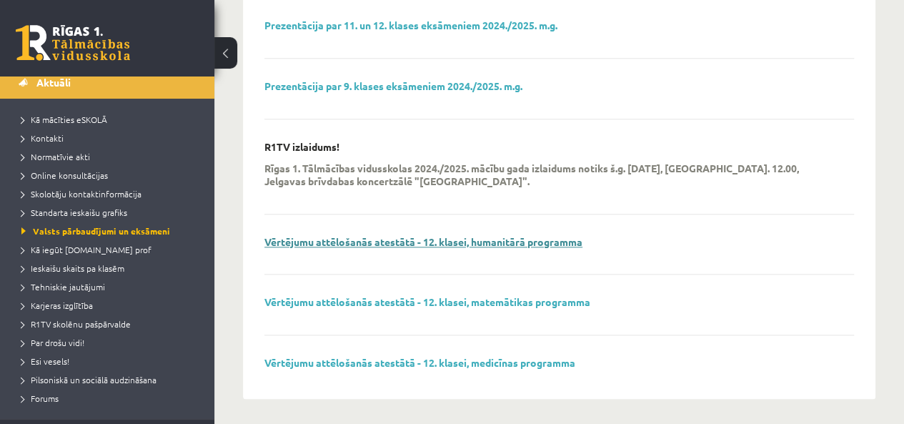
click at [372, 242] on link "Vērtējumu attēlošanās atestātā - 12. klasei, humanitārā programma" at bounding box center [424, 241] width 318 height 13
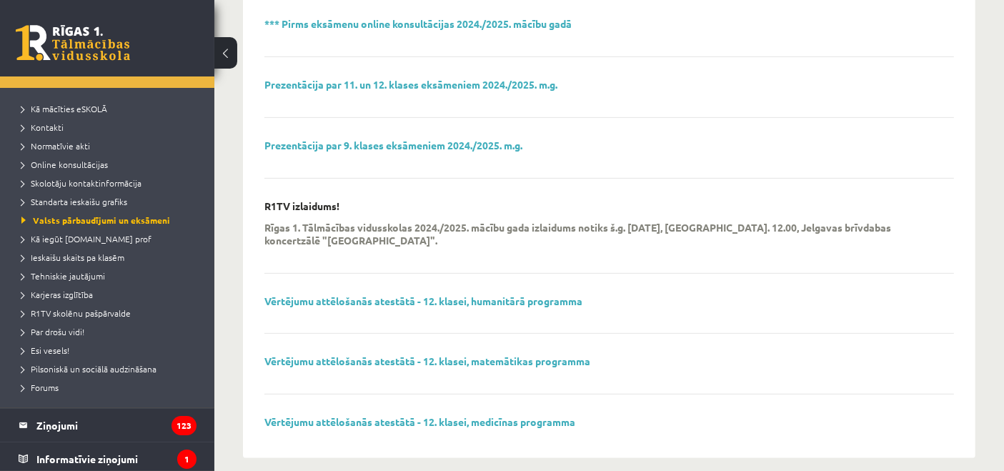
scroll to position [0, 0]
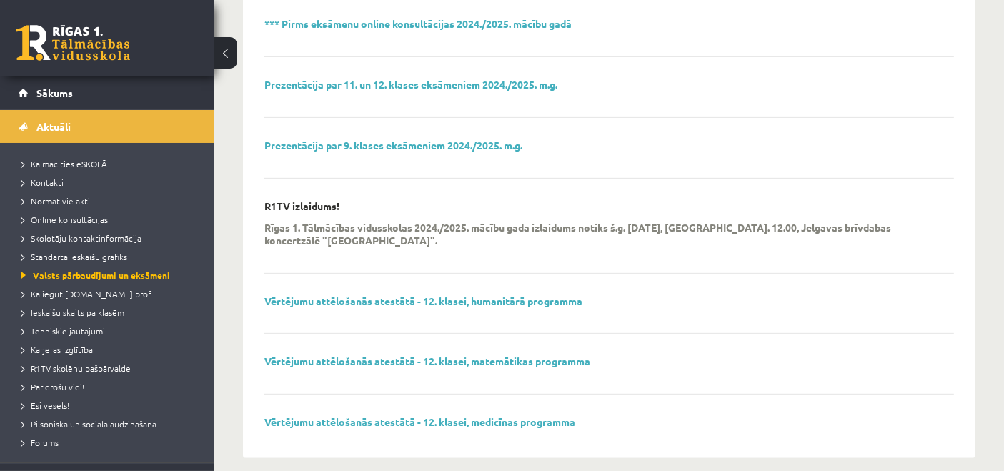
click at [46, 74] on div "0 Dāvanas 1547 mP 88 xp" at bounding box center [107, 38] width 214 height 76
click at [53, 93] on span "Sākums" at bounding box center [54, 93] width 36 height 13
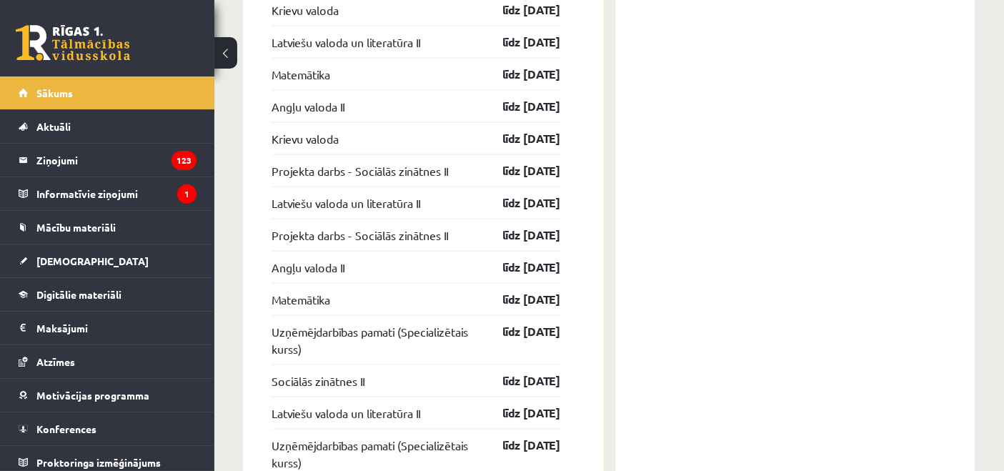
scroll to position [2019, 0]
